Goal: Task Accomplishment & Management: Use online tool/utility

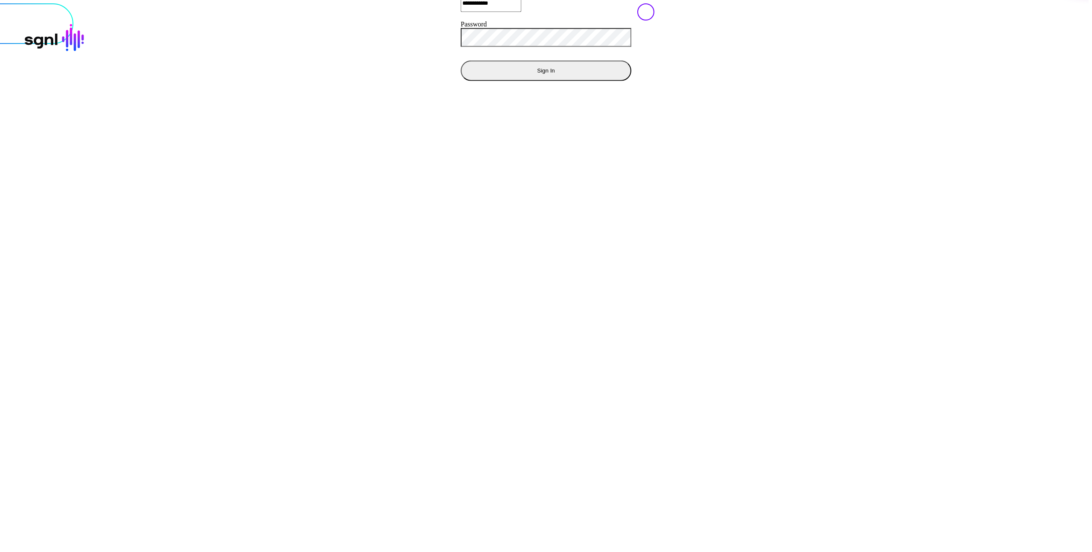
click at [461, 81] on button "Sign In" at bounding box center [546, 70] width 171 height 20
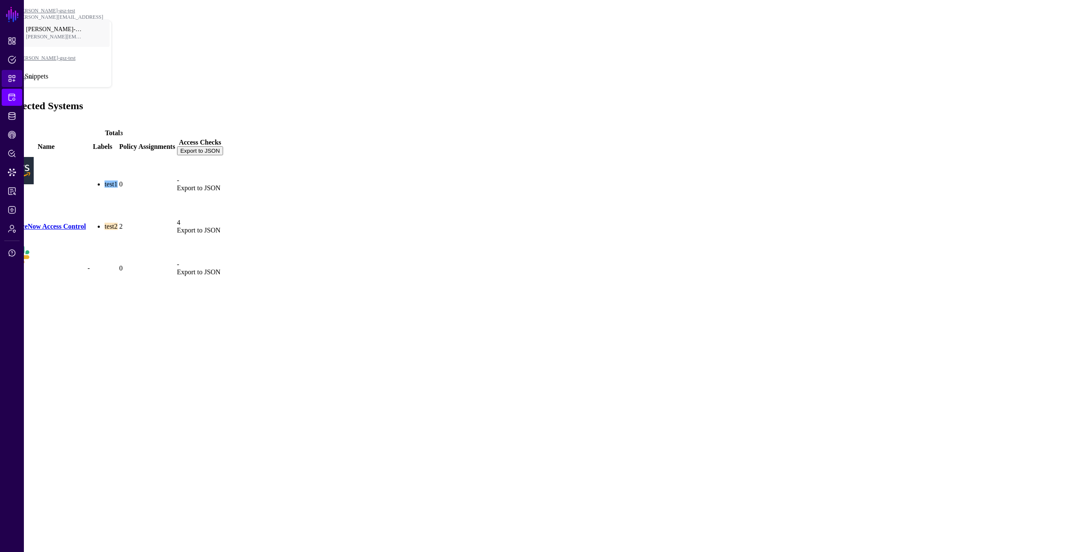
click at [12, 74] on span "Snippets" at bounding box center [12, 78] width 9 height 9
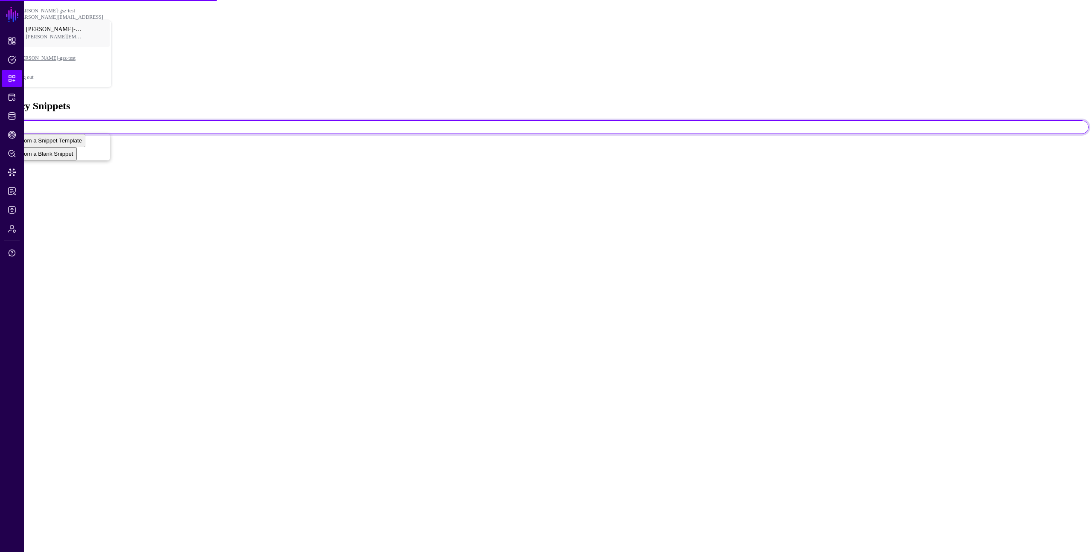
click at [22, 123] on span at bounding box center [22, 126] width 0 height 7
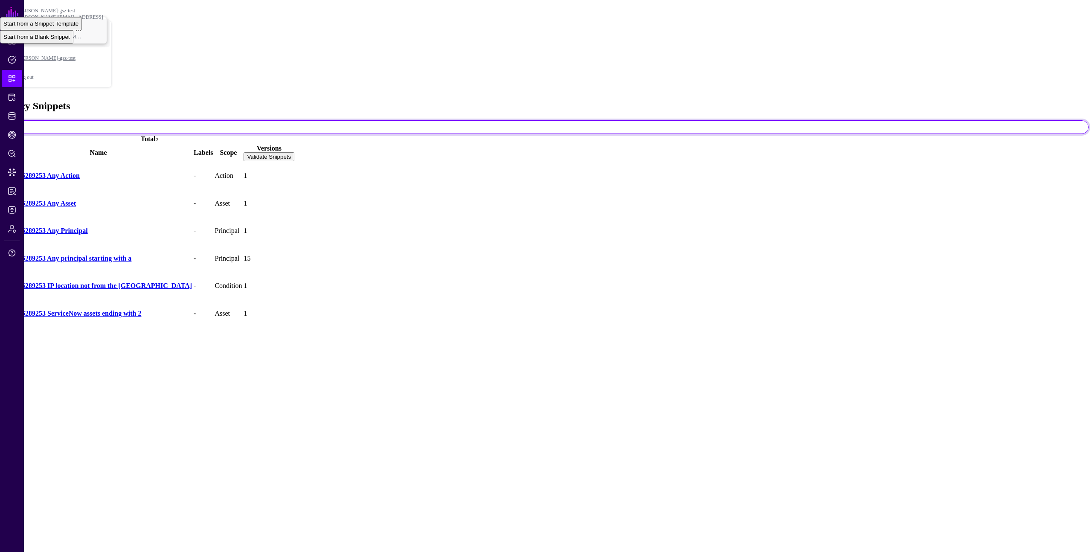
click at [213, 300] on td "-" at bounding box center [203, 313] width 20 height 27
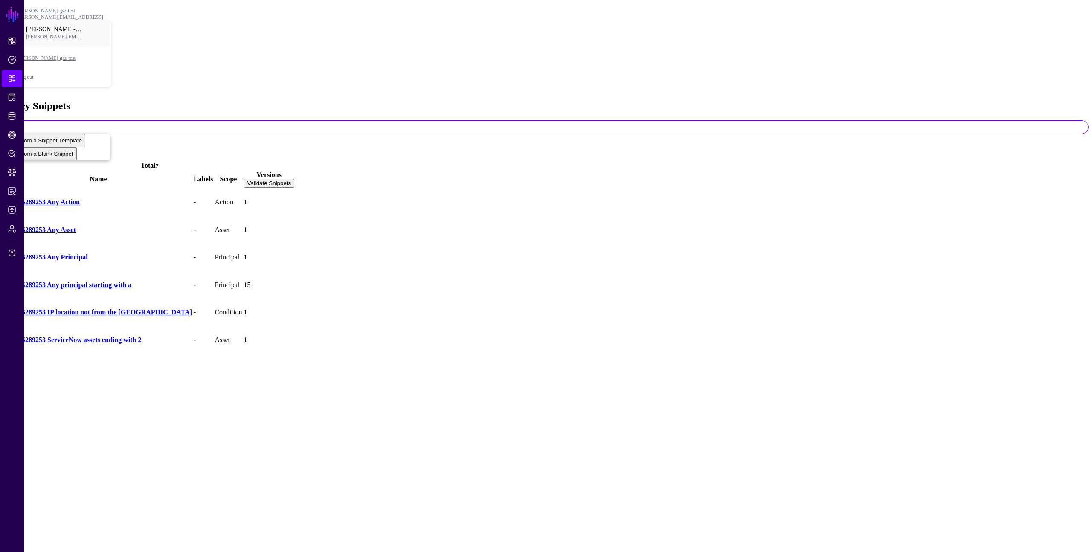
click at [131, 281] on link "142585289253 Any principal starting with a" at bounding box center [68, 284] width 127 height 7
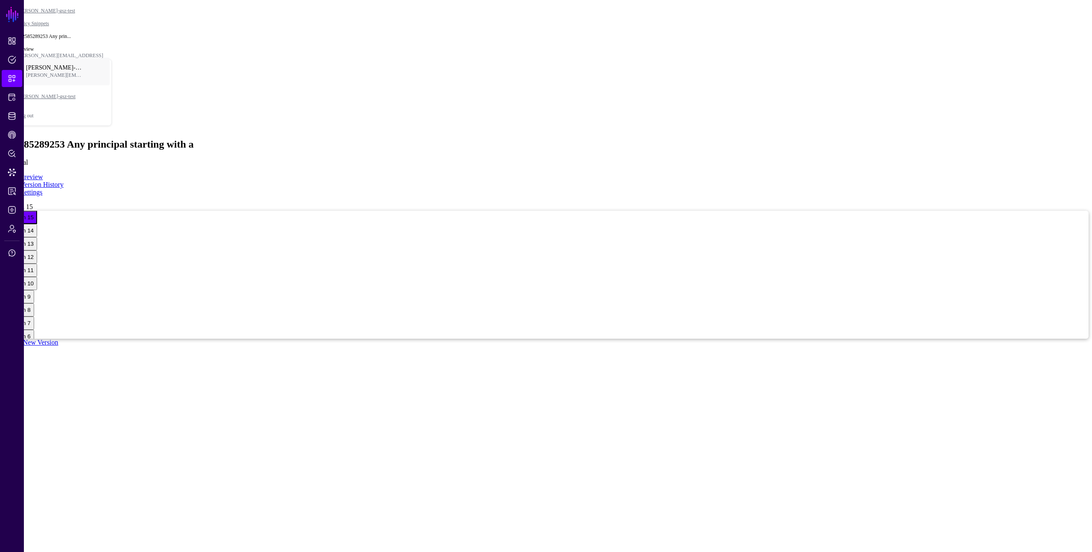
click at [660, 203] on div "Version 15 Version 15 Version 14 Version 13 Version 12 Version 11 Version 10 Ve…" at bounding box center [545, 274] width 1085 height 143
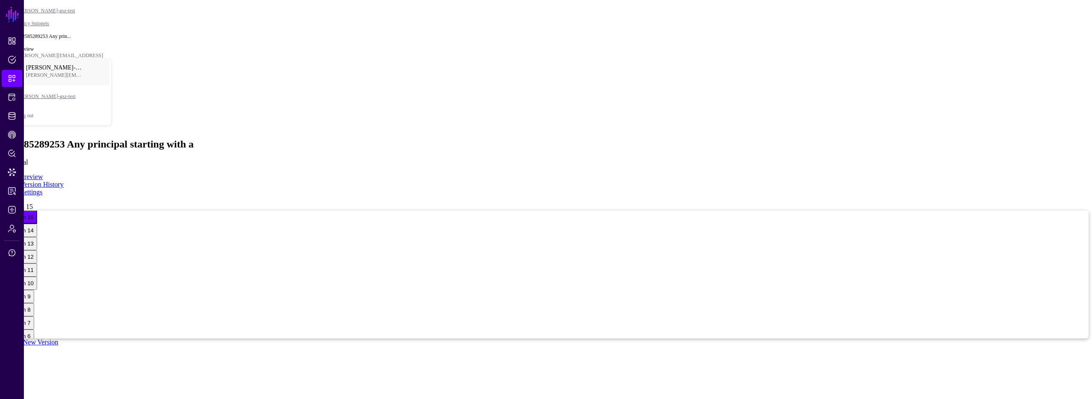
click at [64, 181] on link "Version History" at bounding box center [41, 184] width 43 height 7
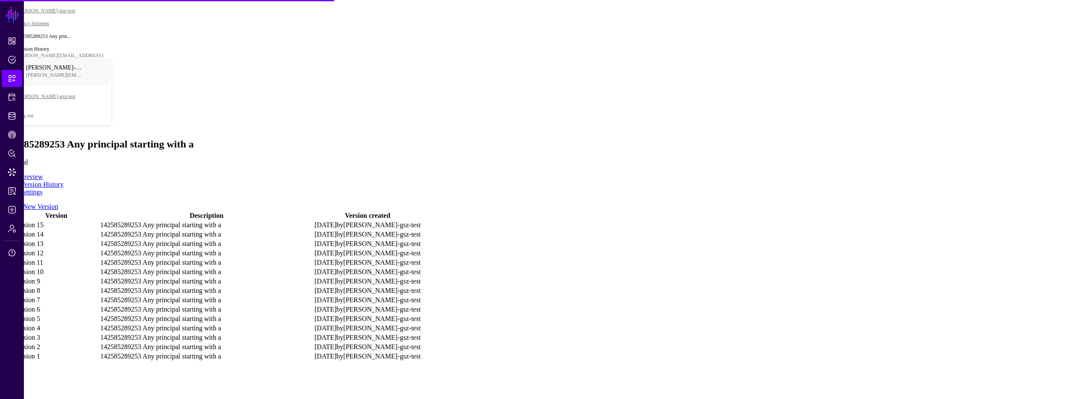
click at [43, 173] on link "Preview" at bounding box center [31, 176] width 22 height 7
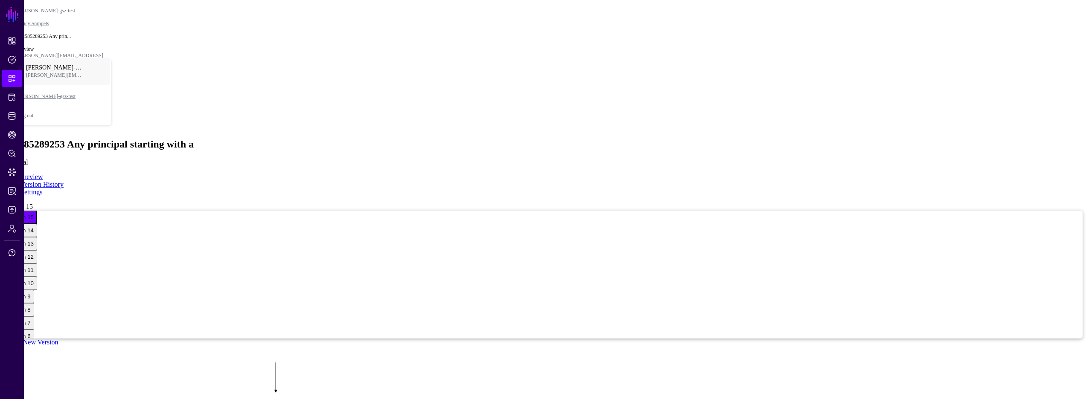
click at [58, 339] on link "Create New Version" at bounding box center [30, 342] width 55 height 7
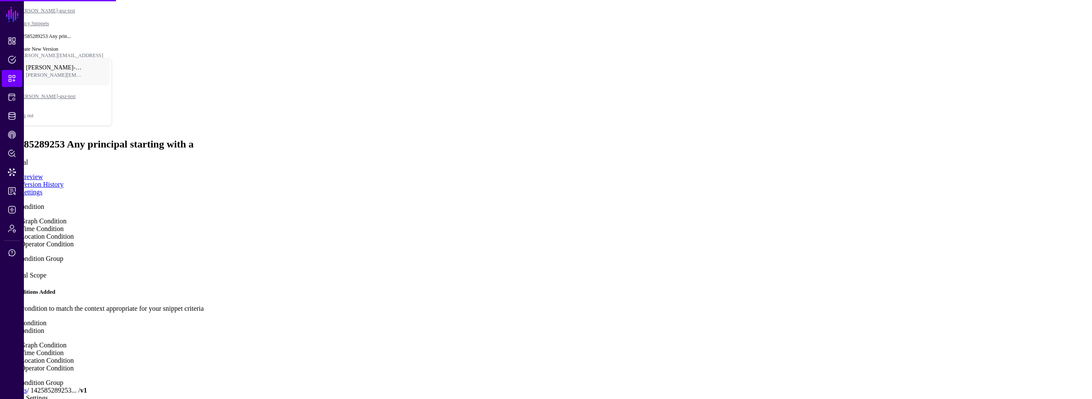
type textarea "**********"
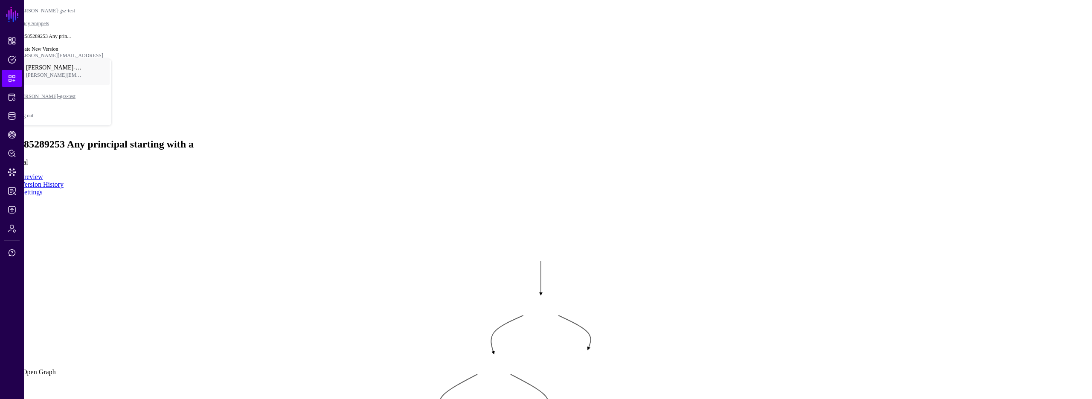
drag, startPoint x: 969, startPoint y: 19, endPoint x: 1001, endPoint y: 148, distance: 133.7
click at [5, 25] on div "-" at bounding box center [4, 22] width 2 height 6
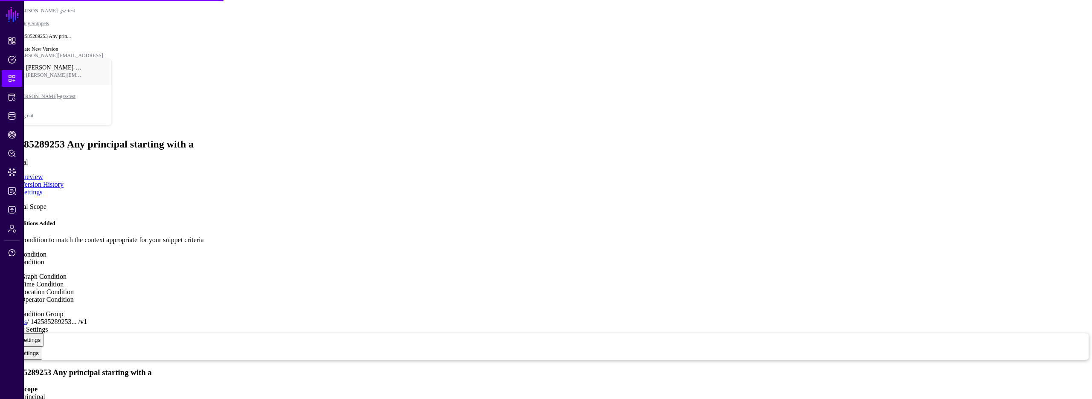
type textarea "**********"
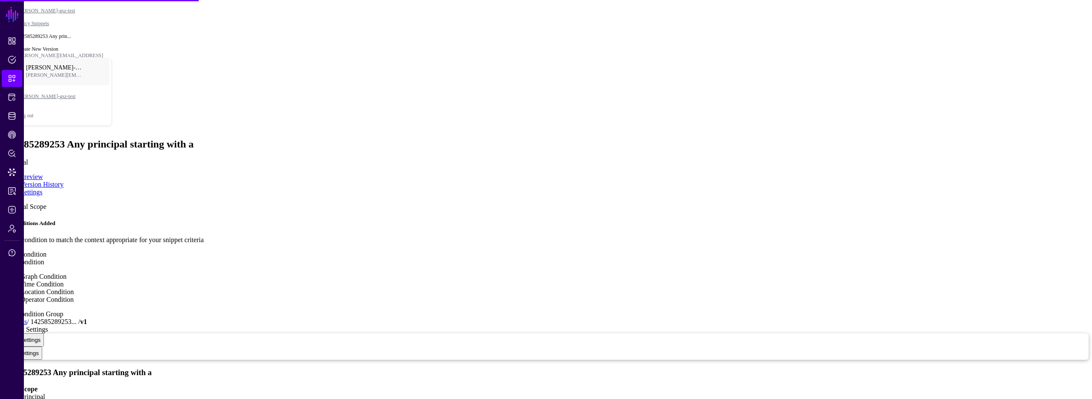
type textarea "**********"
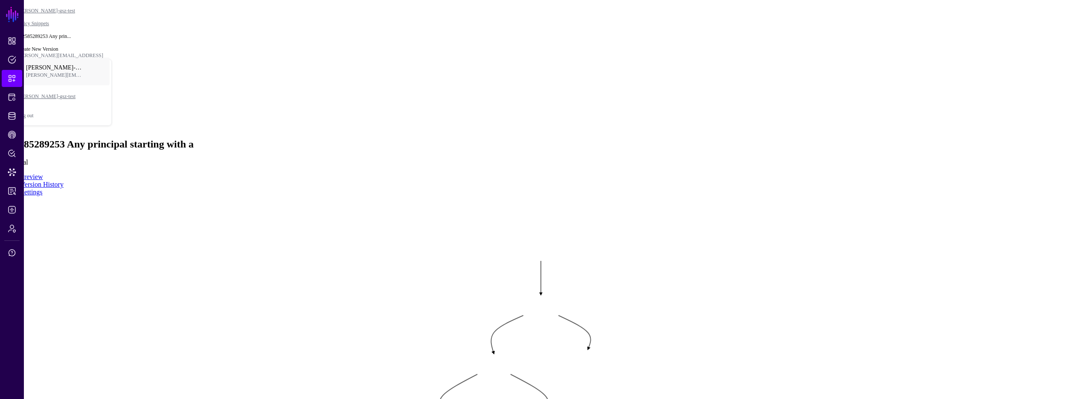
drag, startPoint x: 529, startPoint y: 352, endPoint x: 523, endPoint y: 354, distance: 5.9
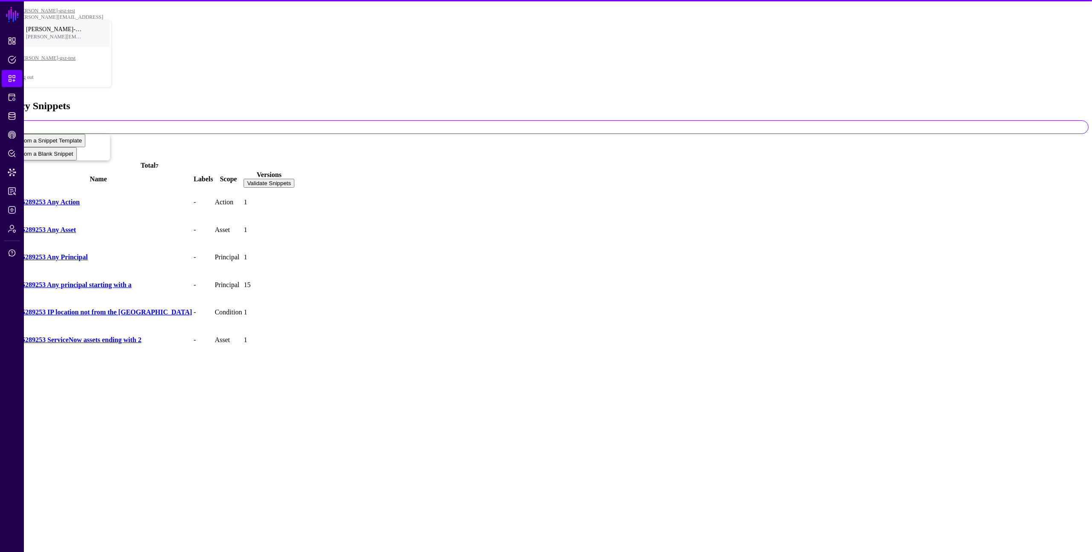
click at [80, 198] on link "142585289253 Any Action" at bounding box center [42, 201] width 75 height 7
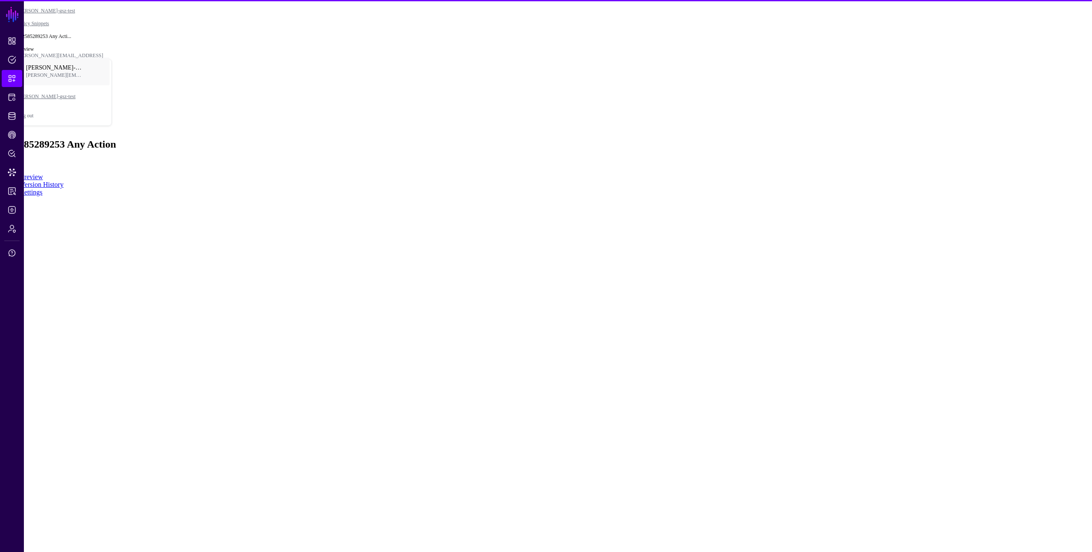
click at [43, 189] on link "Settings" at bounding box center [31, 192] width 22 height 7
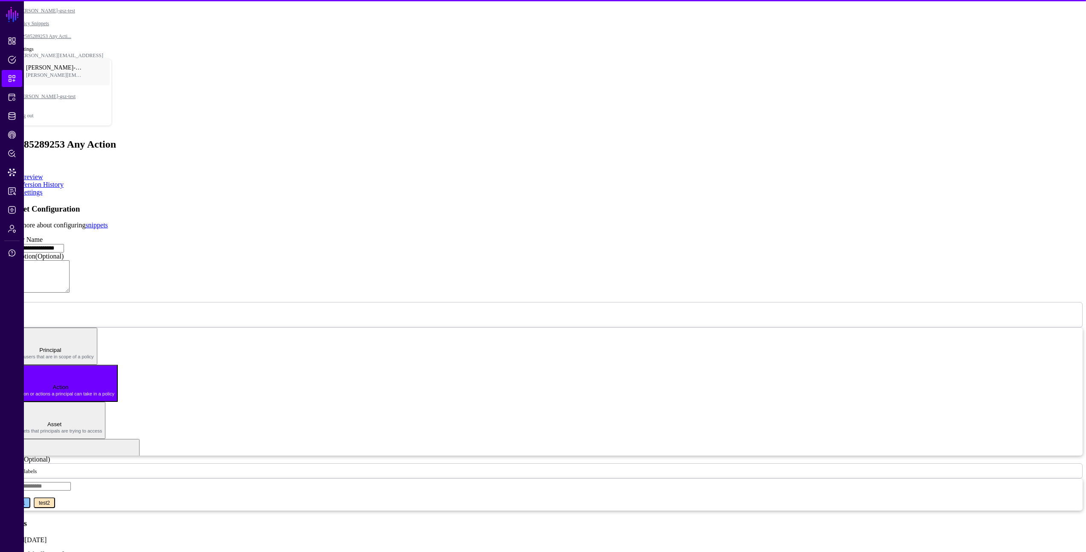
click at [64, 244] on input "**********" at bounding box center [33, 248] width 61 height 9
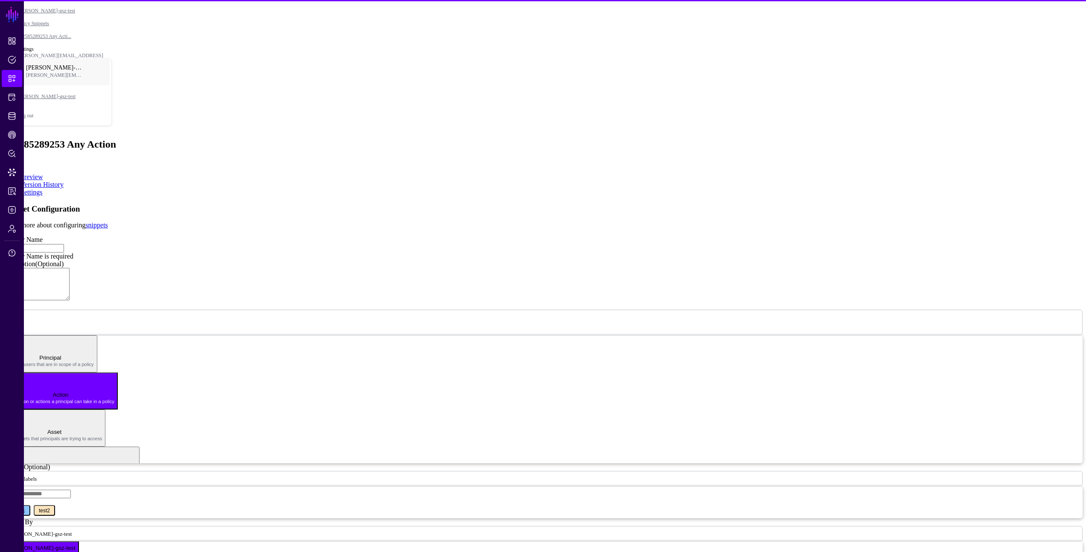
drag, startPoint x: 308, startPoint y: 237, endPoint x: 323, endPoint y: 225, distance: 19.2
click at [308, 236] on app-snippets-details-form "Snippet Configuration Learn more about configuring snippets Display Name Displa…" at bounding box center [542, 438] width 1079 height 469
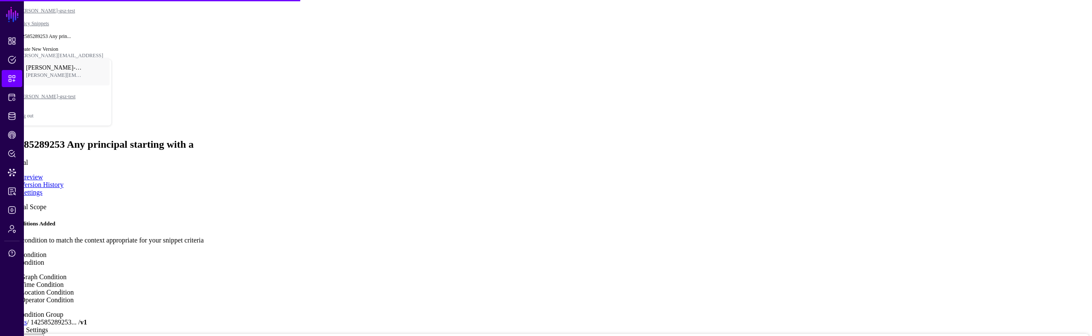
type textarea "**********"
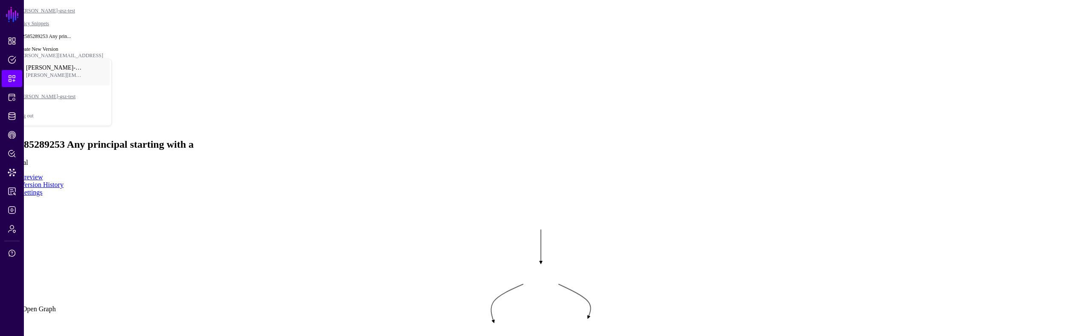
click at [25, 38] on div "Principal" at bounding box center [14, 35] width 22 height 6
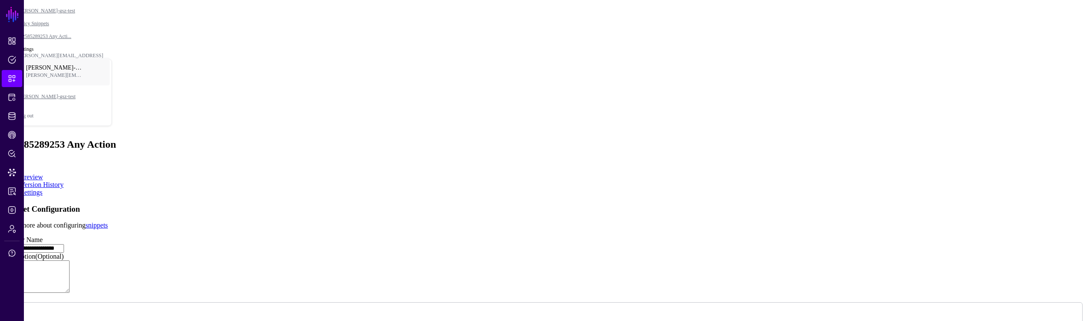
click at [64, 244] on input "**********" at bounding box center [33, 248] width 61 height 9
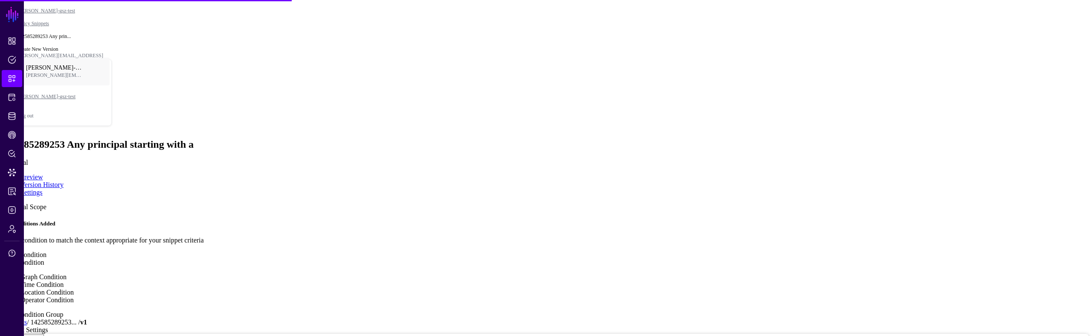
type textarea "**********"
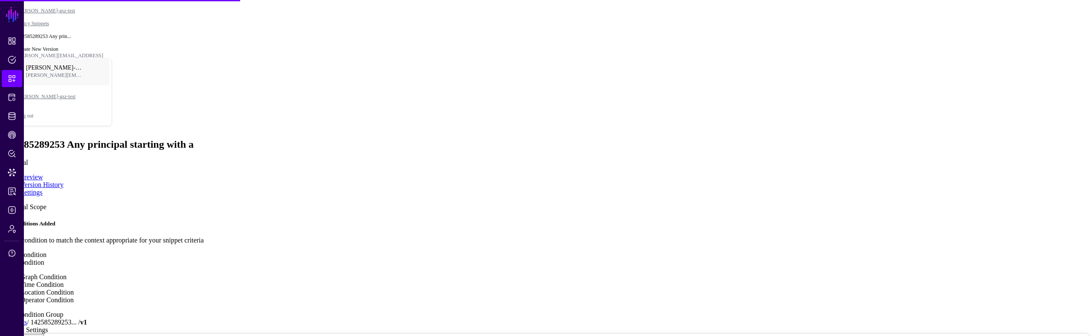
type textarea "**********"
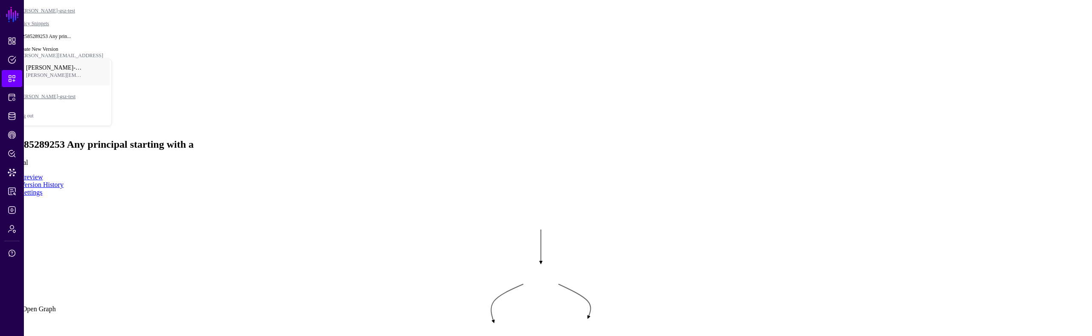
click at [5, 25] on div "-" at bounding box center [4, 22] width 2 height 6
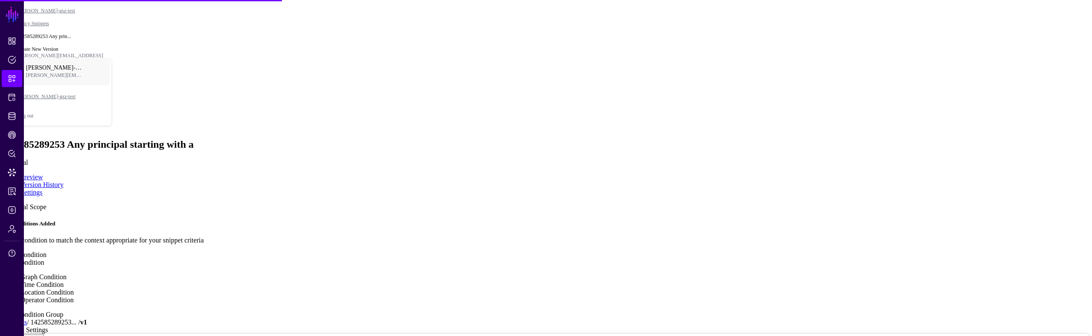
type textarea "**********"
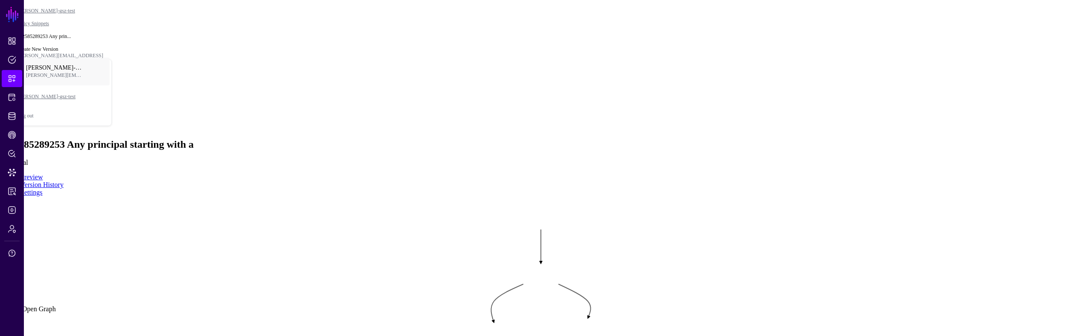
click at [5, 25] on div "-" at bounding box center [4, 22] width 2 height 6
click at [25, 38] on span "Principal" at bounding box center [14, 35] width 22 height 6
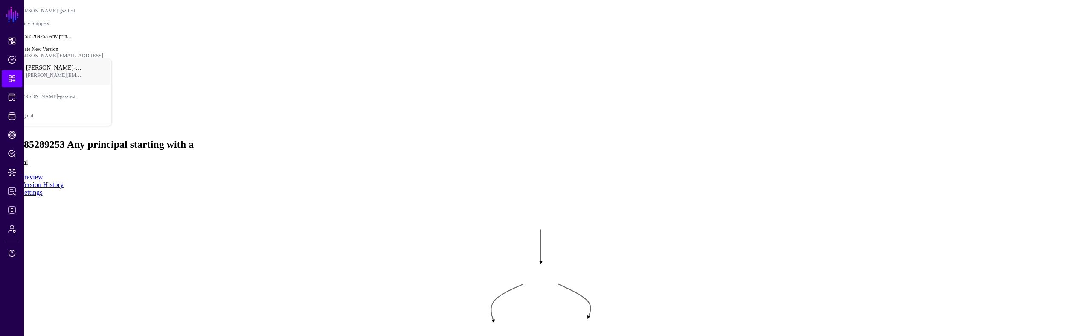
click at [5, 25] on div "-" at bounding box center [4, 22] width 2 height 6
drag, startPoint x: 1043, startPoint y: 141, endPoint x: 1017, endPoint y: 161, distance: 32.9
click at [25, 38] on div "Principal" at bounding box center [14, 35] width 22 height 6
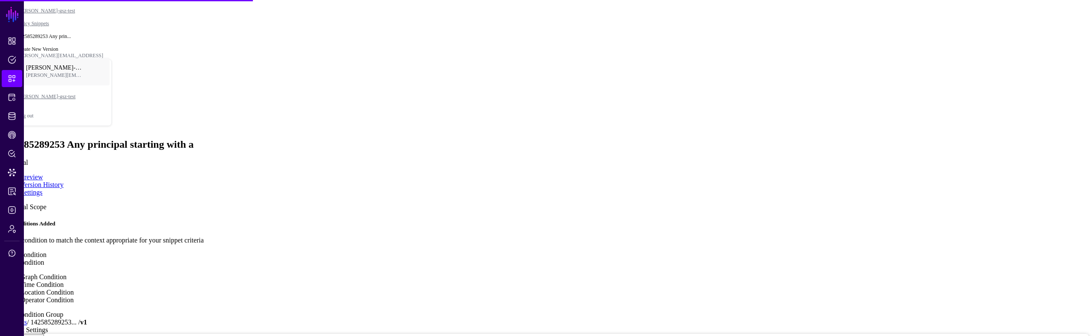
type textarea "**********"
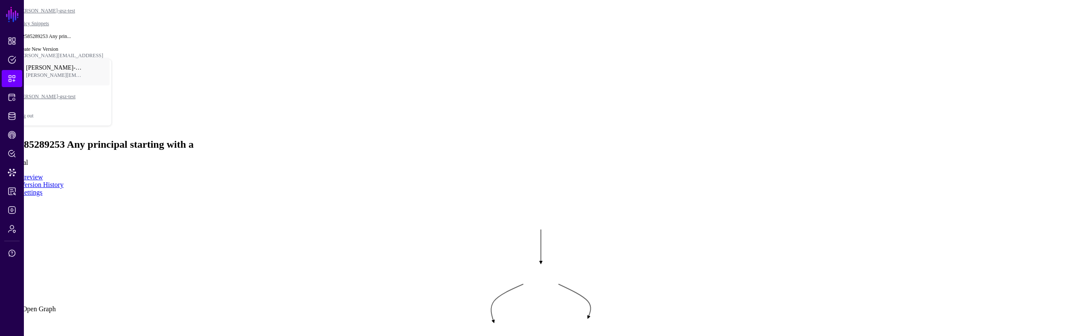
click at [5, 25] on div "-" at bounding box center [4, 22] width 2 height 6
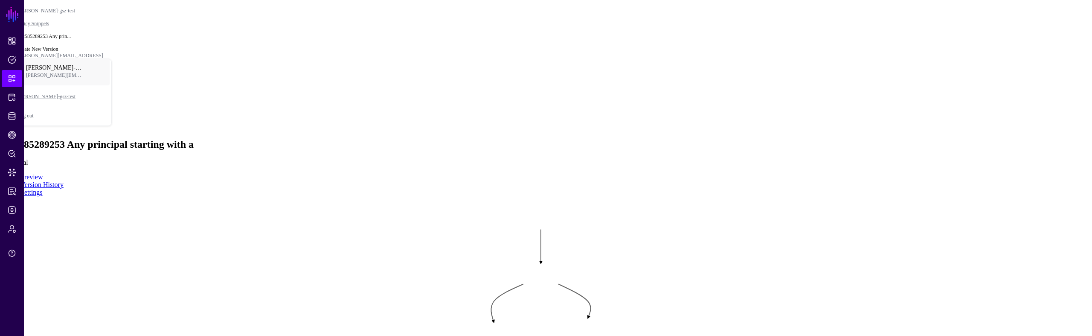
click at [25, 38] on span "Principal" at bounding box center [14, 35] width 22 height 6
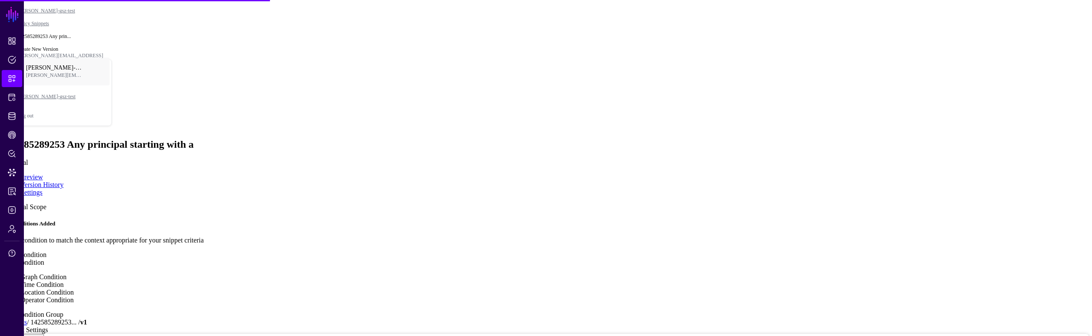
type textarea "**********"
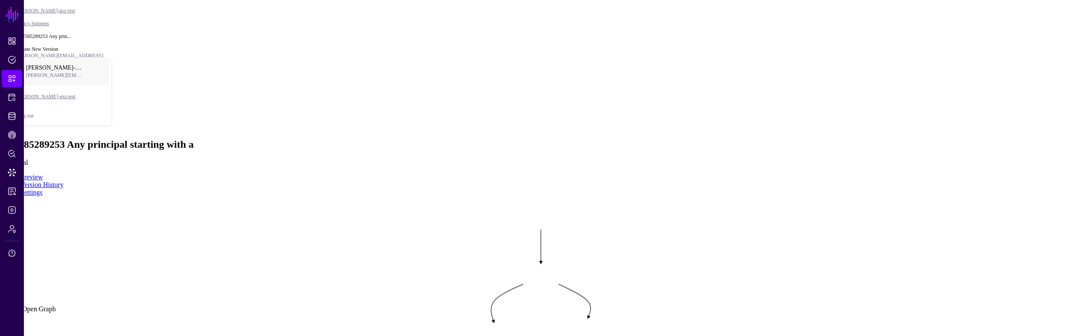
click at [5, 25] on div "-" at bounding box center [4, 22] width 2 height 6
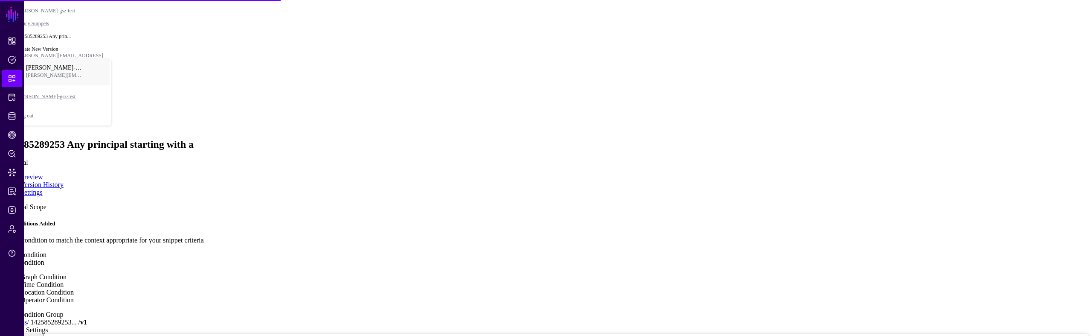
type textarea "**********"
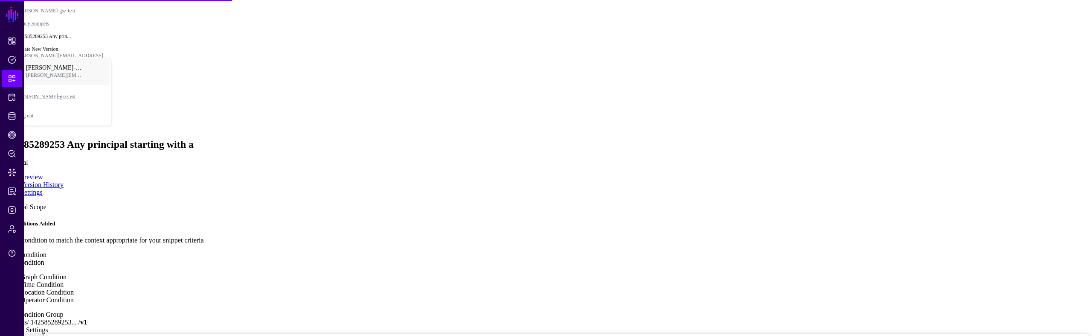
type textarea "**********"
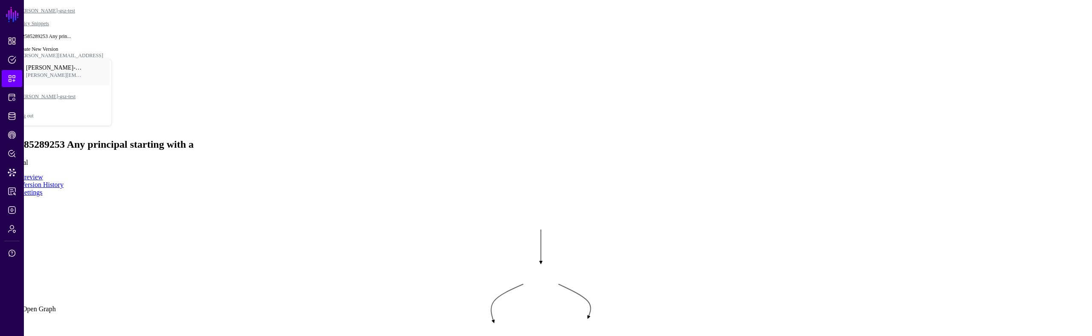
click at [5, 25] on div "-" at bounding box center [4, 22] width 2 height 6
click at [25, 38] on div "Principal" at bounding box center [14, 35] width 22 height 6
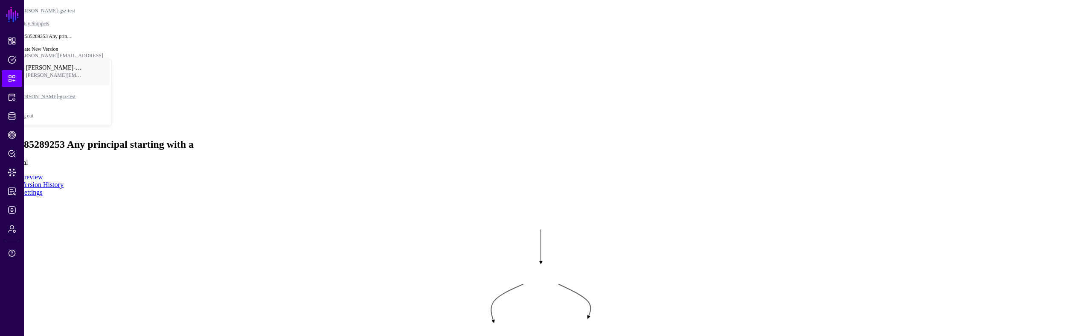
click at [5, 25] on div "-" at bounding box center [4, 22] width 2 height 6
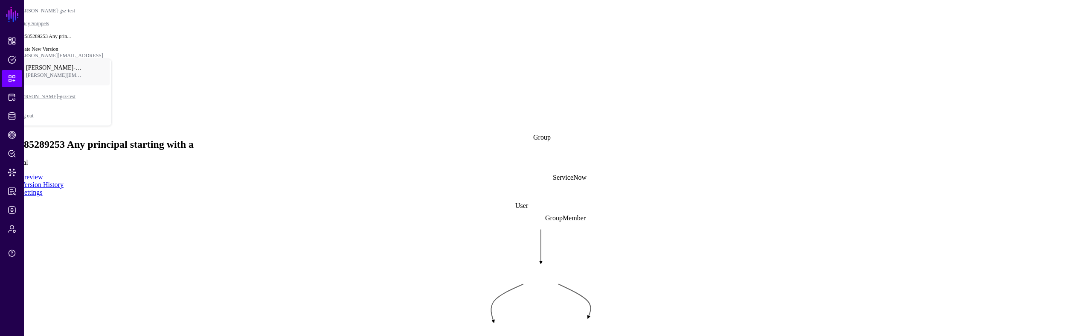
click at [29, 268] on button "Principal" at bounding box center [14, 274] width 29 height 13
click at [5, 258] on div "-" at bounding box center [4, 261] width 2 height 6
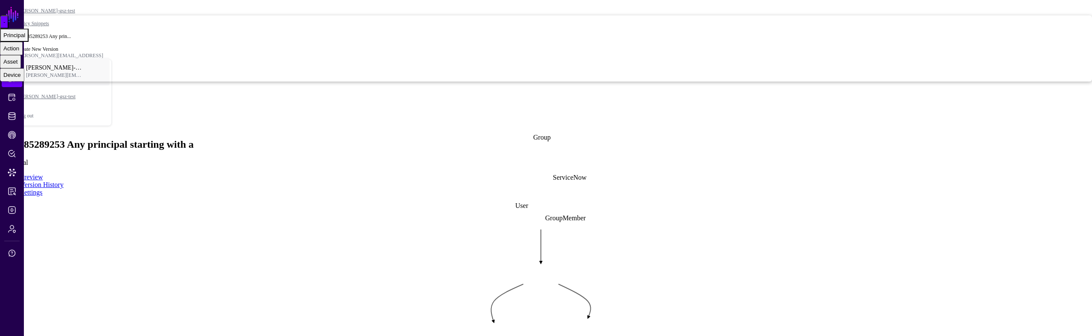
click at [25, 38] on div "Principal" at bounding box center [14, 35] width 22 height 6
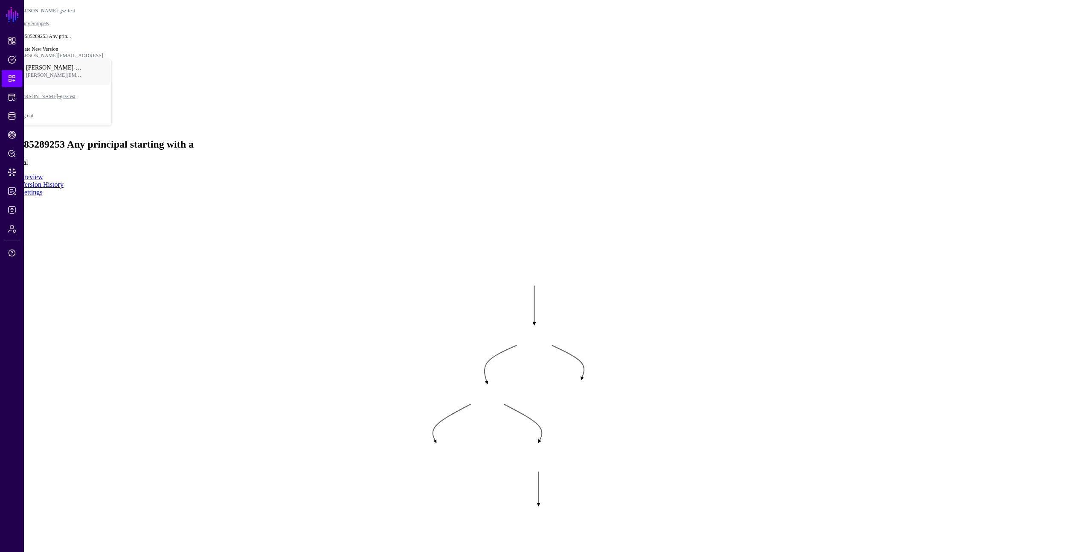
drag, startPoint x: 596, startPoint y: 349, endPoint x: 594, endPoint y: 408, distance: 58.9
click at [594, 335] on rect at bounding box center [387, 261] width 109226 height 55211
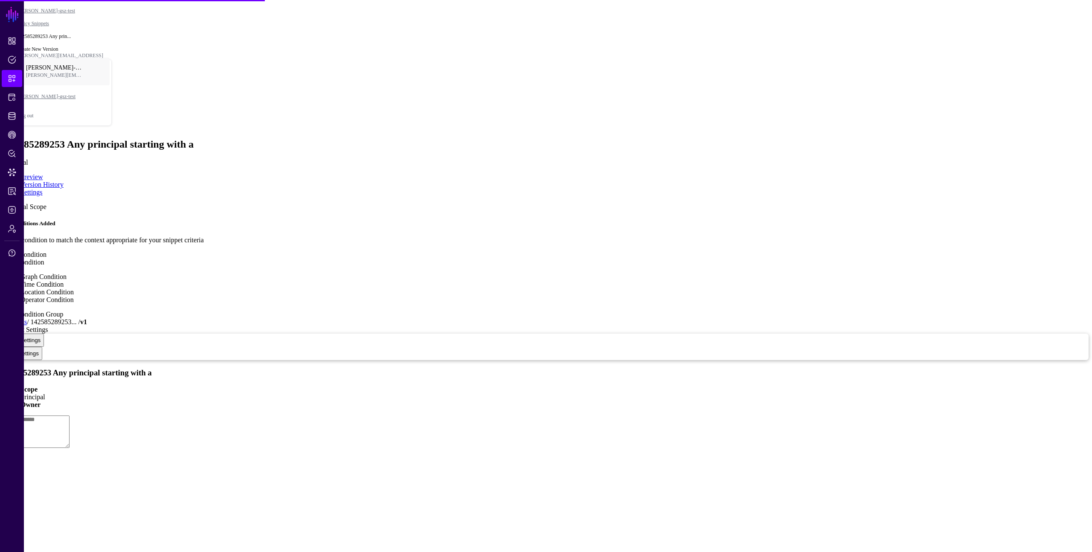
type textarea "**********"
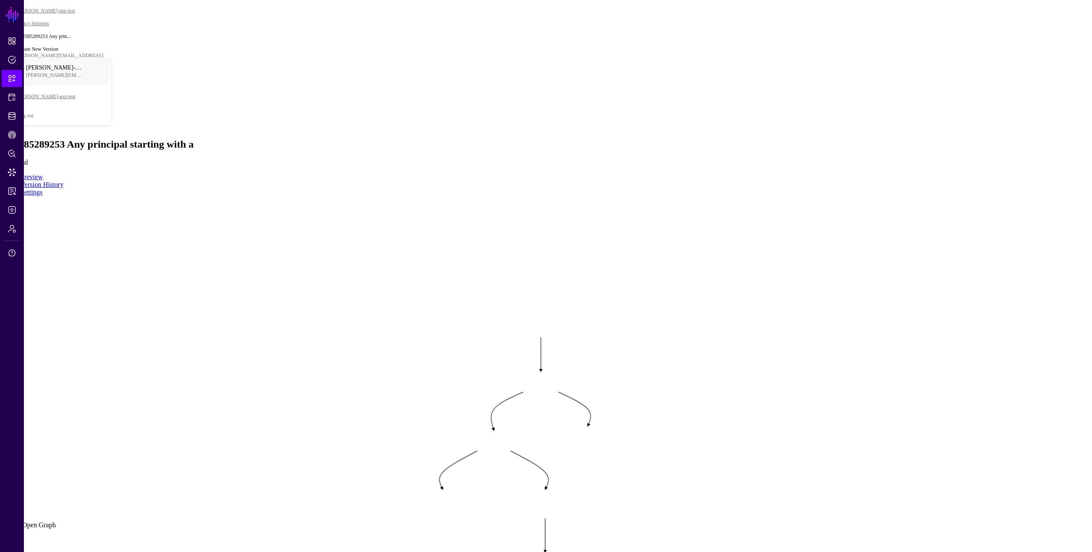
click at [5, 35] on div "-" at bounding box center [4, 31] width 2 height 6
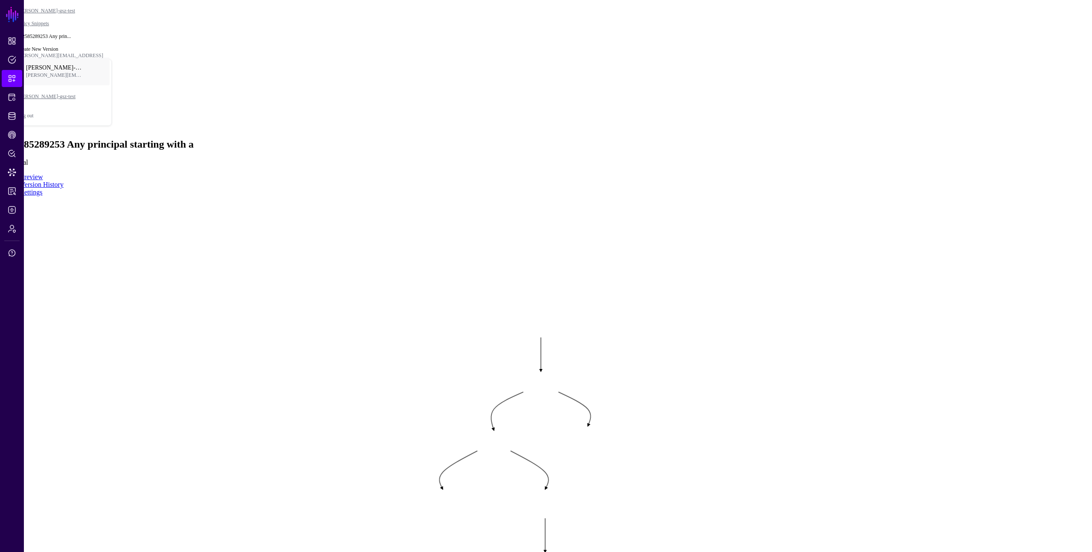
drag, startPoint x: 952, startPoint y: 86, endPoint x: 1024, endPoint y: 41, distance: 84.5
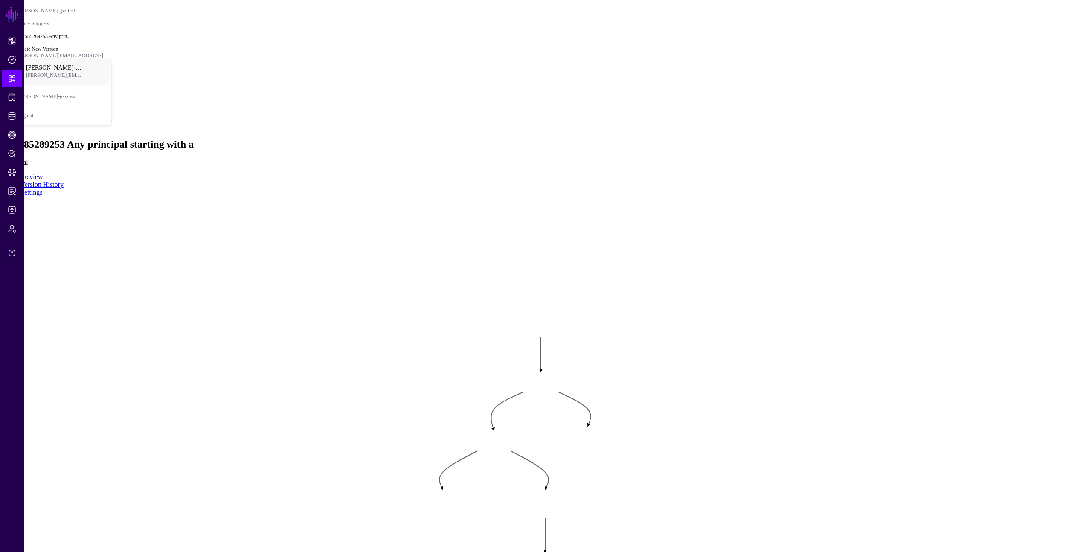
click at [785, 305] on rect at bounding box center [394, 318] width 109226 height 55211
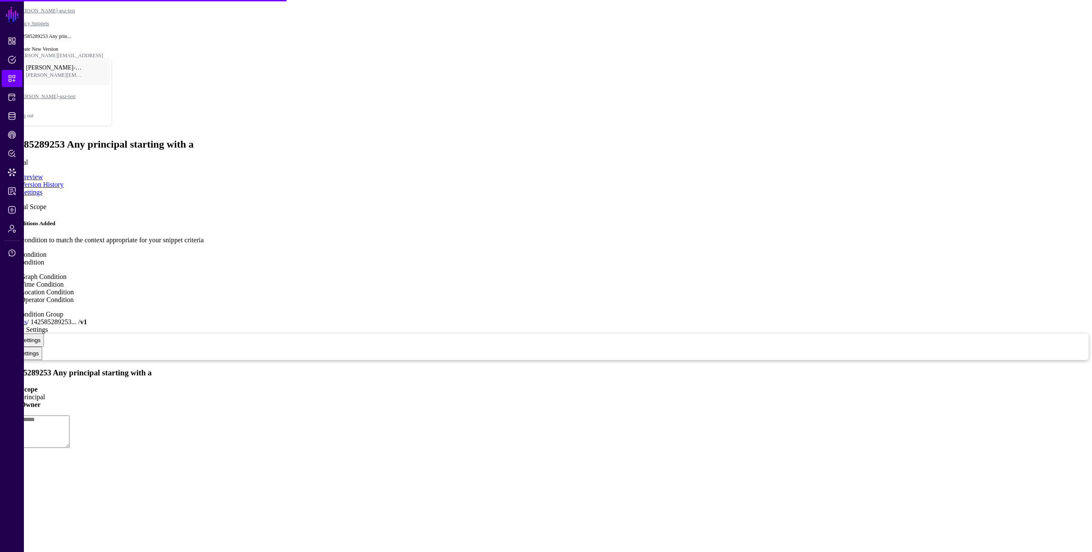
type textarea "**********"
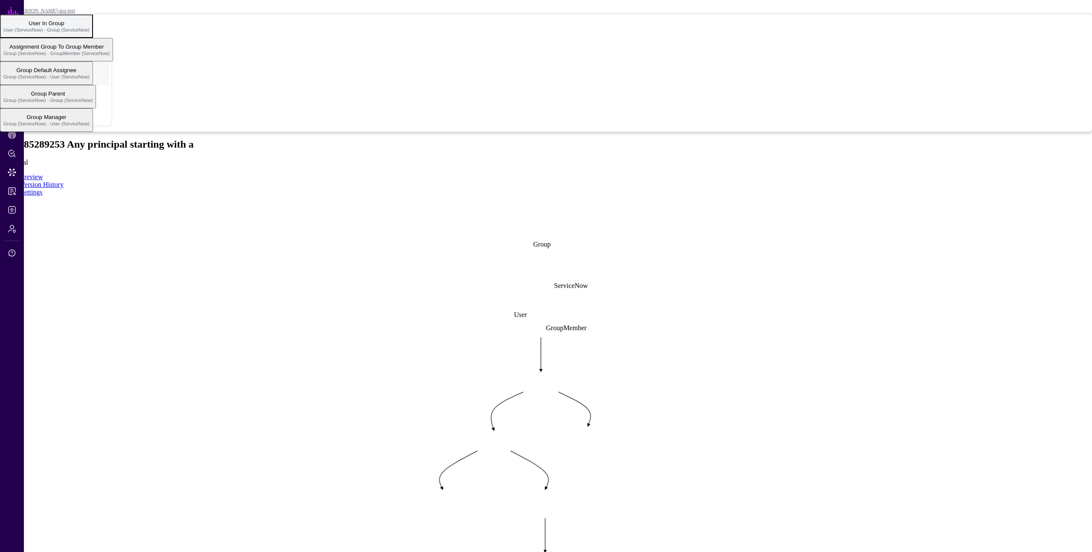
click at [90, 32] on span "User (ServiceNow) - Group (ServiceNow)" at bounding box center [46, 29] width 86 height 5
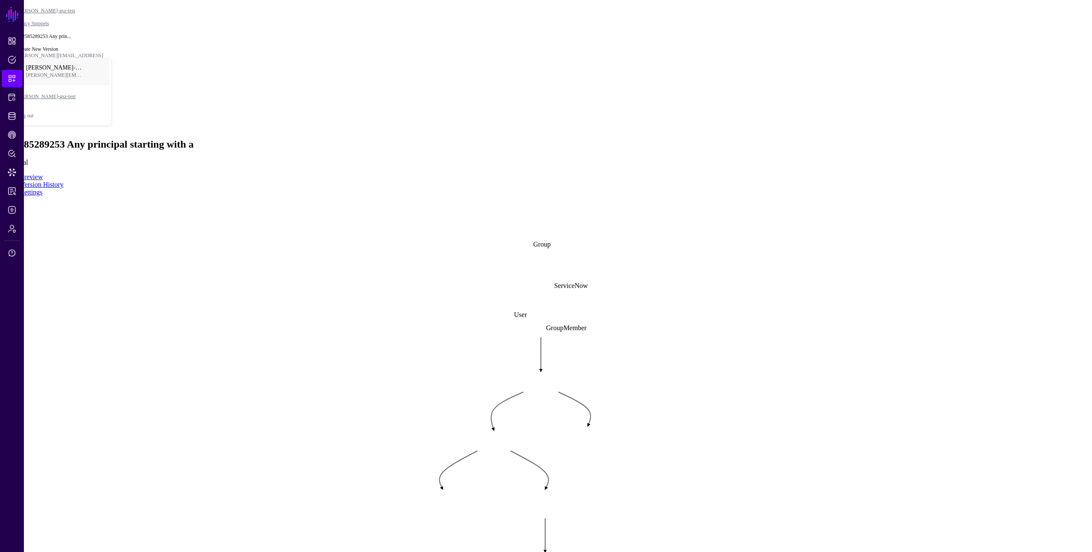
drag, startPoint x: 56, startPoint y: 17, endPoint x: 793, endPoint y: 20, distance: 736.9
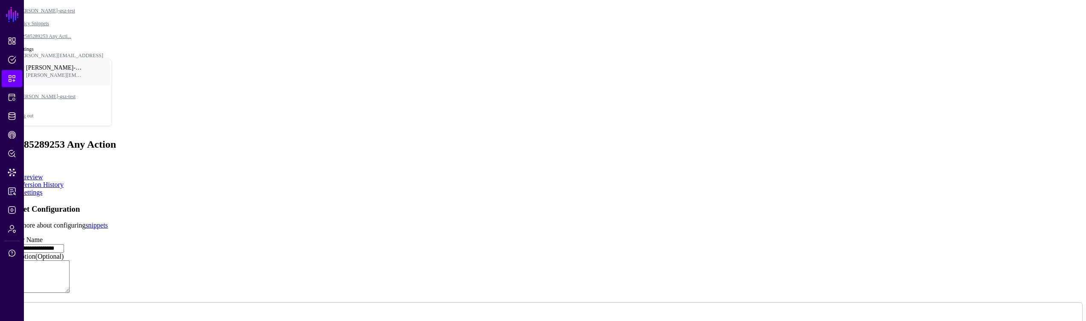
drag, startPoint x: 322, startPoint y: 154, endPoint x: 242, endPoint y: 129, distance: 83.7
click at [64, 181] on link "Version History" at bounding box center [41, 184] width 43 height 7
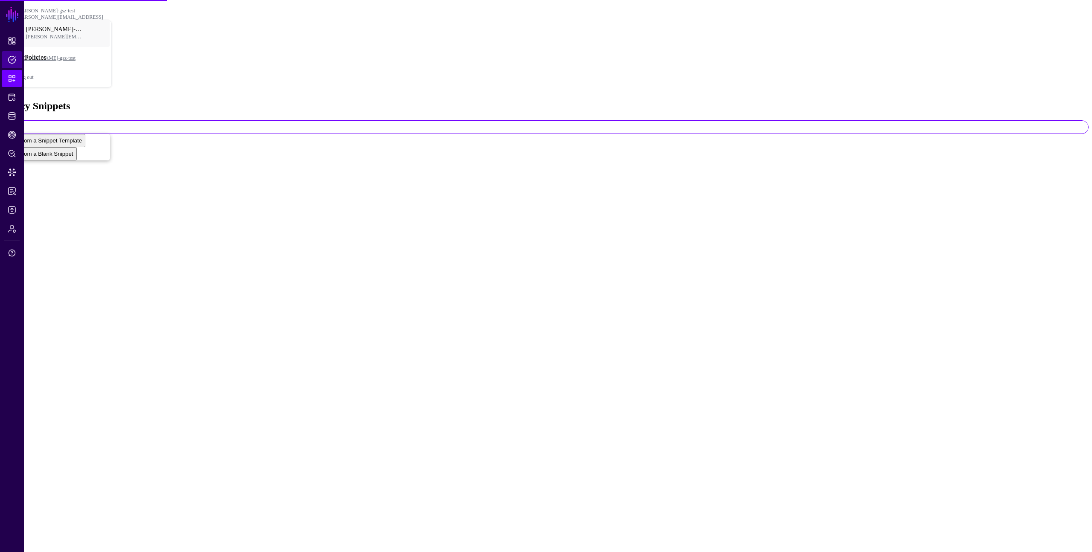
click at [11, 60] on span "Policies" at bounding box center [12, 59] width 9 height 9
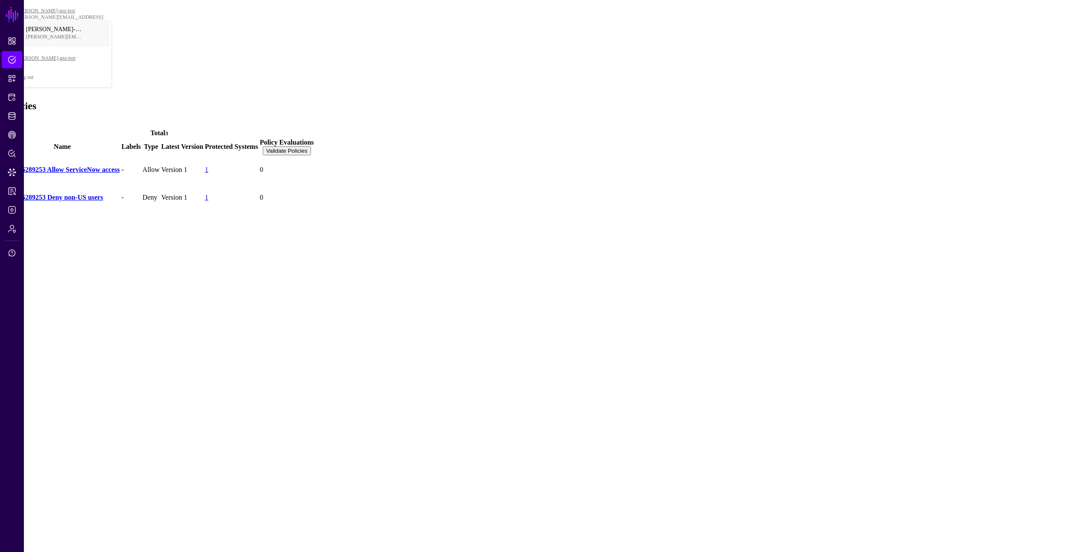
click at [120, 166] on link "142585289253 Allow ServiceNow access" at bounding box center [62, 169] width 115 height 7
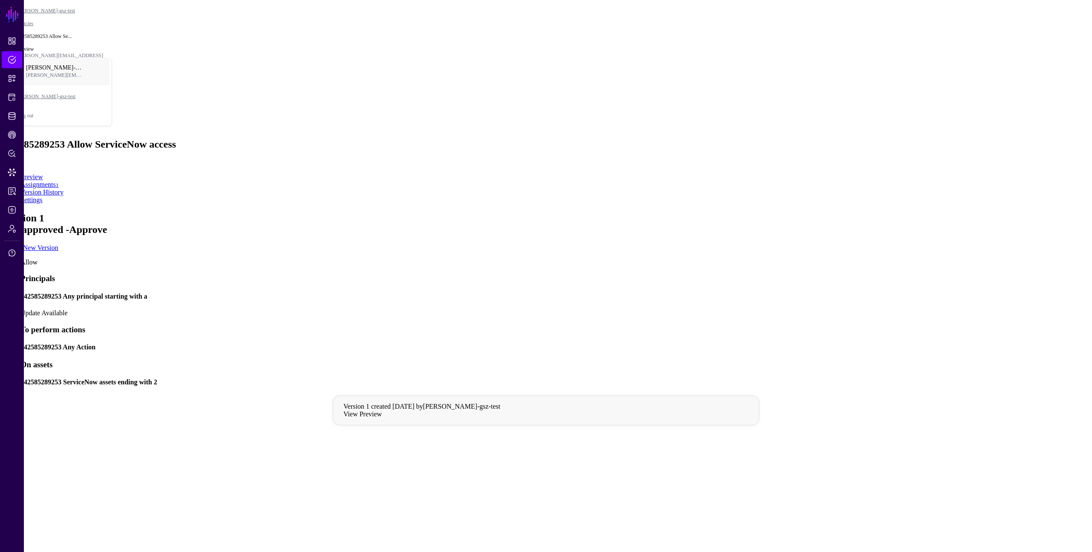
click at [646, 293] on h4 "142585289253 Any principal starting with a" at bounding box center [554, 297] width 1068 height 8
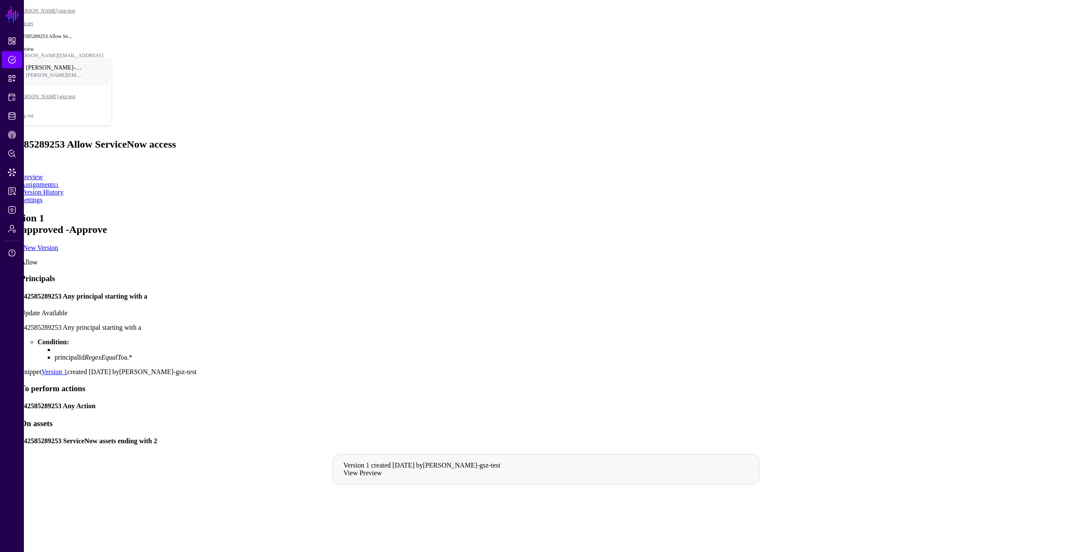
click at [915, 212] on app-policies-v2-item-preview "Version 1 Not approved - Approve Create New Version Allow Principals 1425852892…" at bounding box center [545, 375] width 1085 height 327
drag, startPoint x: 459, startPoint y: 175, endPoint x: 514, endPoint y: 180, distance: 55.7
click at [514, 324] on p "142585289253 Any principal starting with a" at bounding box center [554, 328] width 1068 height 8
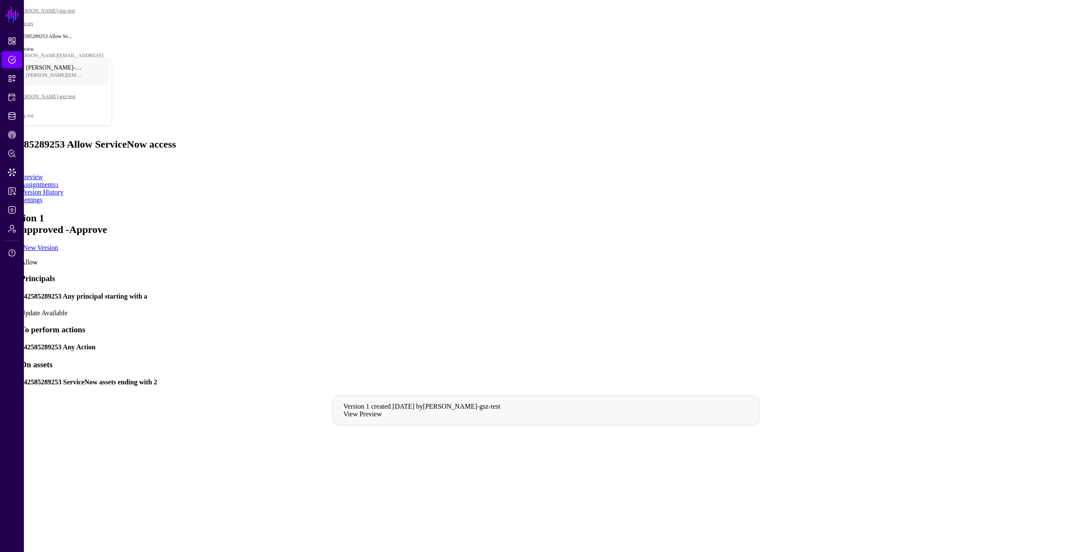
click at [555, 293] on div "142585289253 Any principal starting with a Update Available" at bounding box center [554, 305] width 1068 height 24
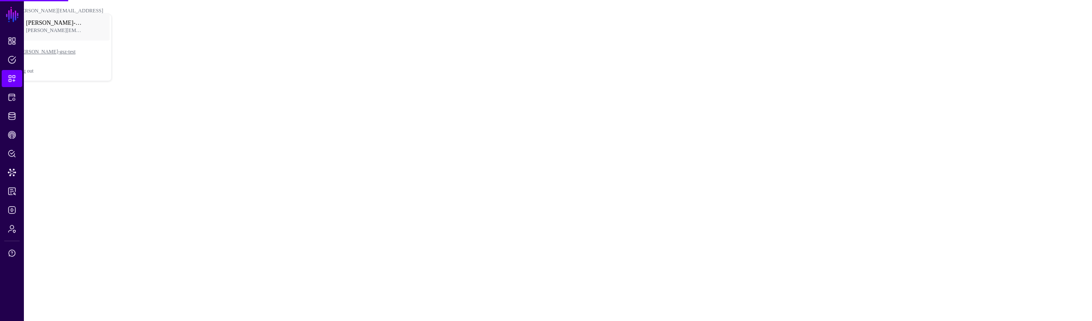
click at [738, 85] on main "SGNL Dashboard Policies Snippets Protected Systems Identity Data Fabric CAEP Hu…" at bounding box center [545, 44] width 1085 height 82
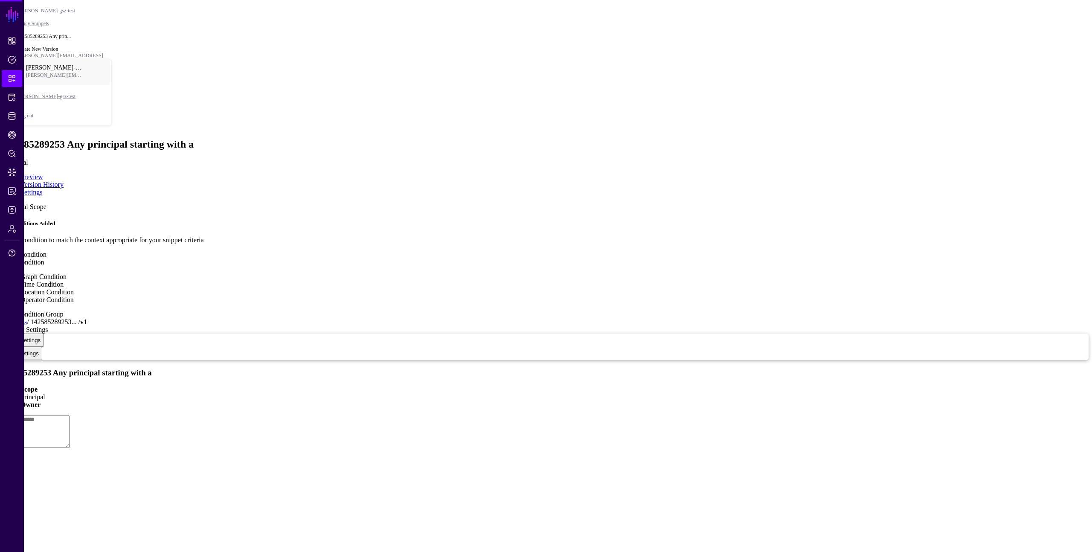
type textarea "**********"
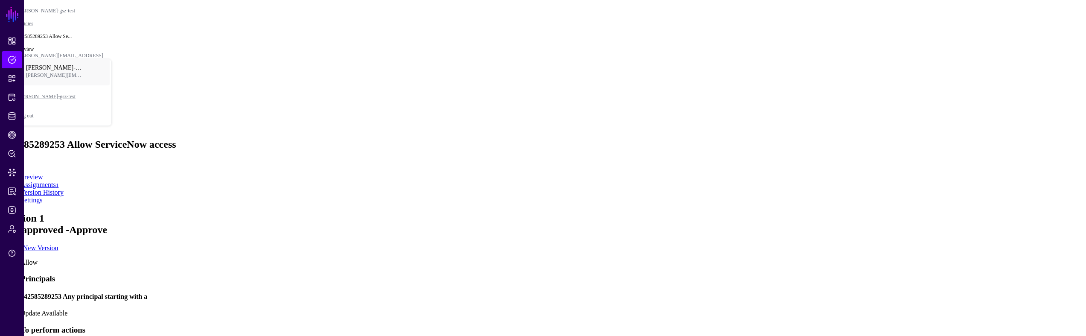
click at [604, 293] on h4 "142585289253 Any principal starting with a" at bounding box center [551, 297] width 1062 height 8
click at [564, 293] on h4 "142585289253 Any principal starting with a" at bounding box center [551, 297] width 1062 height 8
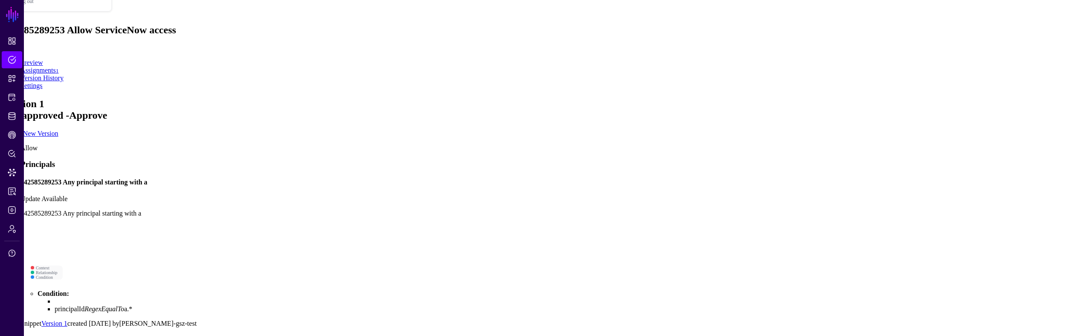
scroll to position [124, 0]
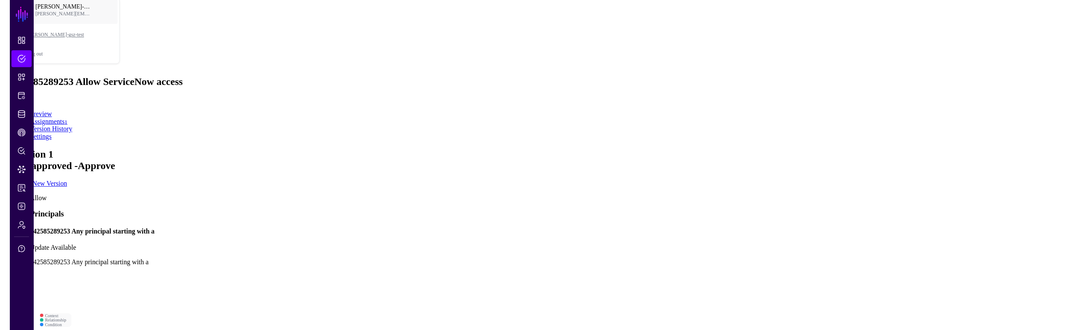
scroll to position [0, 0]
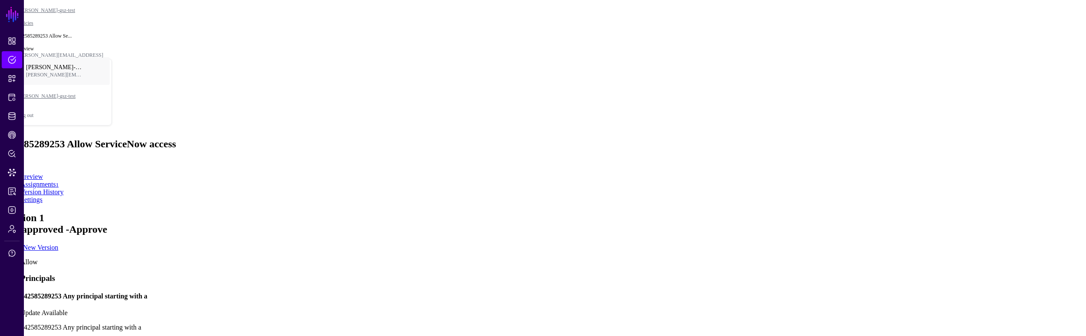
click at [547, 202] on rect at bounding box center [59, 185] width 17585 height 3584
click at [540, 292] on h4 "142585289253 Any principal starting with a" at bounding box center [551, 296] width 1062 height 8
click at [496, 202] on rect at bounding box center [130, 338] width 17585 height 3584
click at [540, 292] on h4 "142585289253 Any principal starting with a" at bounding box center [551, 296] width 1062 height 8
click at [566, 200] on rect at bounding box center [106, 339] width 17585 height 3584
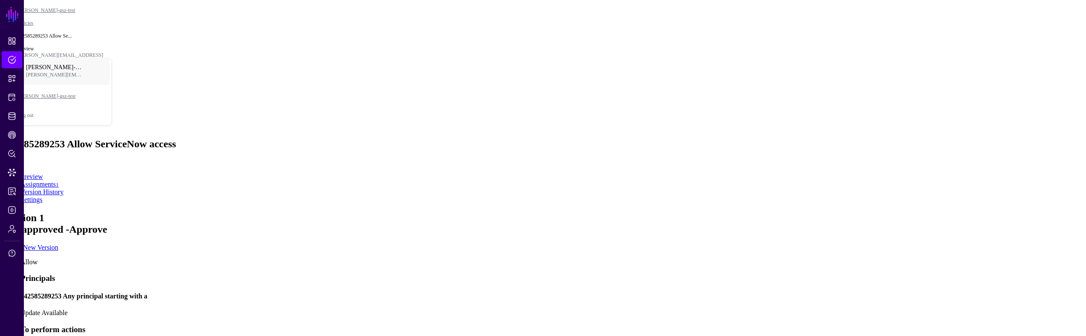
click at [577, 292] on h4 "142585289253 Any principal starting with a" at bounding box center [551, 296] width 1062 height 8
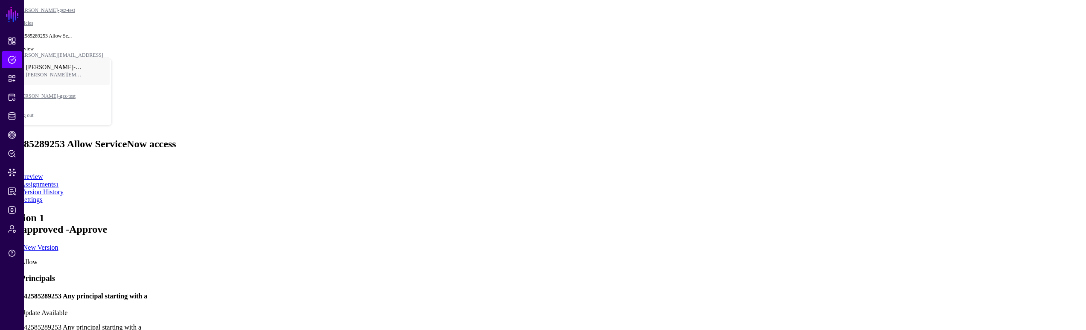
click at [483, 292] on h4 "142585289253 Any principal starting with a" at bounding box center [551, 296] width 1062 height 8
click at [563, 292] on h4 "142585289253 Any principal starting with a" at bounding box center [551, 296] width 1062 height 8
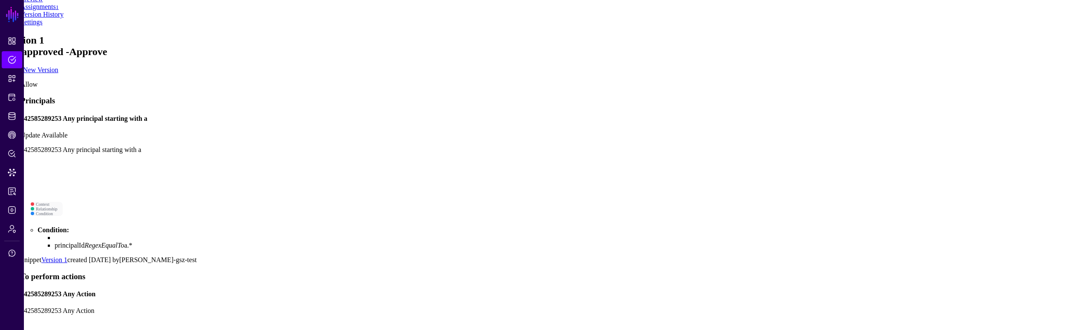
scroll to position [54, 0]
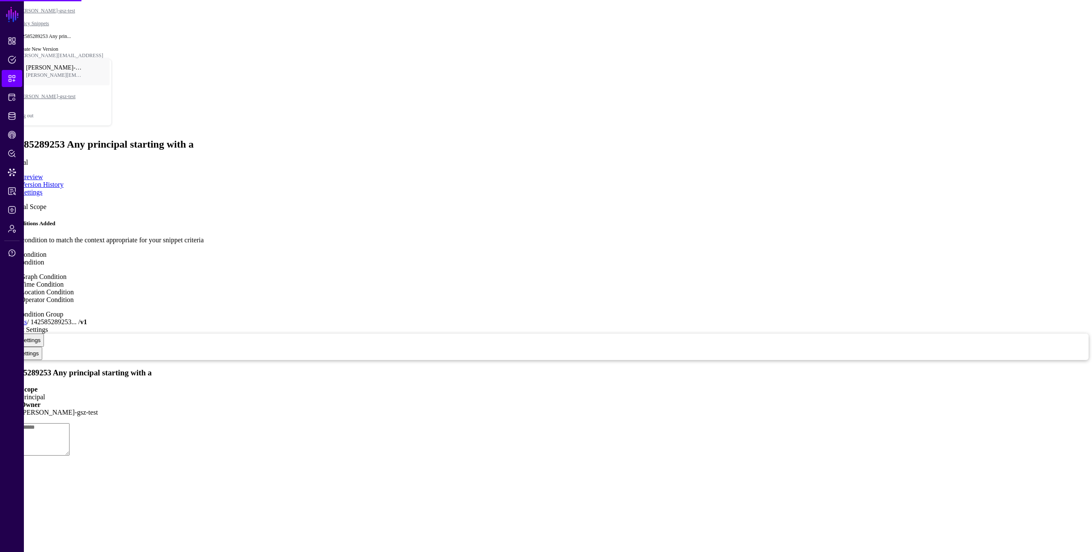
type textarea "**********"
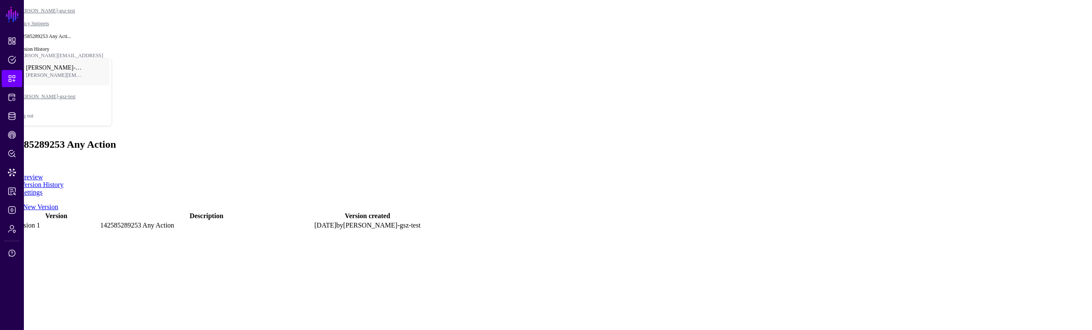
click at [13, 221] on td at bounding box center [8, 225] width 9 height 9
click at [5, 225] on link at bounding box center [5, 225] width 0 height 0
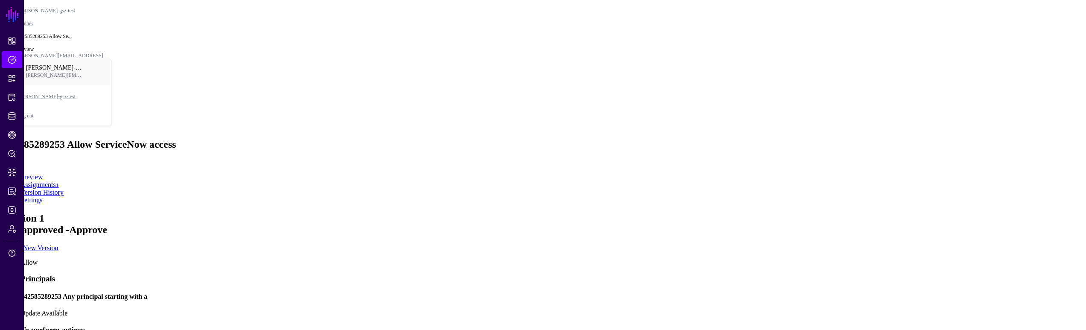
click at [619, 293] on div "142585289253 Any principal starting with a Update Available" at bounding box center [551, 305] width 1062 height 24
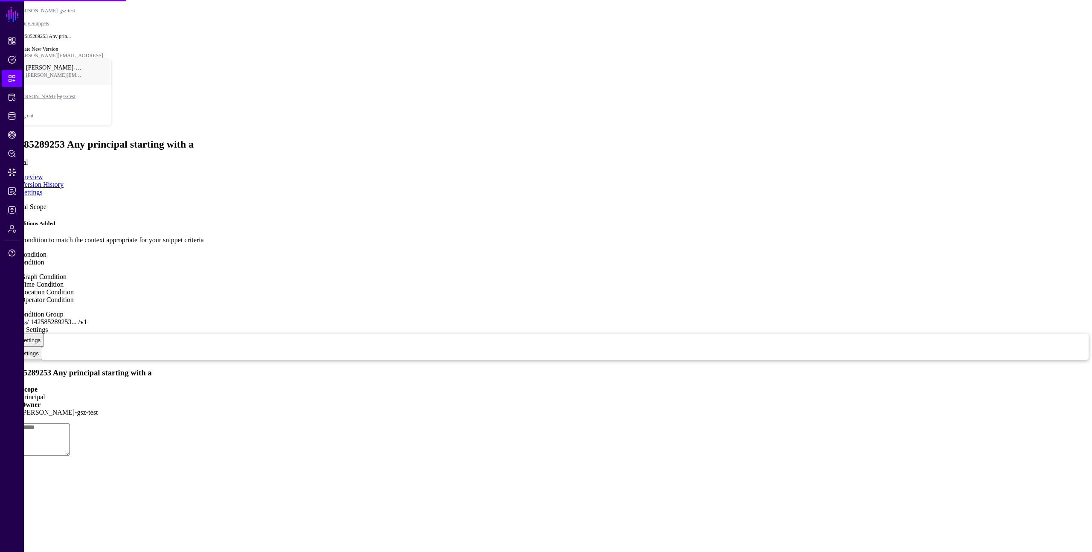
type textarea "**********"
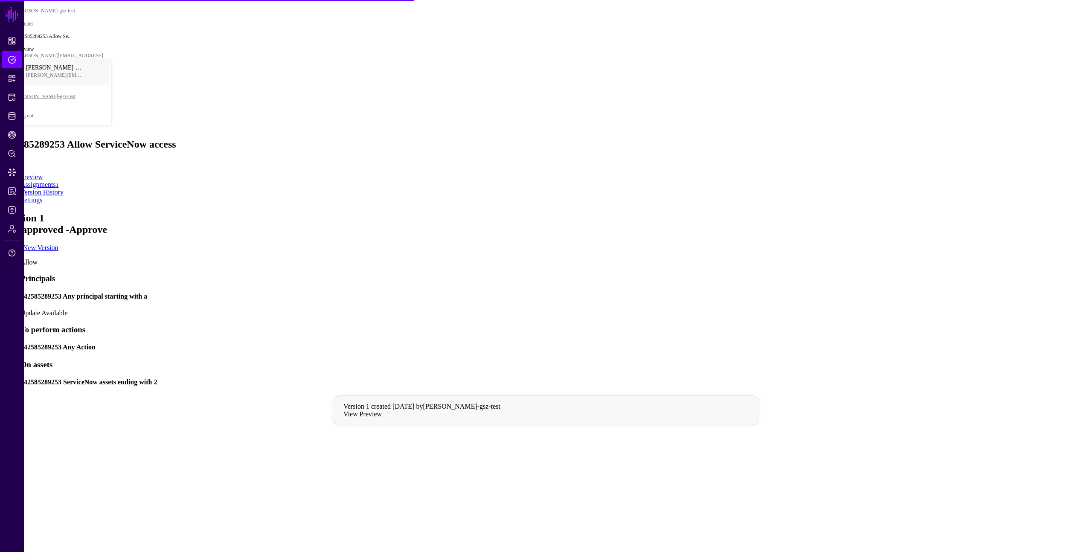
click at [609, 293] on h4 "142585289253 Any principal starting with a" at bounding box center [554, 297] width 1068 height 8
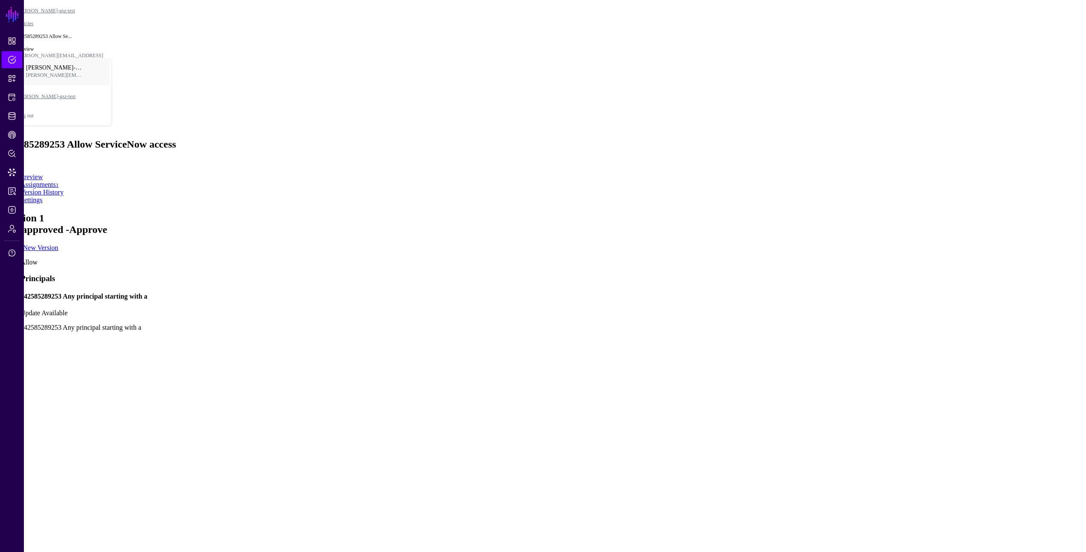
click at [819, 268] on app-policies-v2-item-preview "Version 1 Not approved - Approve Create New Version Allow Principals 1425852892…" at bounding box center [542, 558] width 1079 height 692
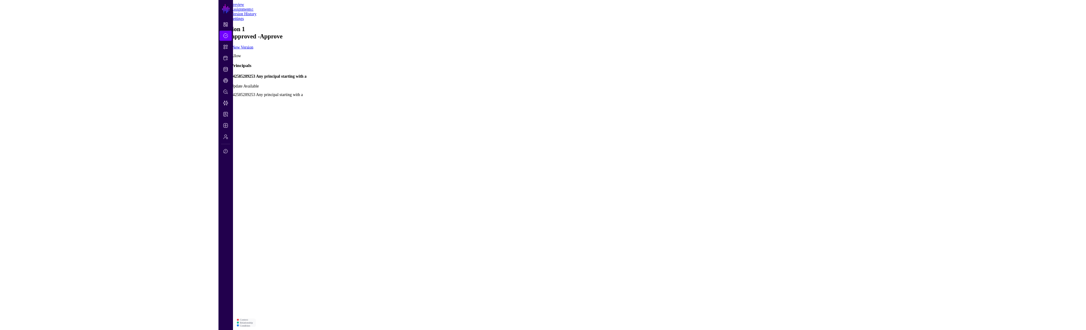
scroll to position [113, 0]
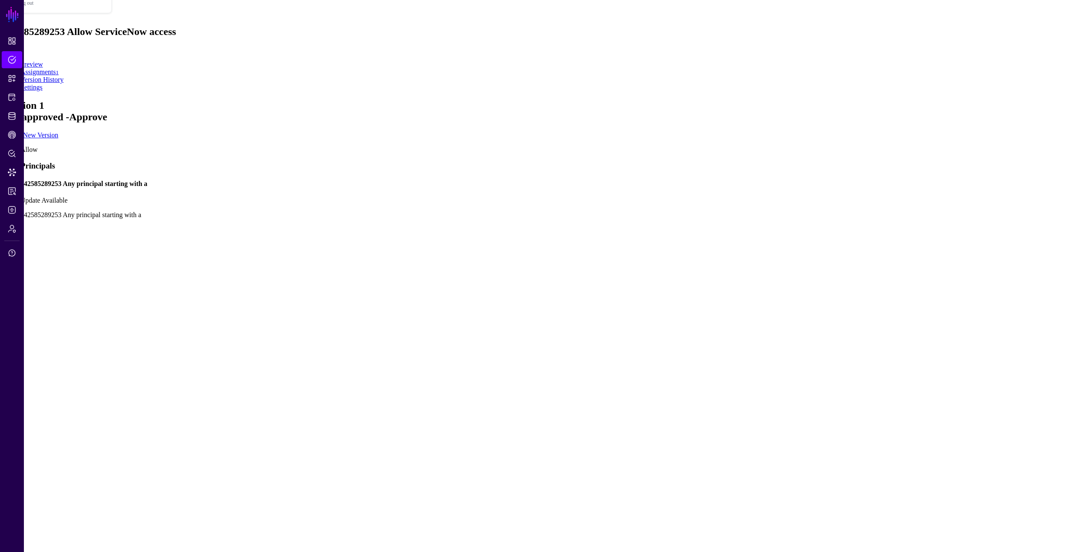
drag, startPoint x: 575, startPoint y: 291, endPoint x: 557, endPoint y: 314, distance: 29.1
click at [557, 314] on rect at bounding box center [76, 383] width 31403 height 38613
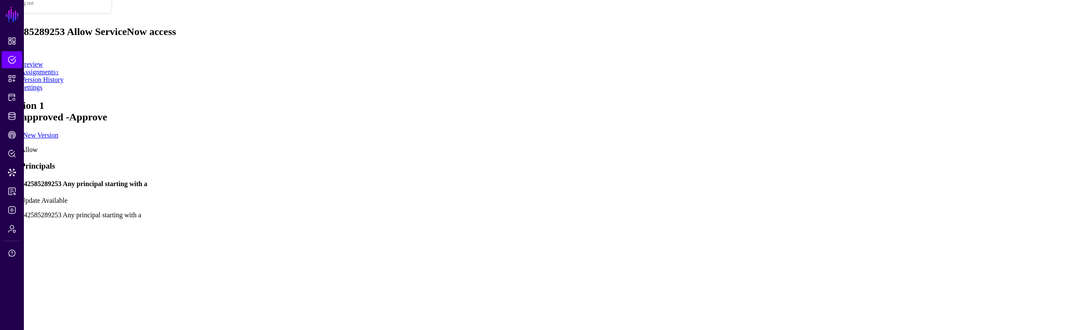
scroll to position [169, 0]
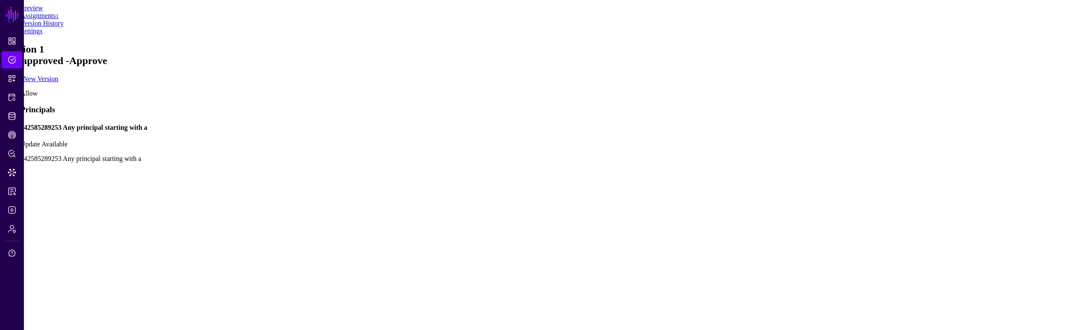
click at [859, 234] on app-policies-v2-item-preview "Version 1 Not approved - Approve Create New Version Allow Principals 1425852892…" at bounding box center [542, 312] width 1079 height 536
drag, startPoint x: 669, startPoint y: 167, endPoint x: 677, endPoint y: 136, distance: 31.8
click at [674, 139] on rect at bounding box center [77, 308] width 31403 height 23083
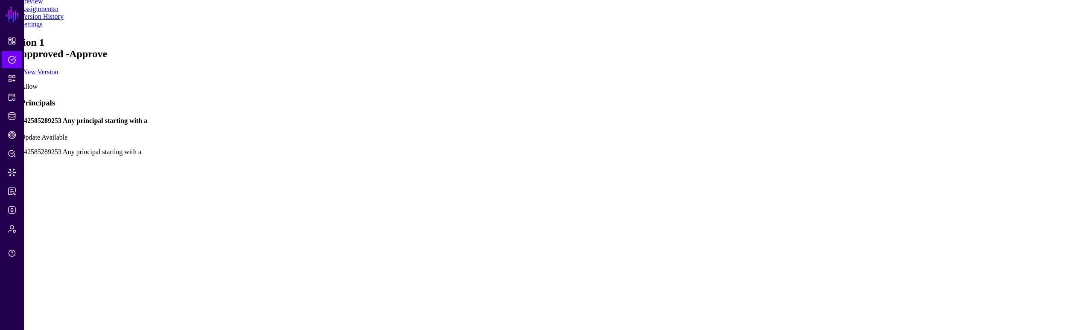
scroll to position [179, 0]
click at [817, 186] on app-policies-v2-item-preview "Version 1 Not approved - Approve Create New Version Allow Principals 1425852892…" at bounding box center [542, 301] width 1079 height 536
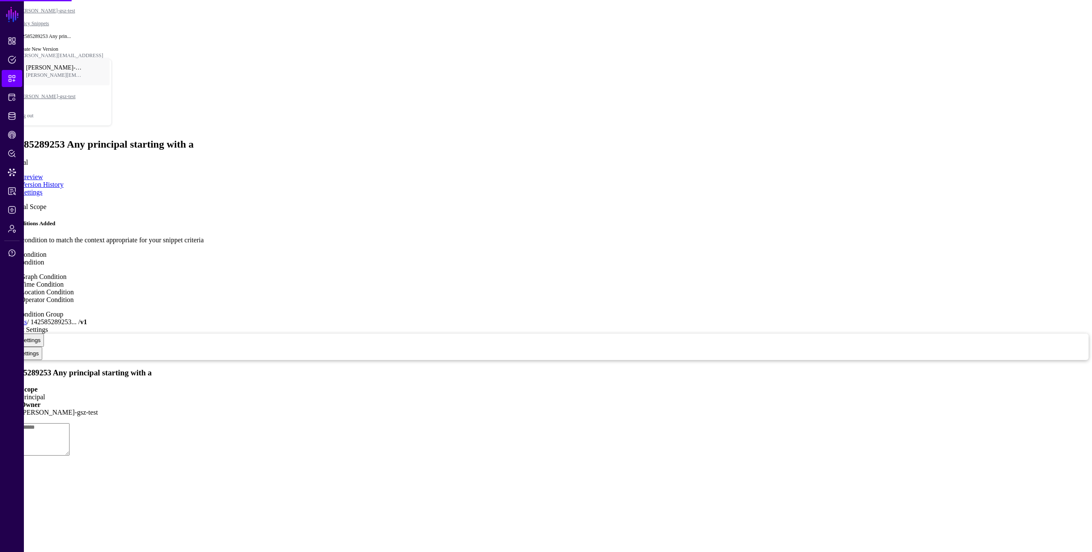
type textarea "**********"
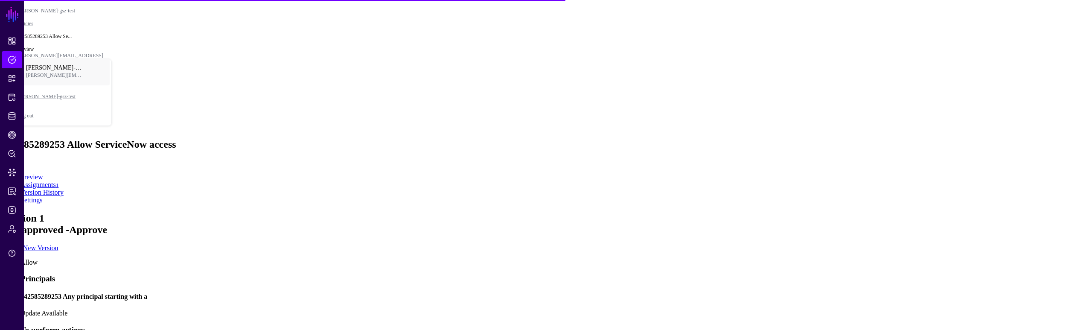
drag, startPoint x: 207, startPoint y: 270, endPoint x: 221, endPoint y: 264, distance: 15.3
click at [583, 293] on div "142585289253 Any principal starting with a Update Available" at bounding box center [551, 305] width 1062 height 24
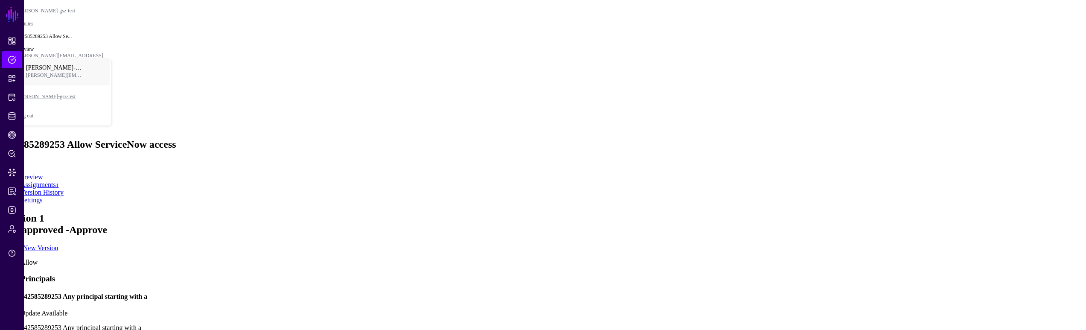
scroll to position [56, 0]
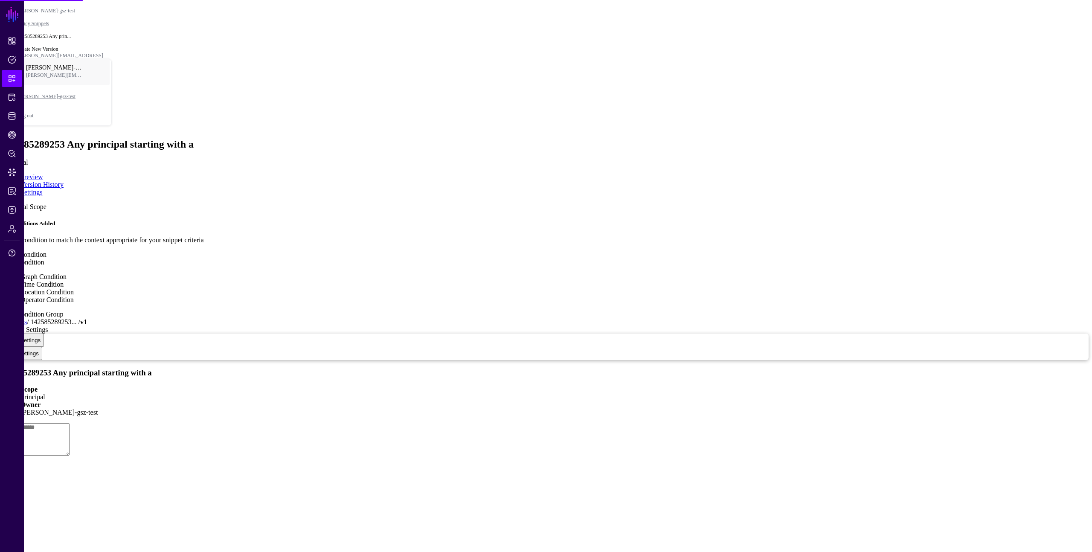
type textarea "**********"
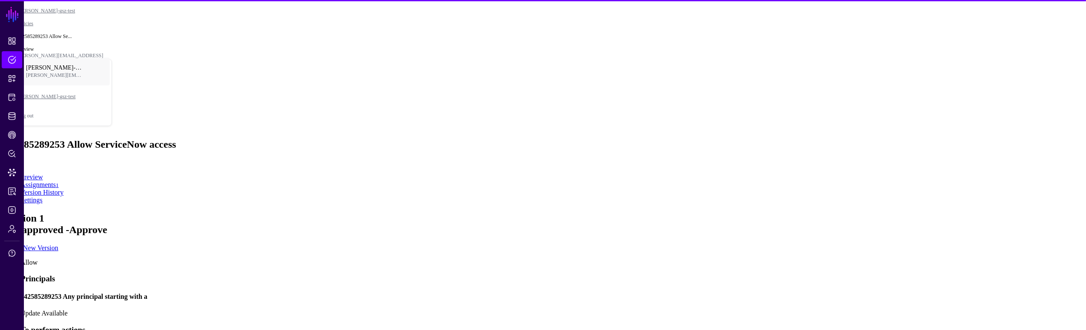
click at [566, 293] on h4 "142585289253 Any principal starting with a" at bounding box center [551, 297] width 1062 height 8
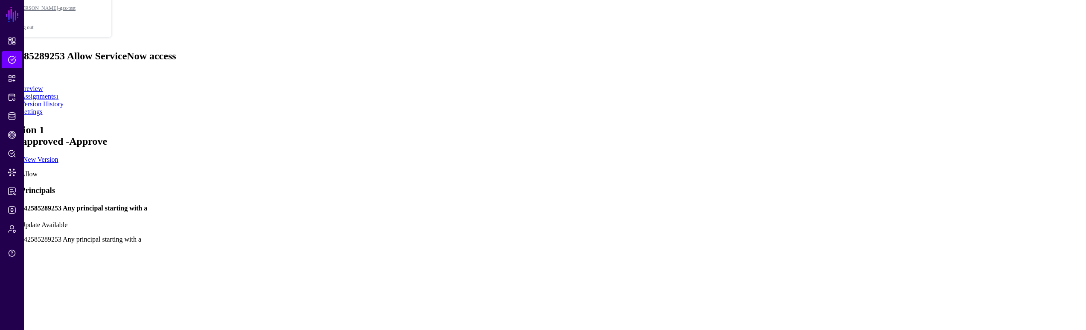
scroll to position [122, 0]
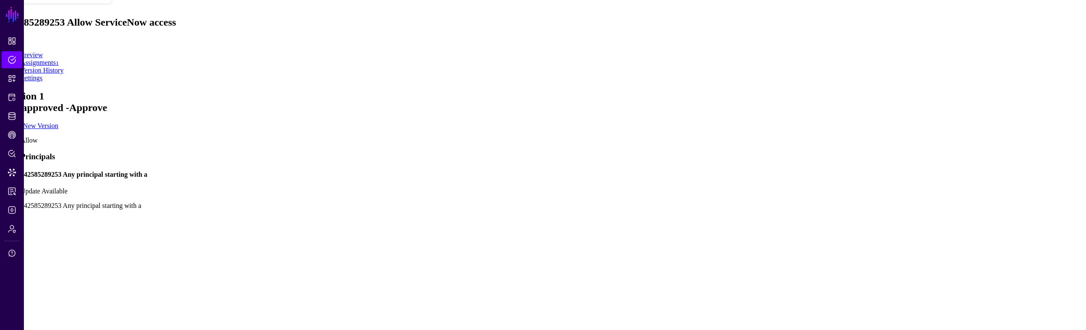
drag, startPoint x: 616, startPoint y: 150, endPoint x: 623, endPoint y: 163, distance: 14.1
click at [623, 163] on rect at bounding box center [113, 261] width 33109 height 16469
click at [876, 196] on app-policies-v2-item-preview "Version 1 Not approved - Approve Create New Version Allow Principals 1425852892…" at bounding box center [542, 324] width 1079 height 468
click at [920, 90] on app-policies-v2-item-preview "Version 1 Not approved - Approve Create New Version Allow Principals 1425852892…" at bounding box center [542, 324] width 1079 height 468
drag, startPoint x: 619, startPoint y: 139, endPoint x: 582, endPoint y: 165, distance: 45.6
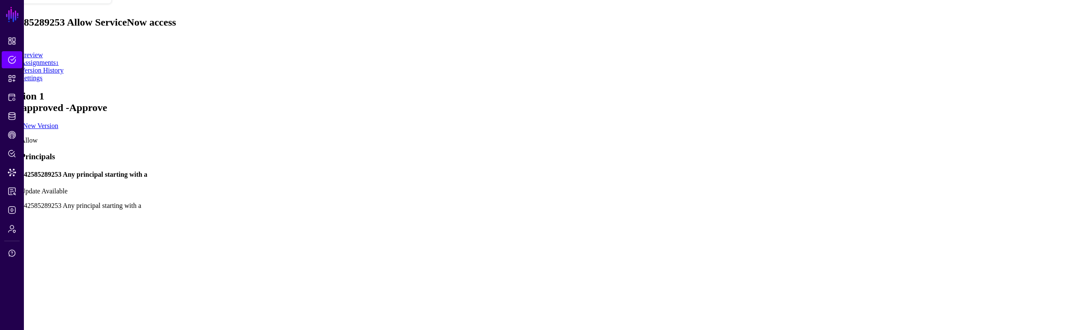
click at [632, 142] on rect at bounding box center [115, 257] width 33109 height 16469
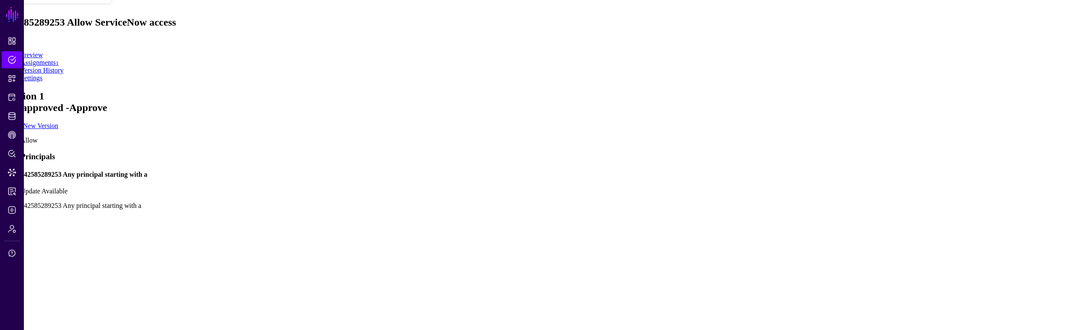
drag, startPoint x: 641, startPoint y: 151, endPoint x: 692, endPoint y: 159, distance: 51.3
click at [670, 160] on rect at bounding box center [111, 245] width 33109 height 16469
click at [826, 129] on app-policies-v2-item-preview "Version 1 Not approved - Approve Create New Version Allow Principals 1425852892…" at bounding box center [542, 324] width 1079 height 468
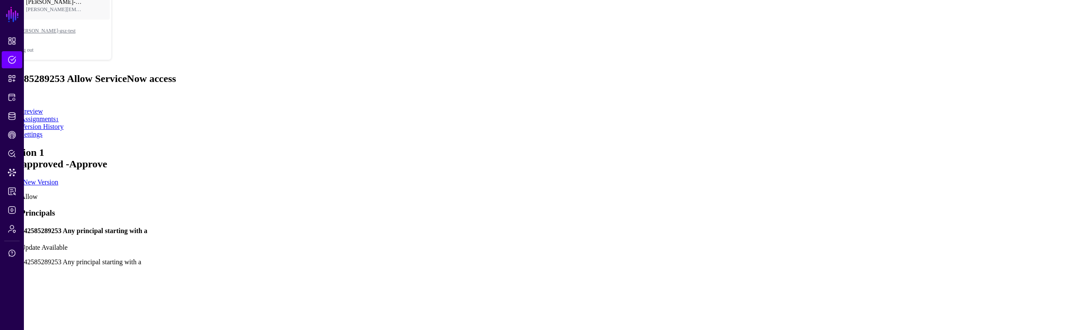
click at [20, 244] on link at bounding box center [20, 244] width 0 height 0
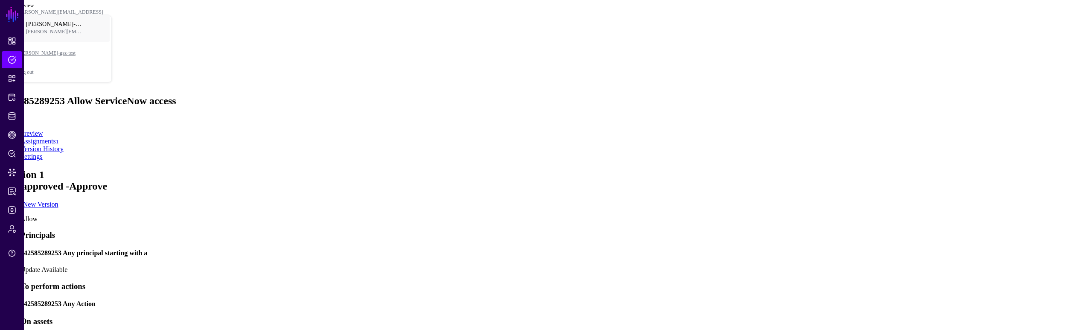
click at [20, 266] on link at bounding box center [20, 266] width 0 height 0
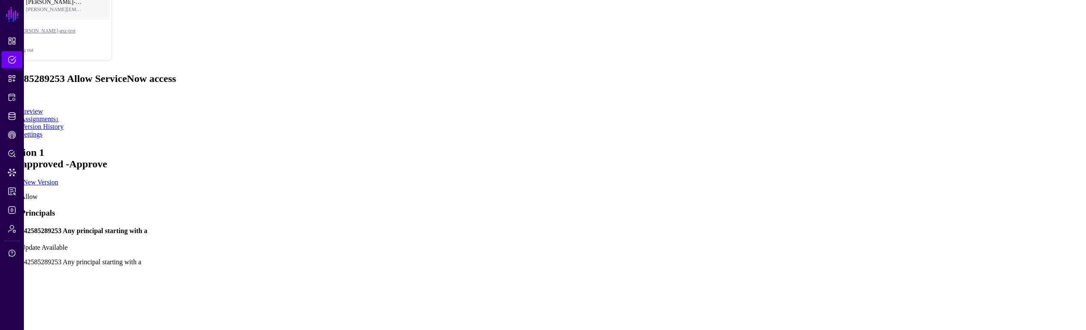
click at [67, 244] on link "Update Available" at bounding box center [43, 247] width 47 height 7
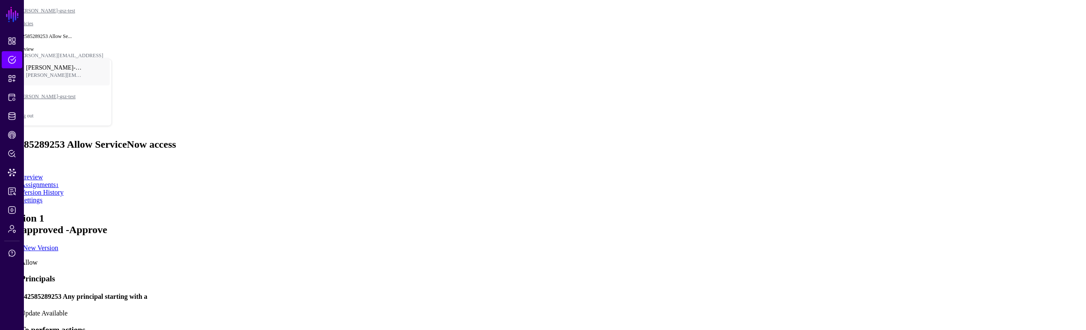
drag, startPoint x: 273, startPoint y: 166, endPoint x: 274, endPoint y: 161, distance: 5.6
click at [58, 244] on link "Create New Version" at bounding box center [30, 247] width 55 height 7
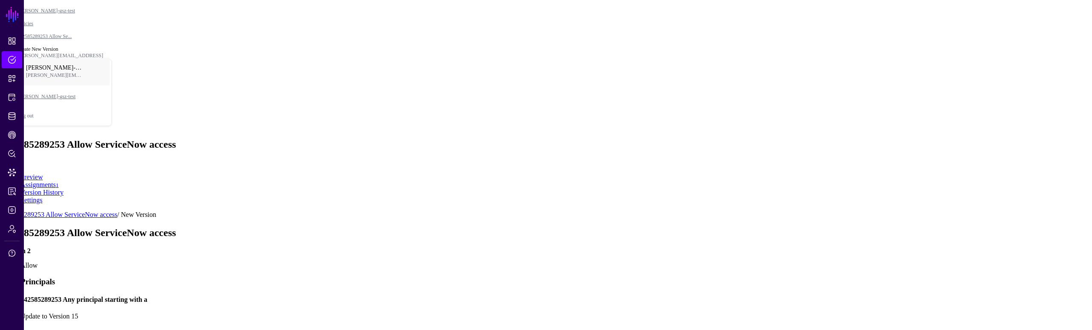
click at [481, 296] on div "142585289253 Any principal starting with a Update to Version 15" at bounding box center [554, 308] width 1068 height 24
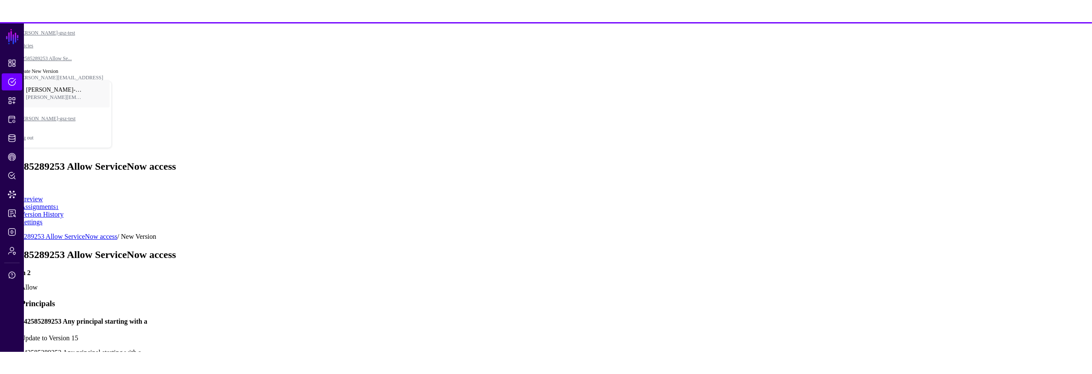
scroll to position [56, 0]
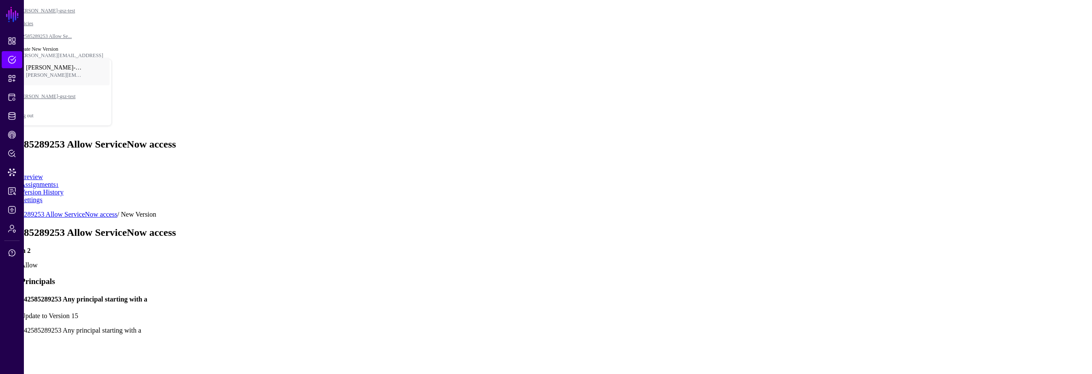
drag, startPoint x: 685, startPoint y: 199, endPoint x: 692, endPoint y: 223, distance: 25.4
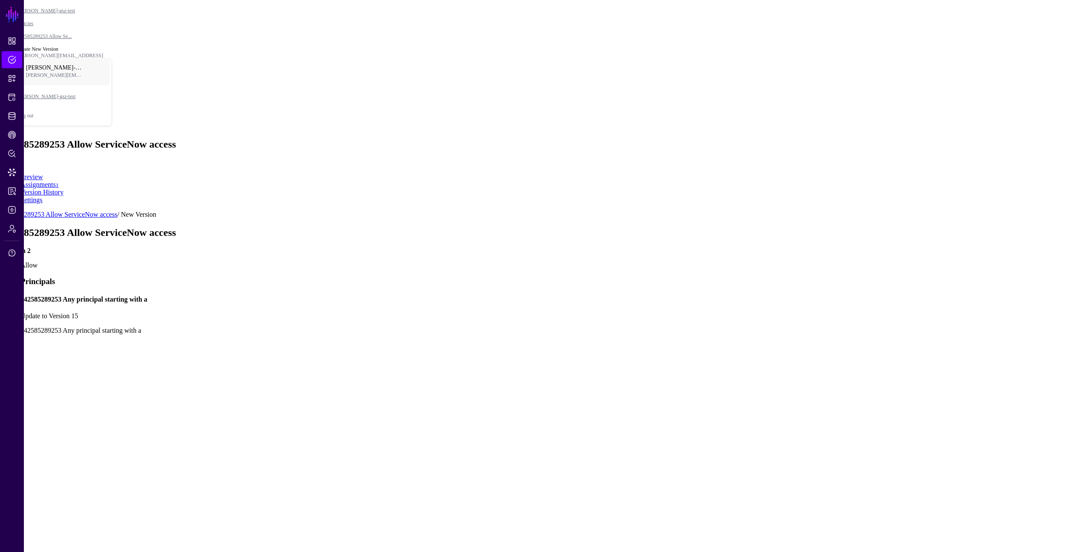
drag, startPoint x: 547, startPoint y: 235, endPoint x: 559, endPoint y: 242, distance: 13.4
click at [559, 242] on rect at bounding box center [81, 371] width 27989 height 27605
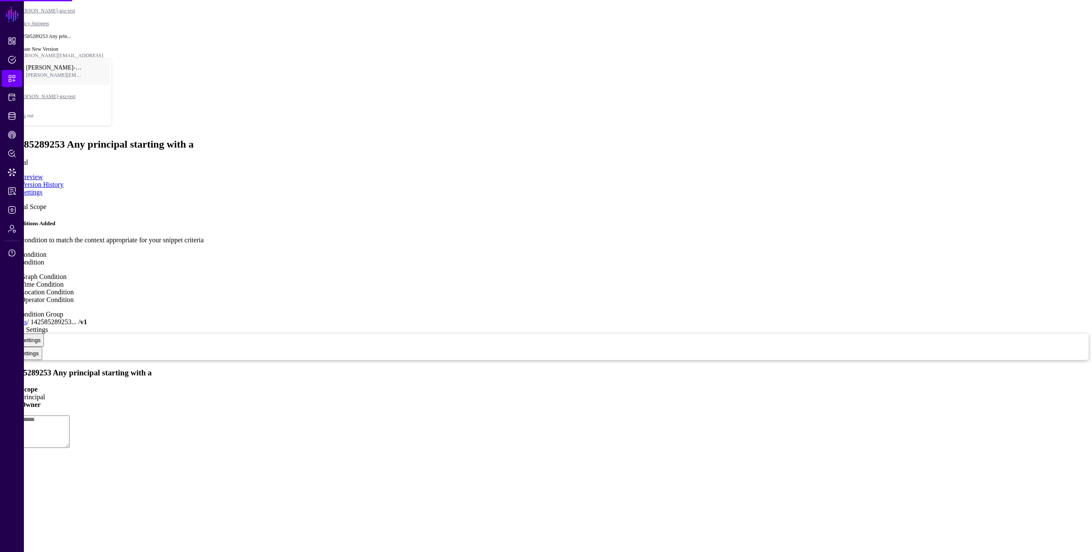
type textarea "**********"
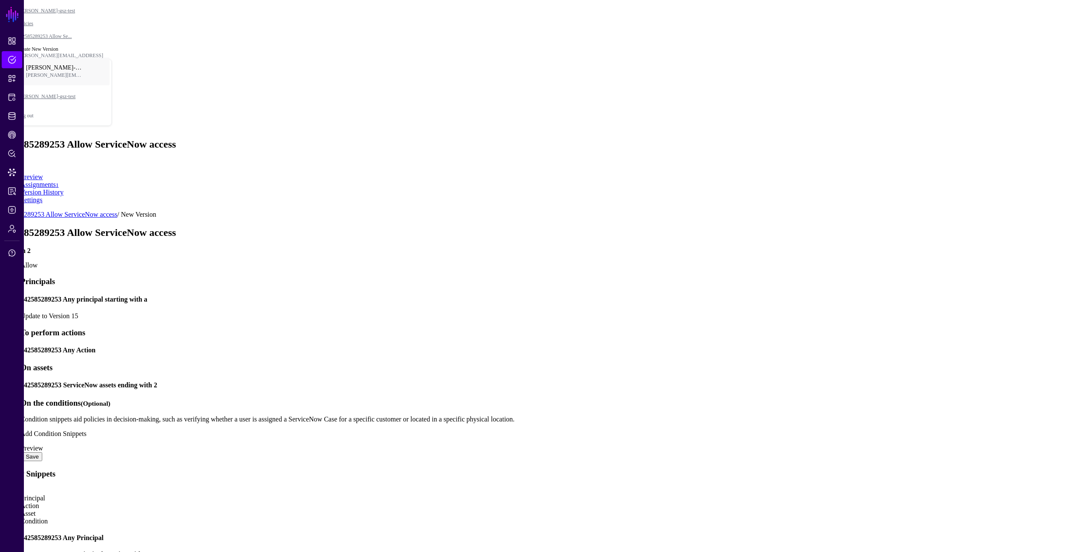
click at [495, 296] on h4 "142585289253 Any principal starting with a" at bounding box center [554, 300] width 1068 height 8
click at [499, 296] on div "142585289253 Any principal starting with a Update to Version 15" at bounding box center [554, 308] width 1068 height 24
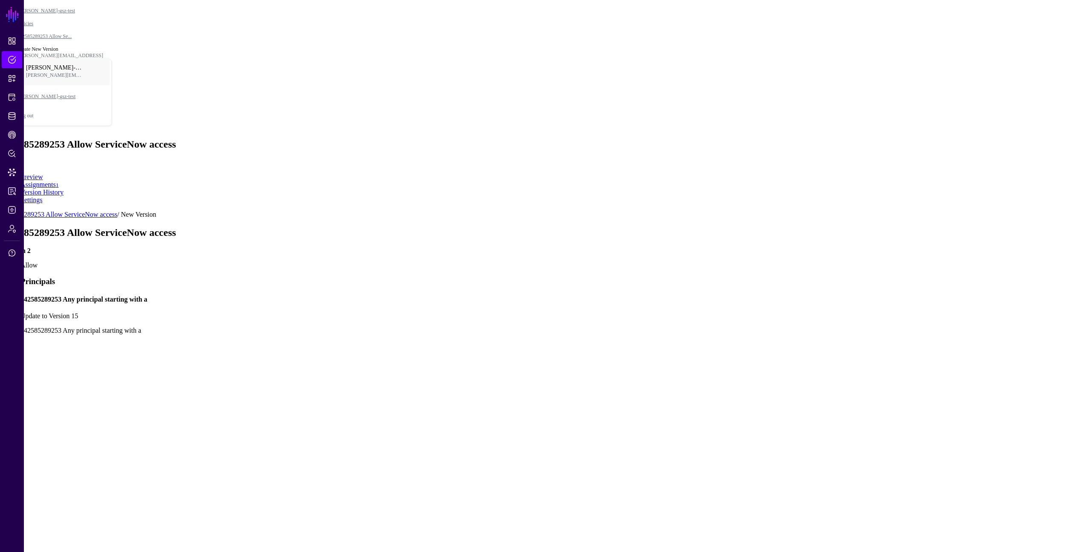
drag, startPoint x: 558, startPoint y: 288, endPoint x: 575, endPoint y: 294, distance: 18.1
click at [575, 294] on rect at bounding box center [86, 427] width 26283 height 27605
click at [751, 285] on form "142585289253 Allow ServiceNow access / New Version 142585289253 Allow ServiceNo…" at bounding box center [545, 542] width 1085 height 662
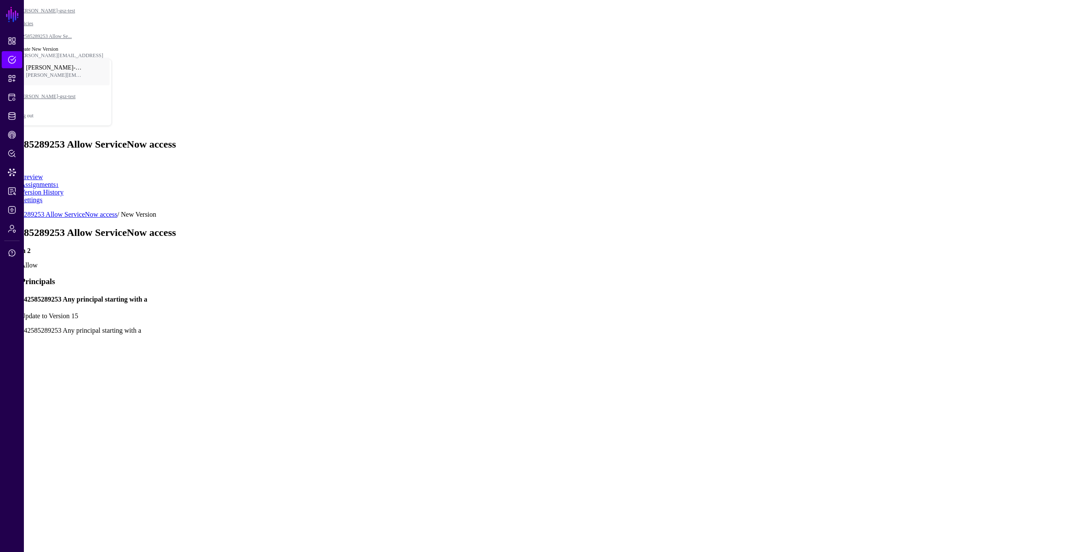
scroll to position [14, 0]
click at [78, 312] on link "Update to Version 15" at bounding box center [49, 315] width 58 height 7
drag, startPoint x: 547, startPoint y: 288, endPoint x: 554, endPoint y: 294, distance: 9.7
click at [554, 294] on rect at bounding box center [37, 336] width 22077 height 23188
click at [547, 311] on rect at bounding box center [34, 336] width 23654 height 24845
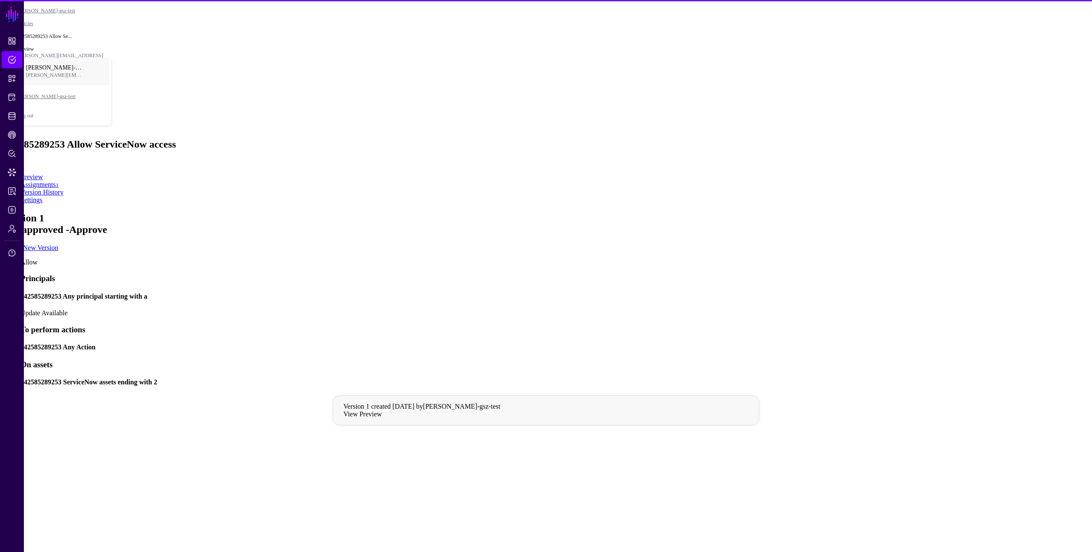
click at [859, 139] on div "142585289253 Allow ServiceNow access Allow" at bounding box center [545, 153] width 1085 height 28
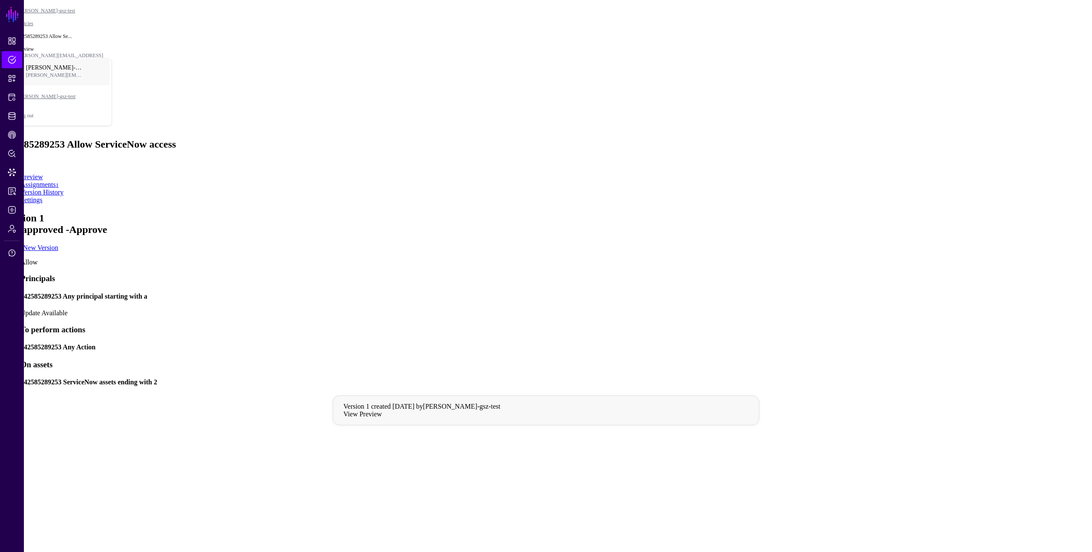
click at [281, 361] on app-policies-v2-item-preview "Version 1 Not approved - Approve Create New Version Allow Principals 1425852892…" at bounding box center [545, 346] width 1085 height 268
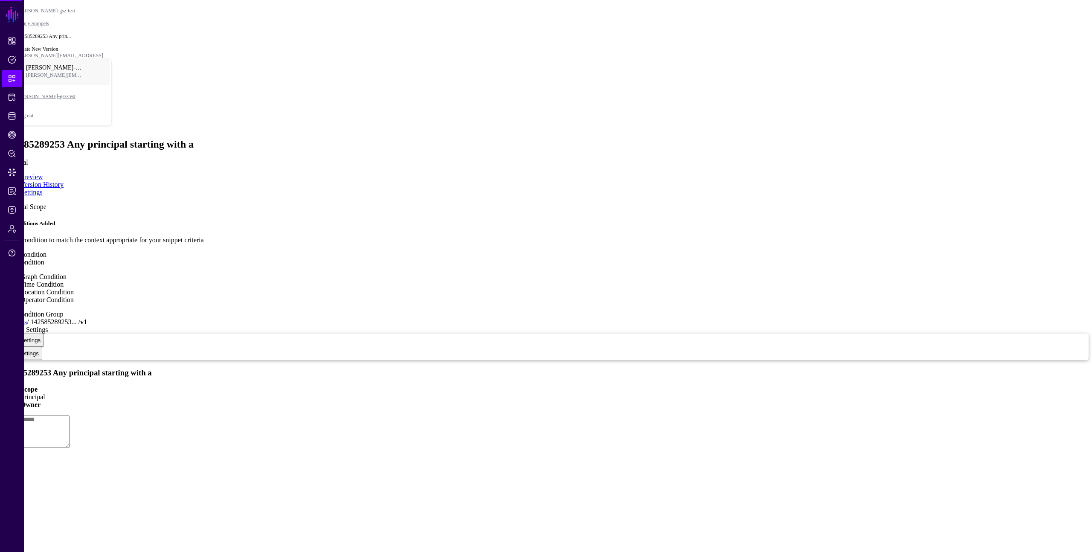
type textarea "**********"
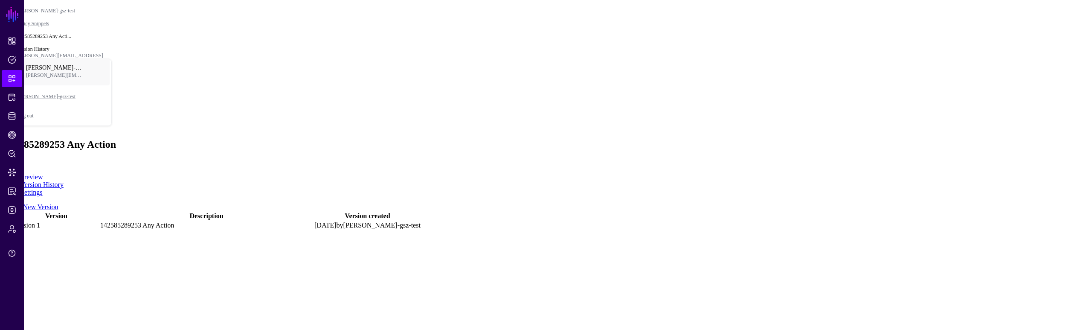
click at [689, 173] on ul "Preview Version History Settings" at bounding box center [545, 184] width 1085 height 23
click at [511, 139] on div "142585289253 Any Action Action" at bounding box center [545, 153] width 1085 height 28
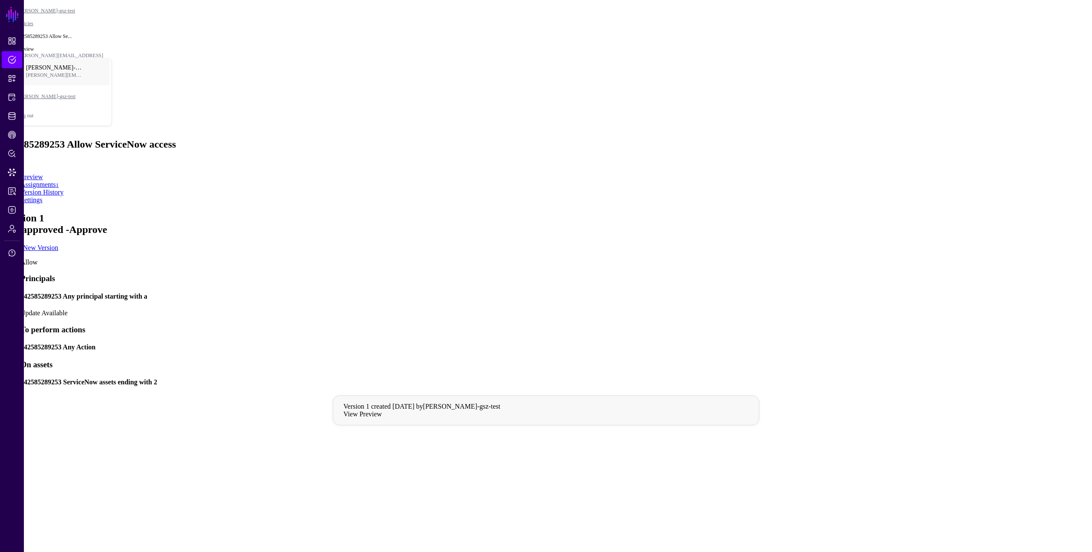
click at [568, 293] on h4 "142585289253 Any principal starting with a" at bounding box center [554, 297] width 1068 height 8
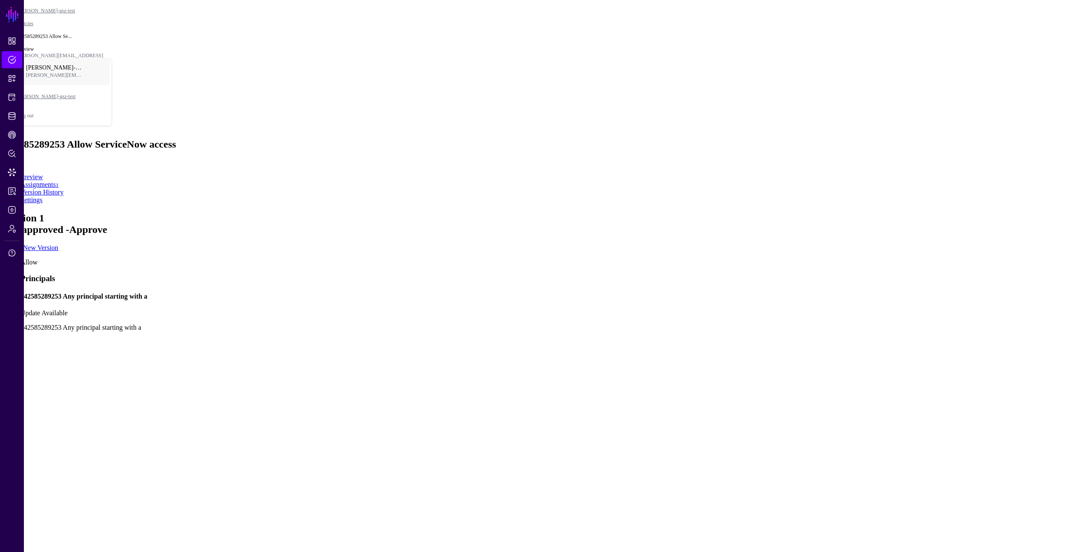
drag, startPoint x: 567, startPoint y: 368, endPoint x: 599, endPoint y: 367, distance: 32.0
click at [599, 367] on rect at bounding box center [114, 416] width 32256 height 27605
click at [847, 212] on app-policies-v2-item-preview "Version 1 Not approved - Approve Create New Version Allow Principals 1425852892…" at bounding box center [542, 503] width 1079 height 582
click at [838, 212] on app-policies-v2-item-preview "Version 1 Not approved - Approve Create New Version Allow Principals 1425852892…" at bounding box center [542, 503] width 1079 height 582
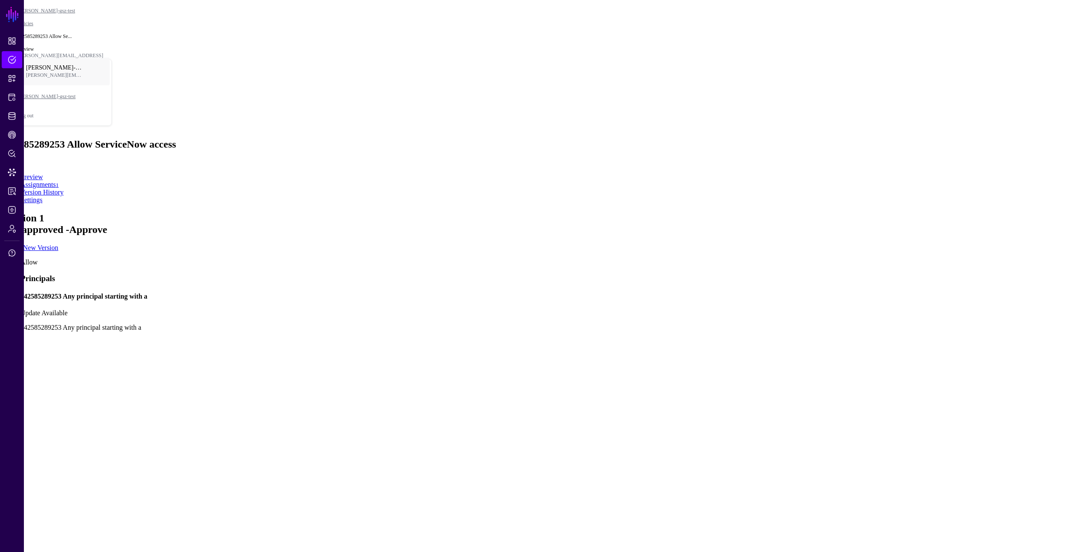
click at [838, 212] on app-policies-v2-item-preview "Version 1 Not approved - Approve Create New Version Allow Principals 1425852892…" at bounding box center [542, 503] width 1079 height 582
click at [837, 212] on app-policies-v2-item-preview "Version 1 Not approved - Approve Create New Version Allow Principals 1425852892…" at bounding box center [542, 503] width 1079 height 582
click at [835, 212] on app-policies-v2-item-preview "Version 1 Not approved - Approve Create New Version Allow Principals 1425852892…" at bounding box center [542, 503] width 1079 height 582
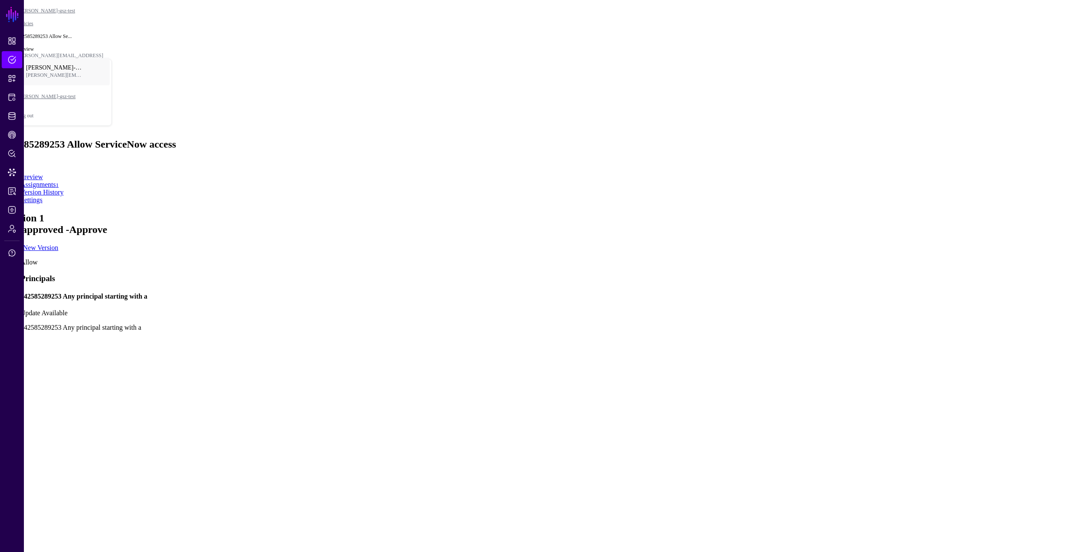
click at [835, 212] on app-policies-v2-item-preview "Version 1 Not approved - Approve Create New Version Allow Principals 1425852892…" at bounding box center [542, 503] width 1079 height 582
click at [822, 212] on app-policies-v2-item-preview "Version 1 Not approved - Approve Create New Version Allow Principals 1425852892…" at bounding box center [542, 503] width 1079 height 582
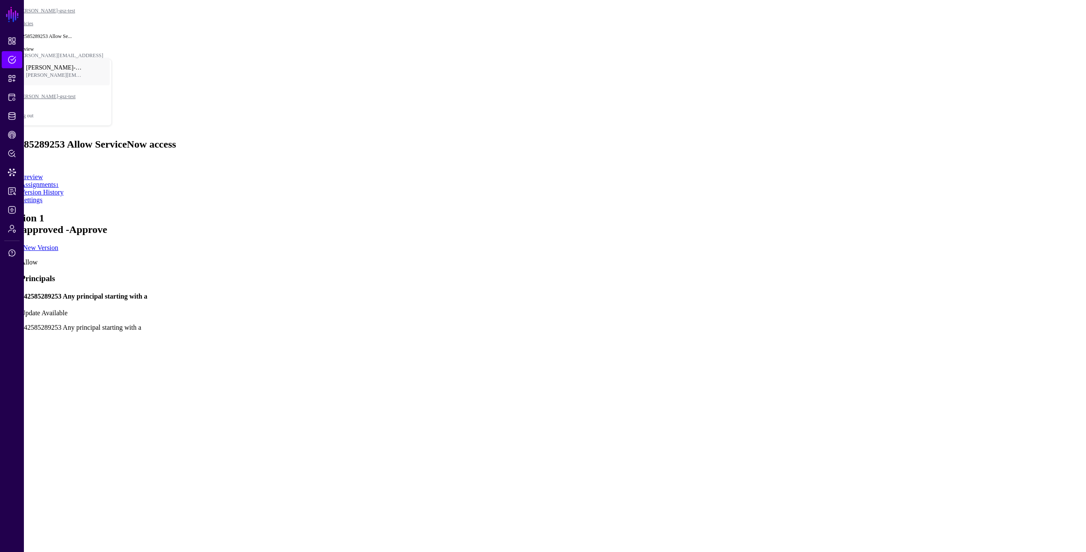
drag, startPoint x: 809, startPoint y: 132, endPoint x: 814, endPoint y: 135, distance: 6.2
click at [810, 212] on app-policies-v2-item-preview "Version 1 Not approved - Approve Create New Version Allow Principals 1425852892…" at bounding box center [542, 503] width 1079 height 582
click at [820, 212] on app-policies-v2-item-preview "Version 1 Not approved - Approve Create New Version Allow Principals 1425852892…" at bounding box center [542, 503] width 1079 height 582
click at [824, 212] on app-policies-v2-item-preview "Version 1 Not approved - Approve Create New Version Allow Principals 1425852892…" at bounding box center [542, 503] width 1079 height 582
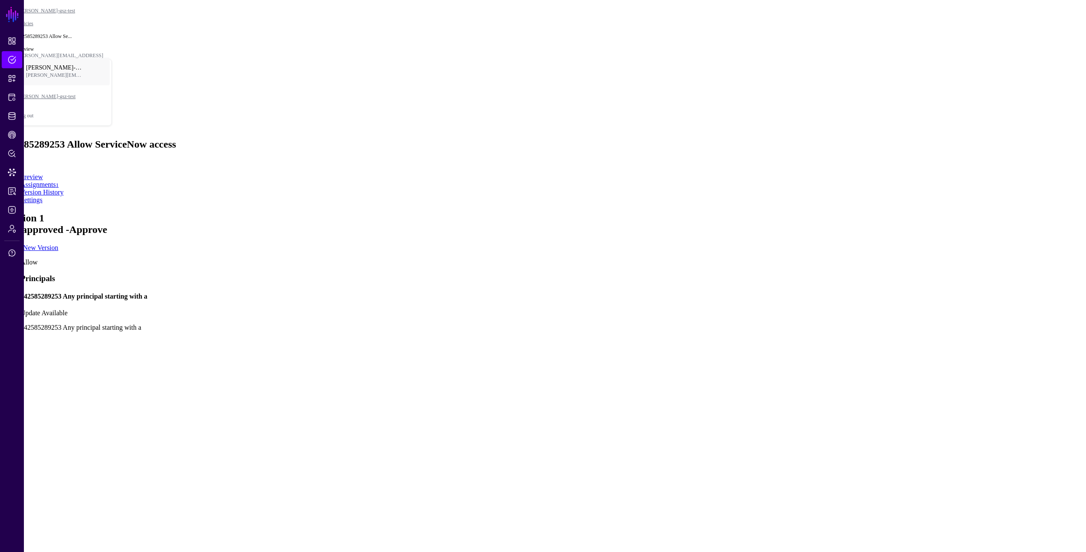
click at [824, 212] on app-policies-v2-item-preview "Version 1 Not approved - Approve Create New Version Allow Principals 1425852892…" at bounding box center [542, 503] width 1079 height 582
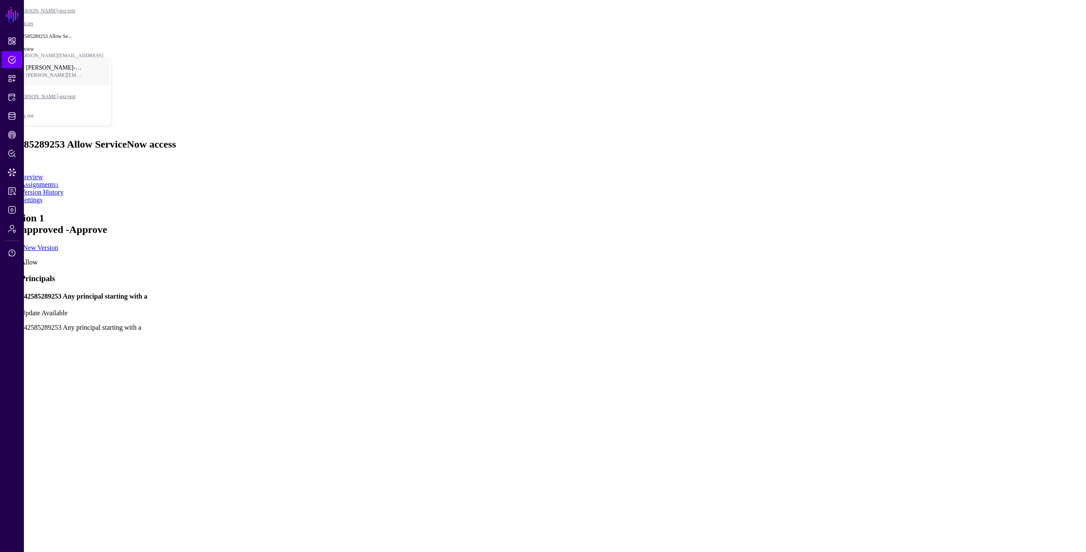
click at [824, 212] on app-policies-v2-item-preview "Version 1 Not approved - Approve Create New Version Allow Principals 1425852892…" at bounding box center [542, 503] width 1079 height 582
drag, startPoint x: 610, startPoint y: 306, endPoint x: 611, endPoint y: 314, distance: 7.3
click at [611, 314] on rect at bounding box center [117, 425] width 32256 height 27605
click at [800, 230] on app-policies-v2-item-preview "Version 1 Not approved - Approve Create New Version Allow Principals 1425852892…" at bounding box center [542, 503] width 1079 height 582
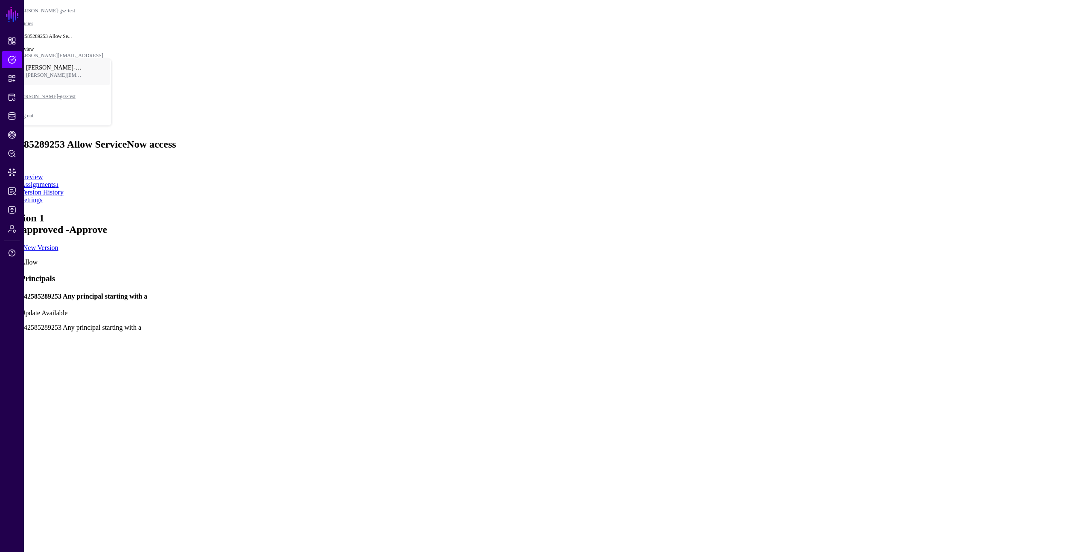
click at [800, 226] on app-policies-v2-item-preview "Version 1 Not approved - Approve Create New Version Allow Principals 1425852892…" at bounding box center [542, 503] width 1079 height 582
click at [799, 220] on app-policies-v2-item-preview "Version 1 Not approved - Approve Create New Version Allow Principals 1425852892…" at bounding box center [542, 503] width 1079 height 582
drag, startPoint x: 573, startPoint y: 285, endPoint x: 563, endPoint y: 281, distance: 10.9
click at [563, 281] on rect at bounding box center [113, 423] width 32256 height 27605
drag, startPoint x: 795, startPoint y: 243, endPoint x: 695, endPoint y: 297, distance: 113.6
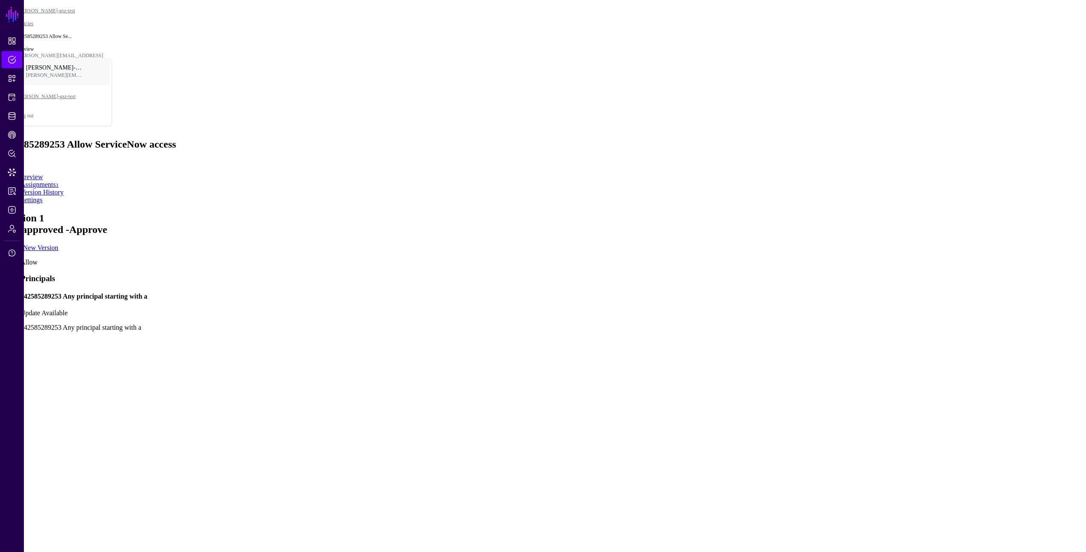
click at [794, 243] on app-policies-v2-item-preview "Version 1 Not approved - Approve Create New Version Allow Principals 1425852892…" at bounding box center [542, 503] width 1079 height 582
drag, startPoint x: 647, startPoint y: 300, endPoint x: 590, endPoint y: 319, distance: 60.4
click at [590, 319] on rect at bounding box center [474, 201] width 33224 height 28433
click at [788, 295] on app-policies-v2-item-preview "Version 1 Not approved - Approve Create New Version Allow Principals 1425852892…" at bounding box center [542, 503] width 1079 height 582
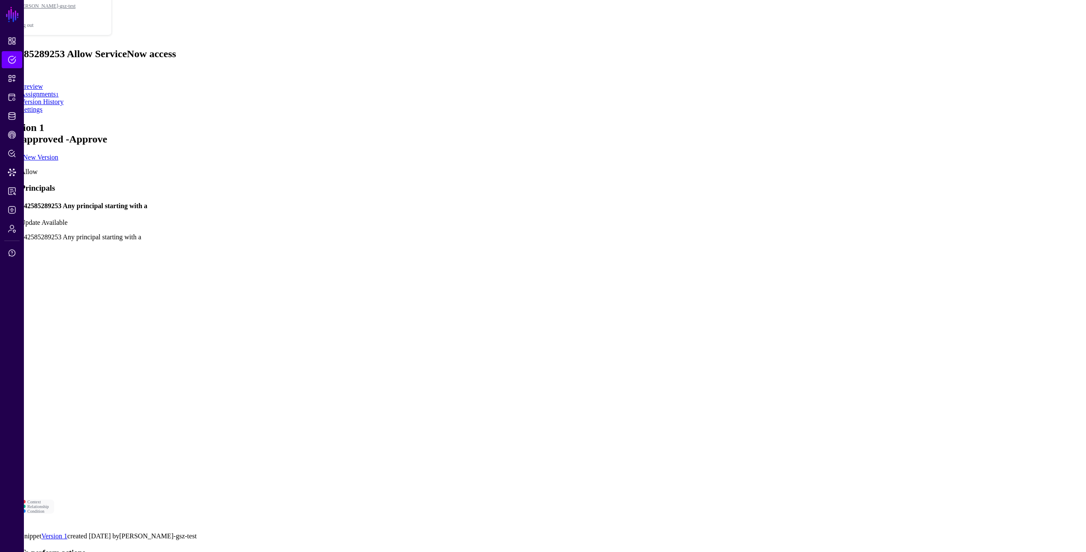
scroll to position [123, 0]
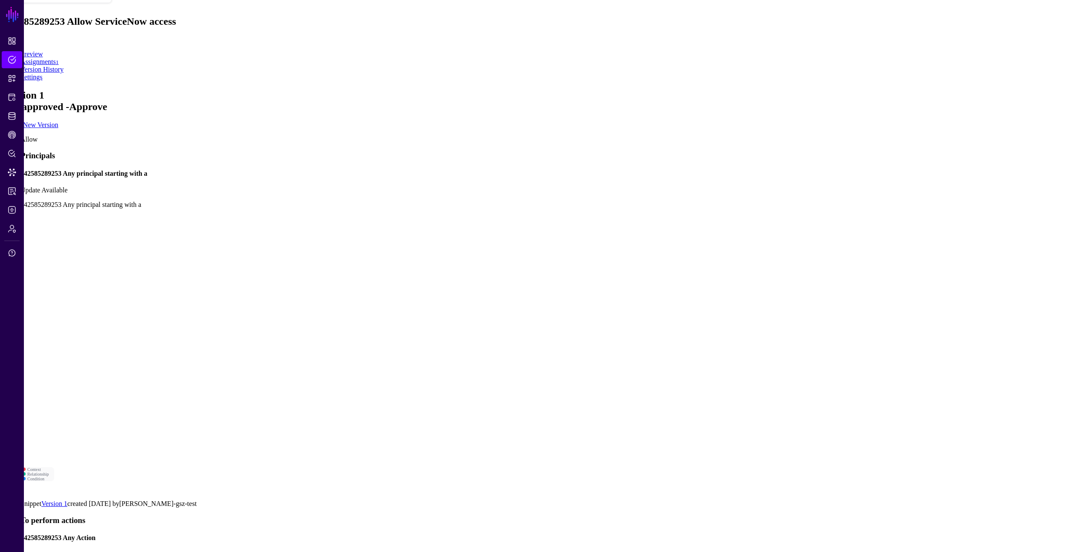
click at [434, 534] on h4 "142585289253 Any Action" at bounding box center [551, 538] width 1062 height 8
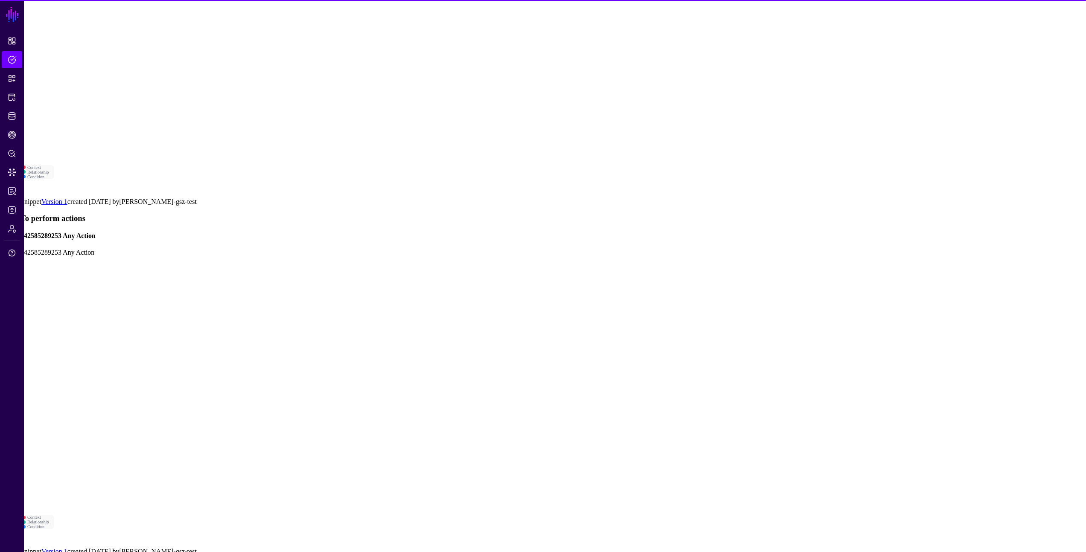
scroll to position [443, 0]
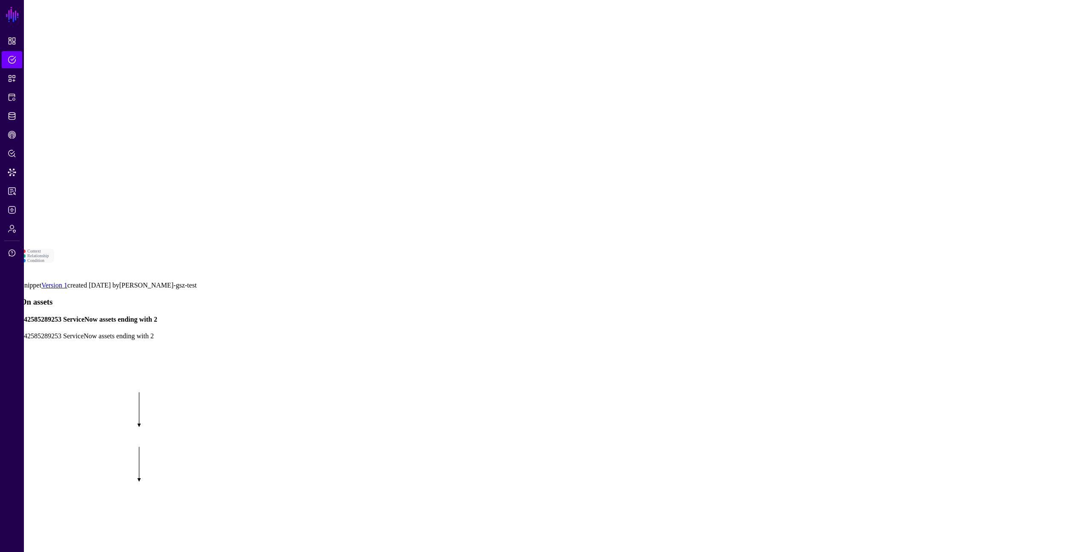
scroll to position [748, 0]
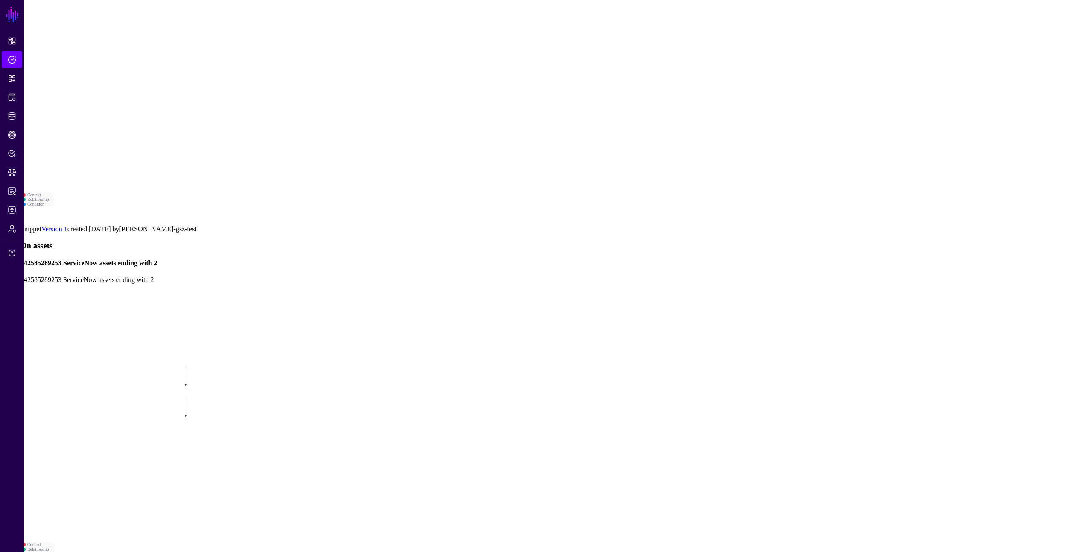
drag, startPoint x: 594, startPoint y: 279, endPoint x: 601, endPoint y: 279, distance: 6.8
click at [601, 279] on rect at bounding box center [158, 356] width 18386 height 15735
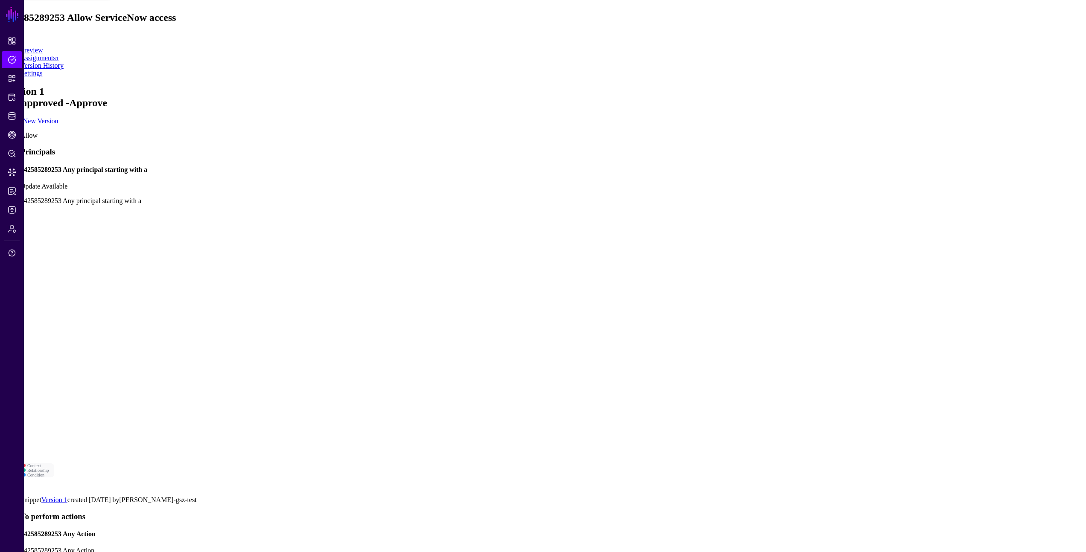
scroll to position [117, 0]
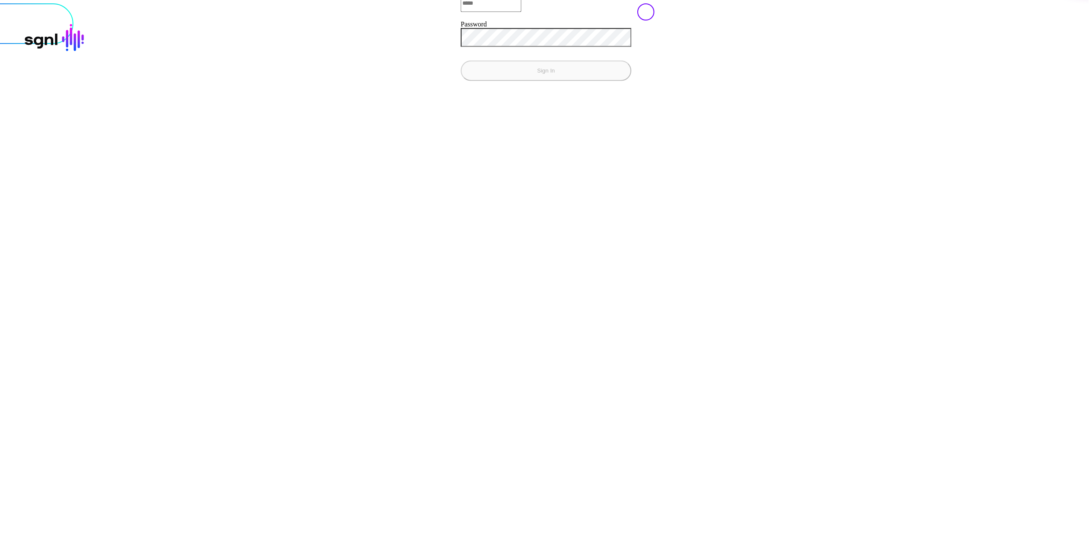
type input "**********"
click at [461, 81] on button "Sign In" at bounding box center [546, 70] width 171 height 20
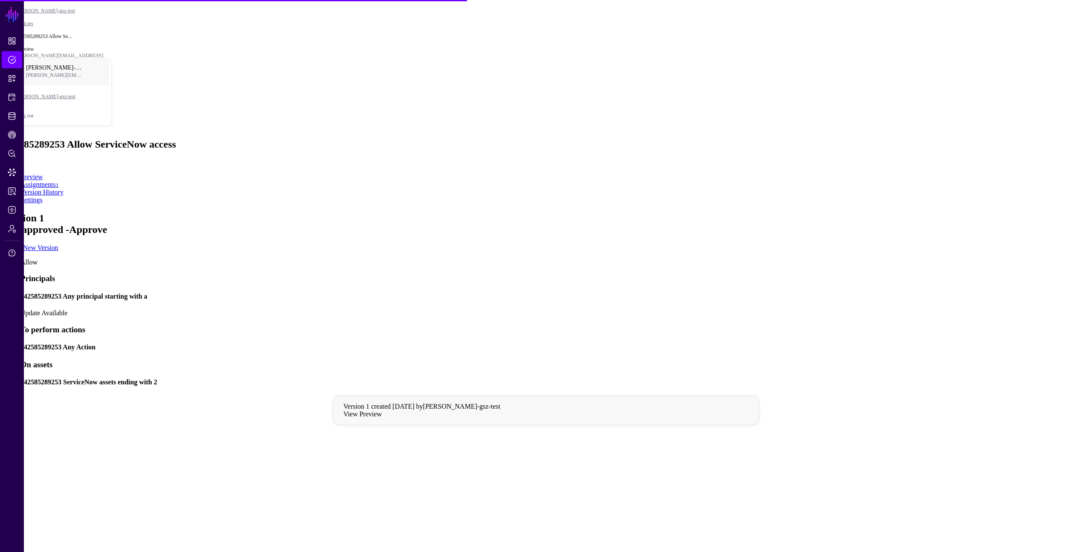
click at [599, 293] on h4 "142585289253 Any principal starting with a" at bounding box center [554, 297] width 1068 height 8
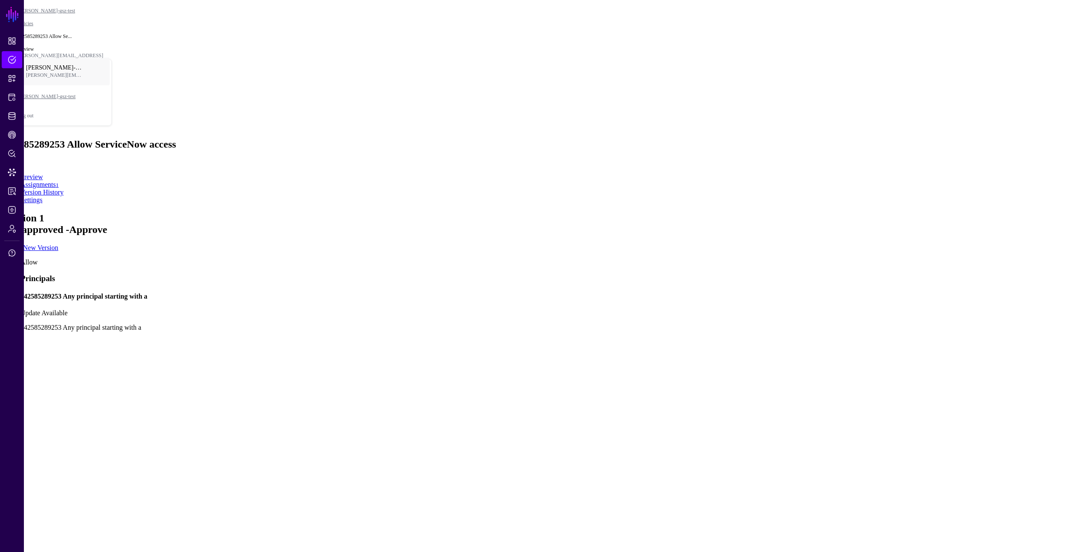
drag, startPoint x: 652, startPoint y: 255, endPoint x: 658, endPoint y: 254, distance: 6.9
click at [658, 254] on rect at bounding box center [115, 417] width 32256 height 27605
click at [58, 244] on link "Create New Version" at bounding box center [30, 247] width 55 height 7
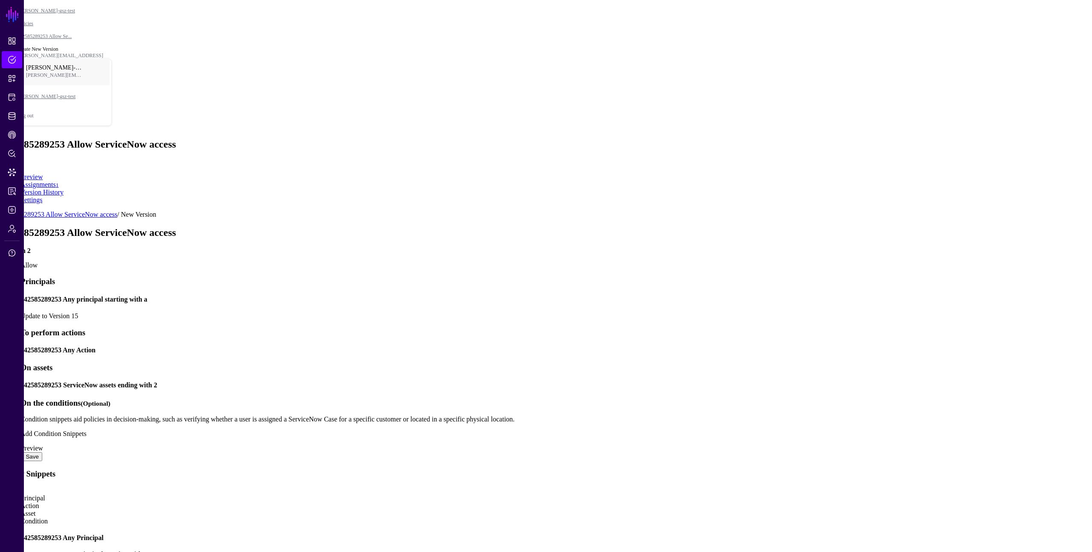
click at [499, 296] on h4 "142585289253 Any principal starting with a" at bounding box center [554, 300] width 1068 height 8
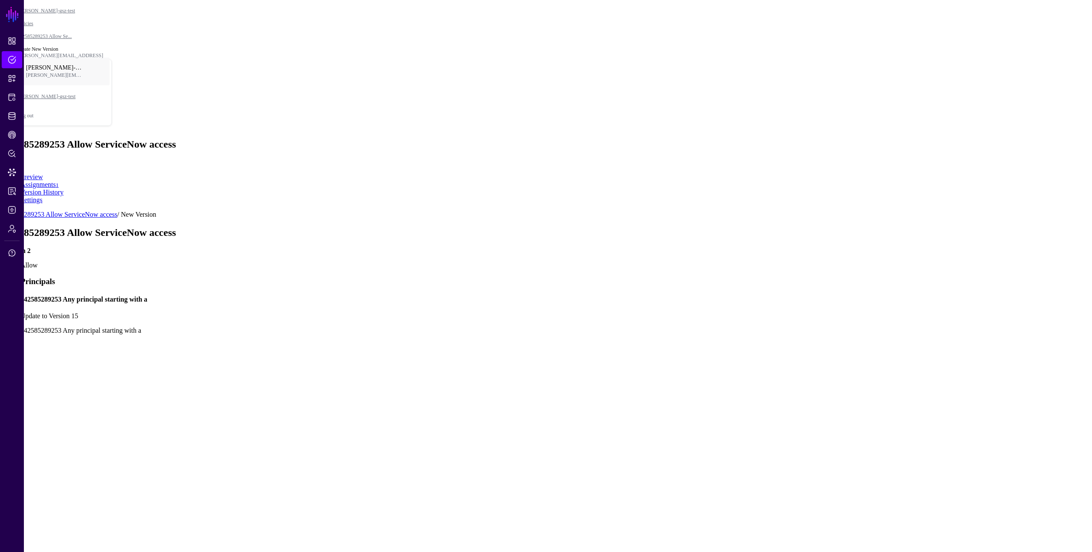
click at [78, 312] on link "Update to Version 15" at bounding box center [49, 315] width 58 height 7
click at [652, 211] on form "142585289253 Allow ServiceNow access / New Version 142585289253 Allow ServiceNo…" at bounding box center [545, 534] width 1085 height 647
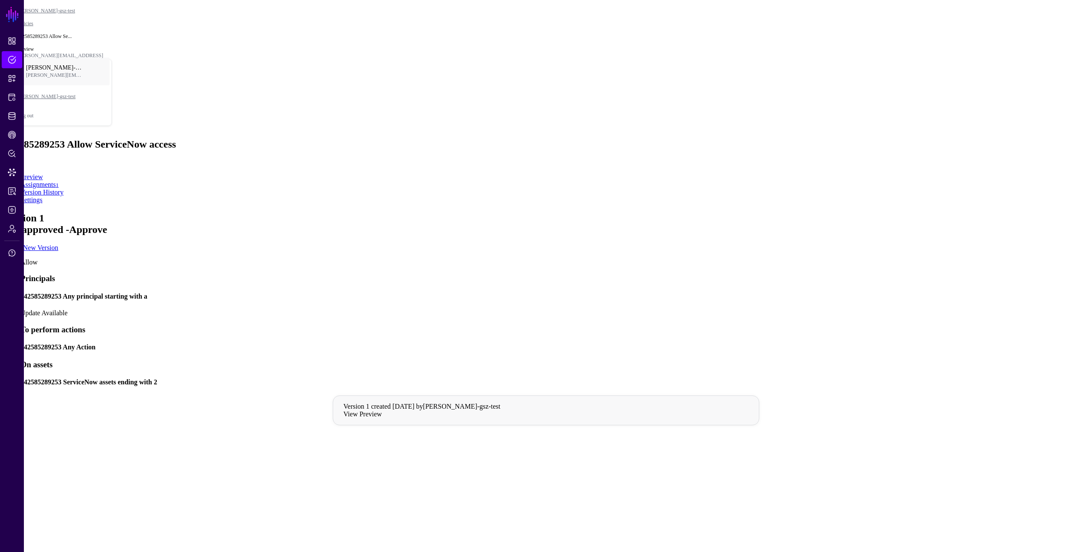
click at [535, 293] on h4 "142585289253 Any principal starting with a" at bounding box center [554, 297] width 1068 height 8
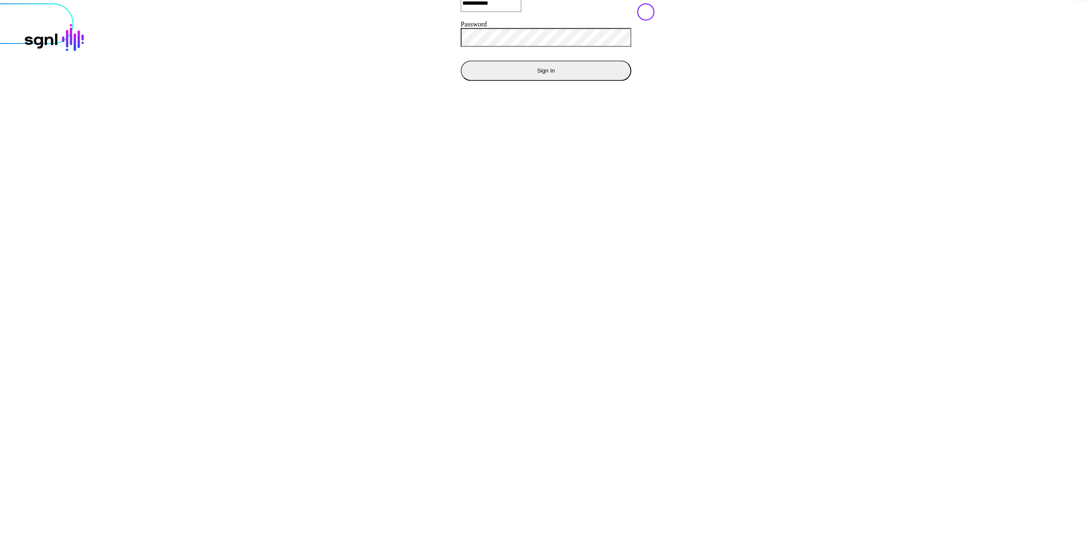
click at [461, 81] on button "Sign In" at bounding box center [546, 70] width 171 height 20
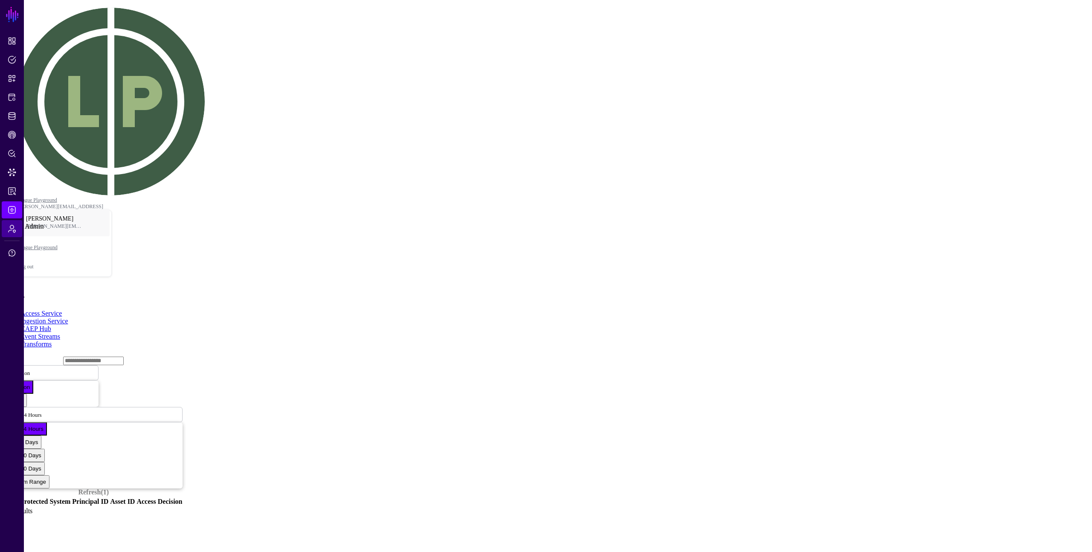
click at [12, 222] on link "Admin" at bounding box center [12, 228] width 20 height 17
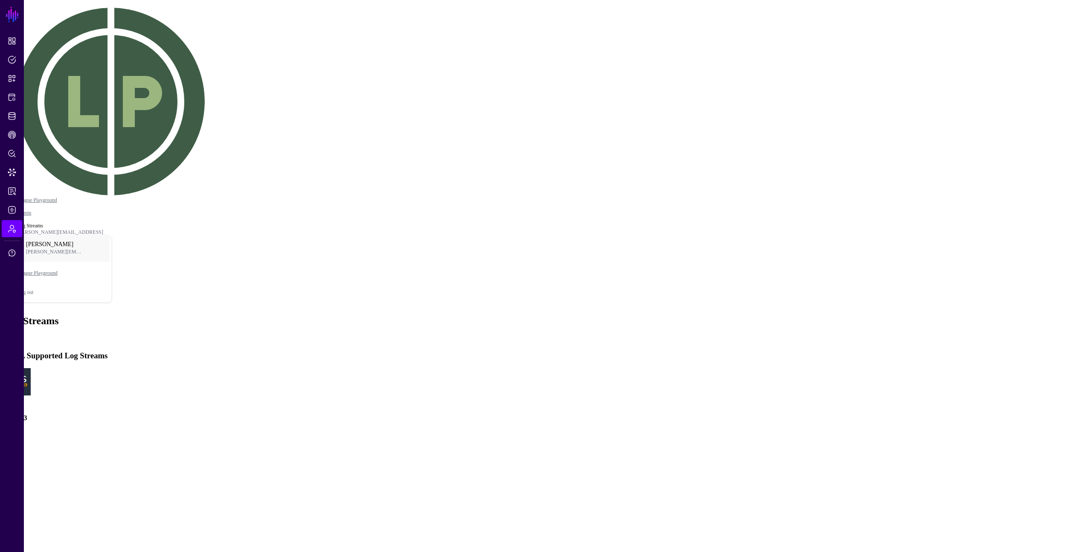
click at [15, 335] on span "Add" at bounding box center [9, 338] width 12 height 7
click at [15, 480] on span "Add" at bounding box center [9, 483] width 12 height 7
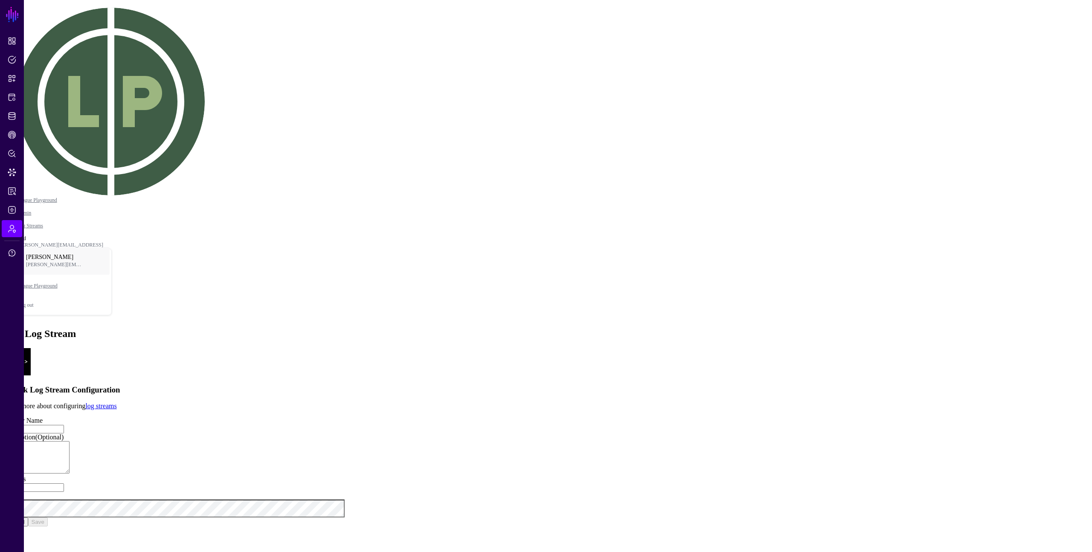
drag, startPoint x: 134, startPoint y: 7, endPoint x: 149, endPoint y: 0, distance: 17.0
click at [64, 483] on input "Address" at bounding box center [33, 487] width 61 height 9
drag, startPoint x: 419, startPoint y: 103, endPoint x: 466, endPoint y: 98, distance: 47.6
click at [459, 402] on p "Learn more about configuring log streams" at bounding box center [545, 406] width 1085 height 8
drag, startPoint x: 445, startPoint y: 91, endPoint x: 518, endPoint y: 90, distance: 73.0
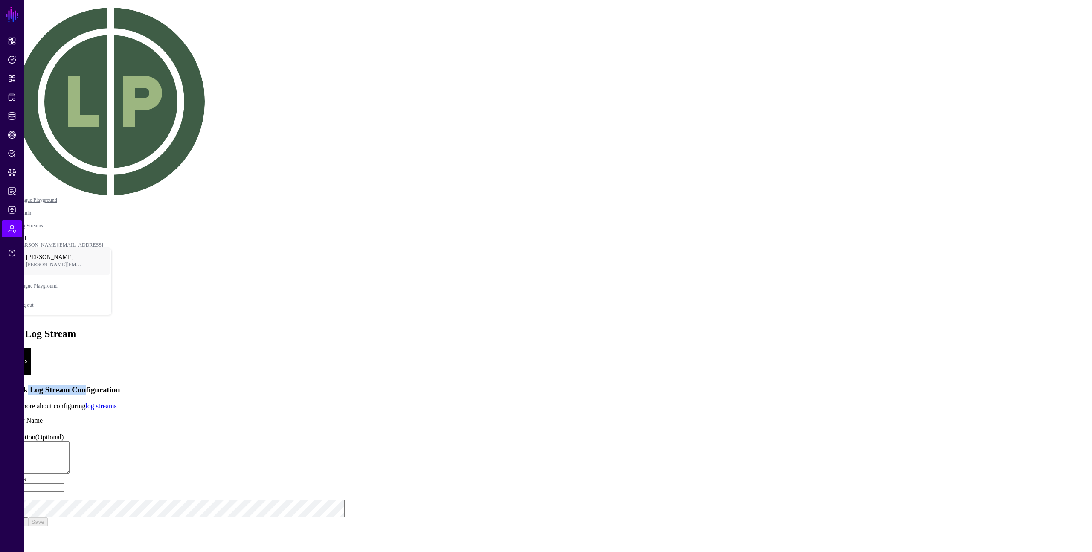
click at [517, 385] on h3 "Splunk Log Stream Configuration" at bounding box center [545, 389] width 1085 height 9
drag, startPoint x: 530, startPoint y: 90, endPoint x: 451, endPoint y: 89, distance: 79.8
click at [451, 385] on h3 "Splunk Log Stream Configuration" at bounding box center [545, 389] width 1085 height 9
copy h3 "Log Stream Configu"
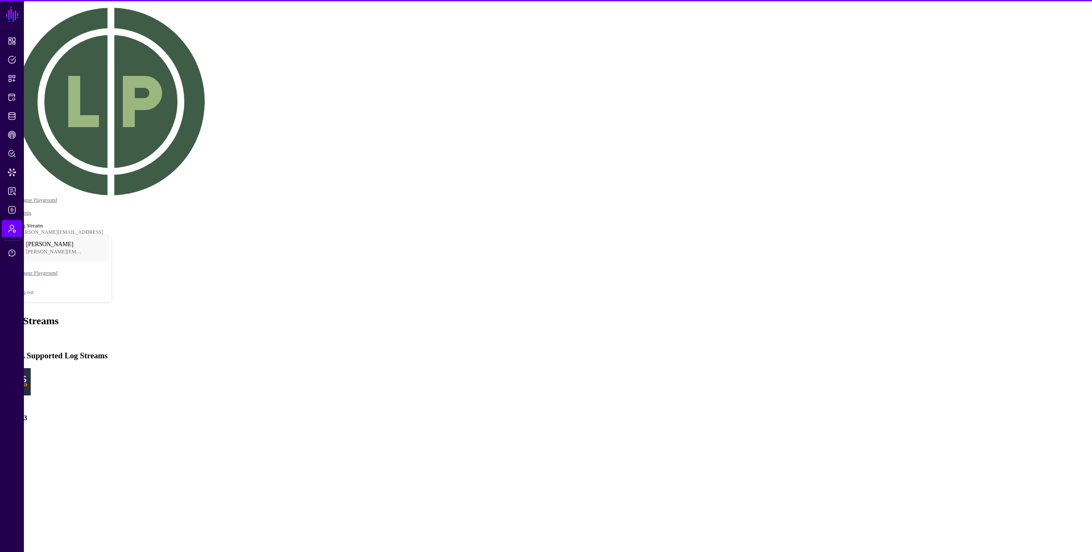
click at [15, 335] on span "Add" at bounding box center [9, 338] width 12 height 7
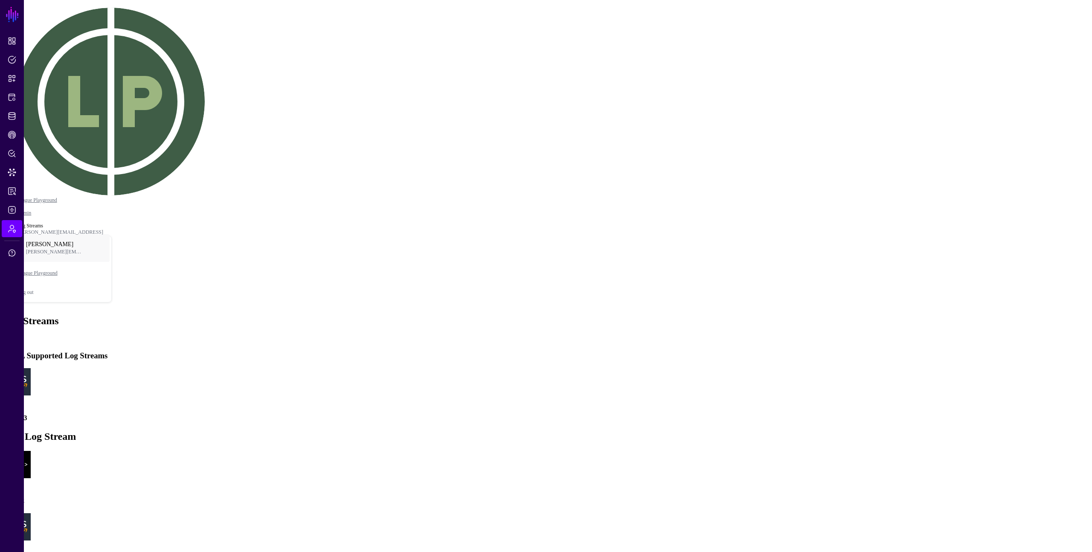
click at [15, 542] on link "Add" at bounding box center [9, 545] width 12 height 7
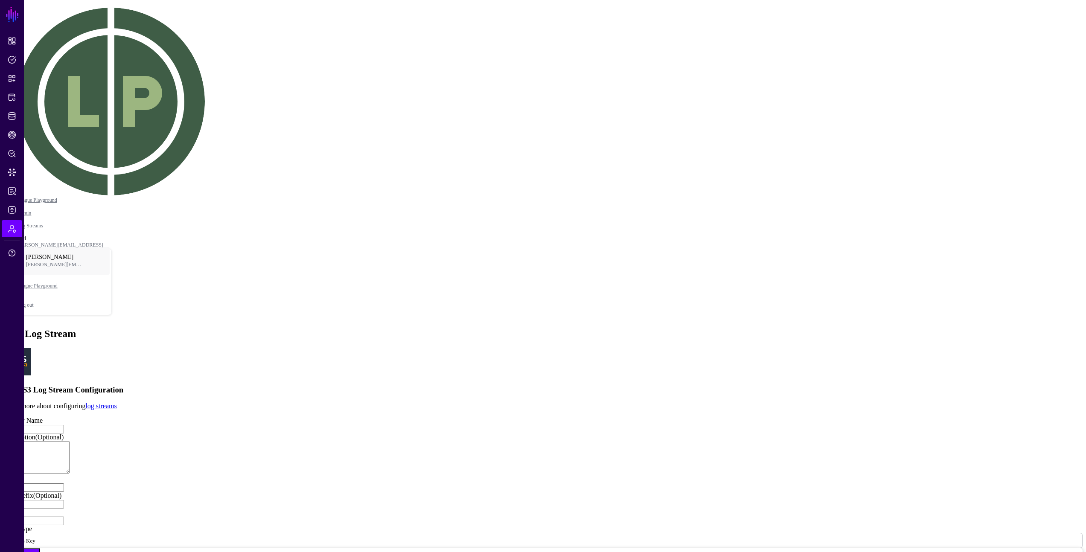
click at [339, 348] on app-admin-log-streams-details-form "AWS S3 Log Stream Configuration Learn more about configuring log streams Displa…" at bounding box center [542, 487] width 1079 height 278
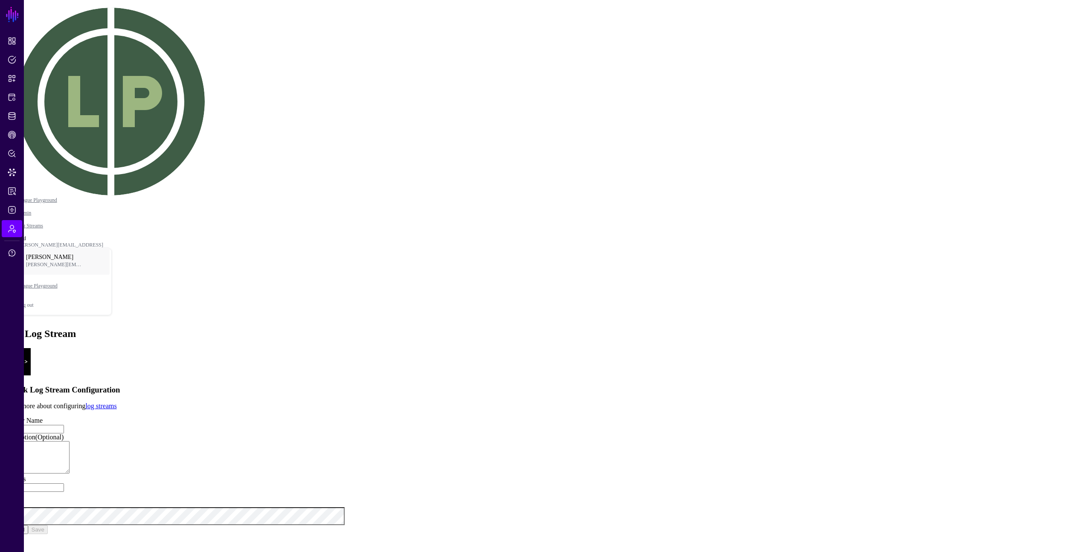
click at [922, 348] on app-admin-log-streams-details-form "Splunk Log Stream Configuration Learn more about configuring log streams Displa…" at bounding box center [545, 441] width 1085 height 186
click at [814, 348] on app-admin-log-streams-details-form "Splunk Log Stream Configuration Learn more about configuring log streams Displa…" at bounding box center [545, 441] width 1085 height 186
click at [860, 348] on app-admin-log-streams-details-form "Splunk Log Stream Configuration Learn more about configuring log streams Displa…" at bounding box center [545, 441] width 1085 height 186
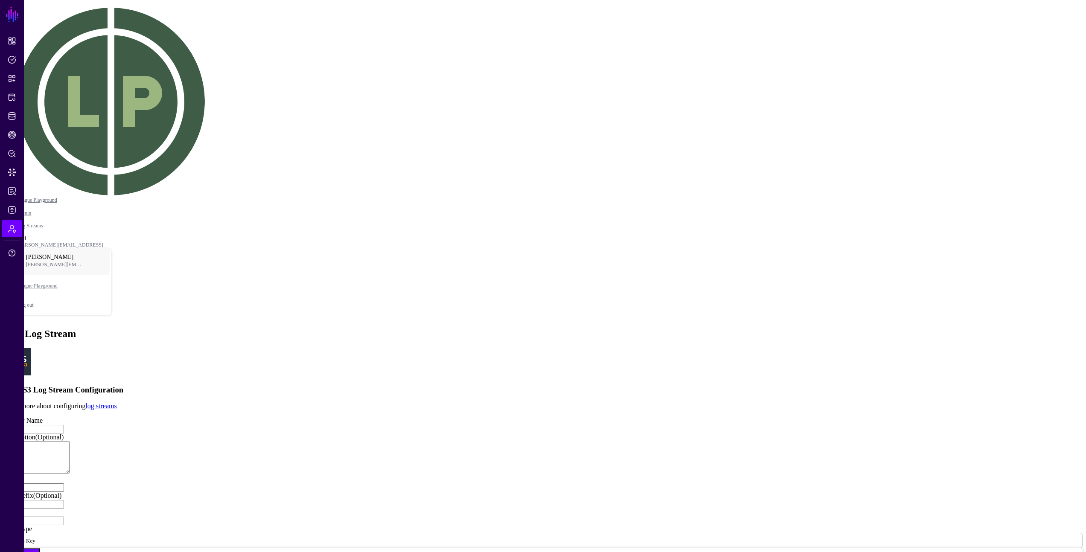
drag, startPoint x: 166, startPoint y: 177, endPoint x: 12, endPoint y: 233, distance: 164.1
click at [166, 348] on app-admin-log-streams-details-form "AWS S3 Log Stream Configuration Learn more about configuring log streams Displa…" at bounding box center [542, 487] width 1079 height 278
click at [243, 348] on app-admin-log-streams-details-form "AWS S3 Log Stream Configuration Learn more about configuring log streams Displa…" at bounding box center [542, 487] width 1079 height 278
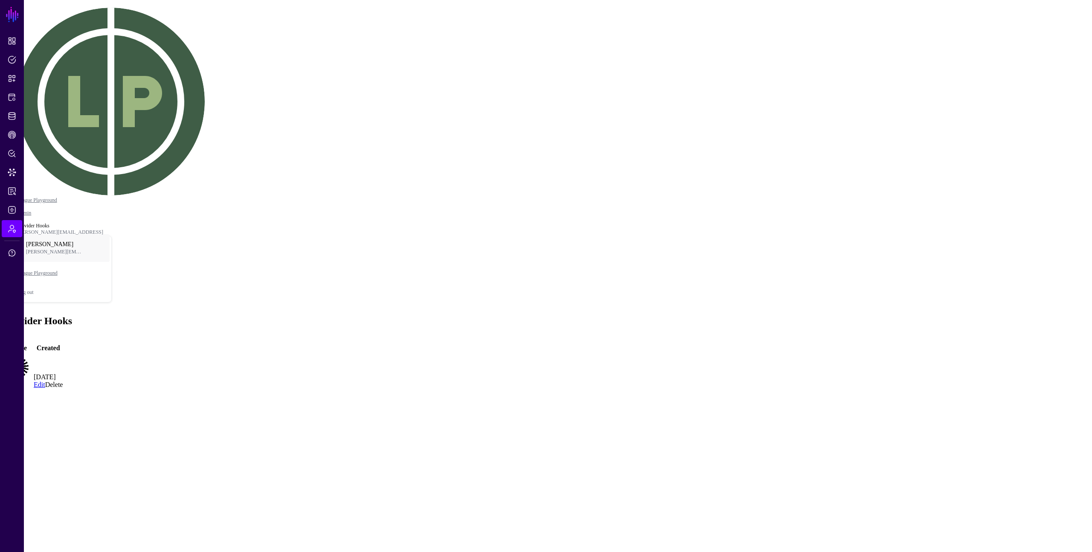
click at [3, 335] on span at bounding box center [3, 338] width 0 height 7
click at [753, 410] on ngb-modal-window "Select Provider Hook Add Entra Add Okta" at bounding box center [545, 487] width 1085 height 154
click at [45, 381] on link "Edit" at bounding box center [40, 384] width 12 height 7
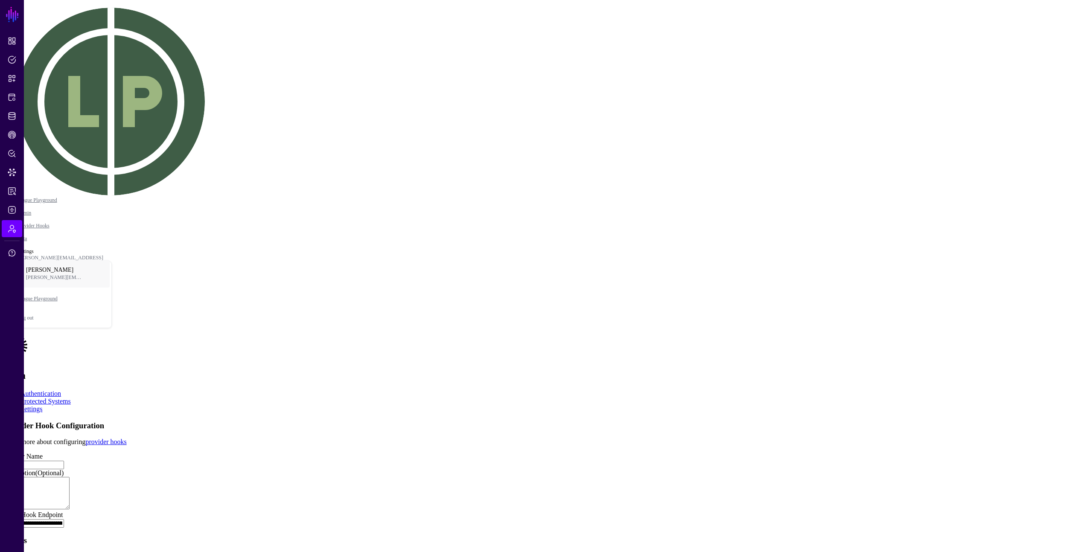
scroll to position [1, 0]
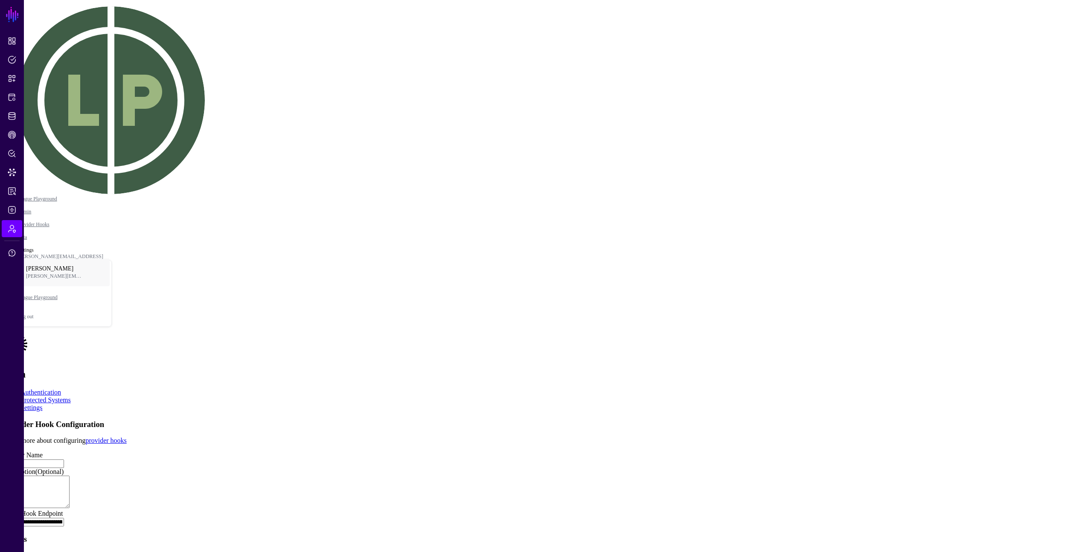
click at [650, 535] on div "Details Created 4 months ago by Jason Carulli Last Modified 4 months ago by Jas…" at bounding box center [542, 555] width 1079 height 40
click at [776, 420] on app-admin-providers-item-edit "**********" at bounding box center [542, 525] width 1079 height 211
click at [852, 420] on app-admin-providers-item-edit "**********" at bounding box center [542, 525] width 1079 height 211
click at [939, 420] on app-admin-providers-item-edit "**********" at bounding box center [542, 525] width 1079 height 211
click at [71, 396] on link "Protected Systems" at bounding box center [45, 399] width 50 height 7
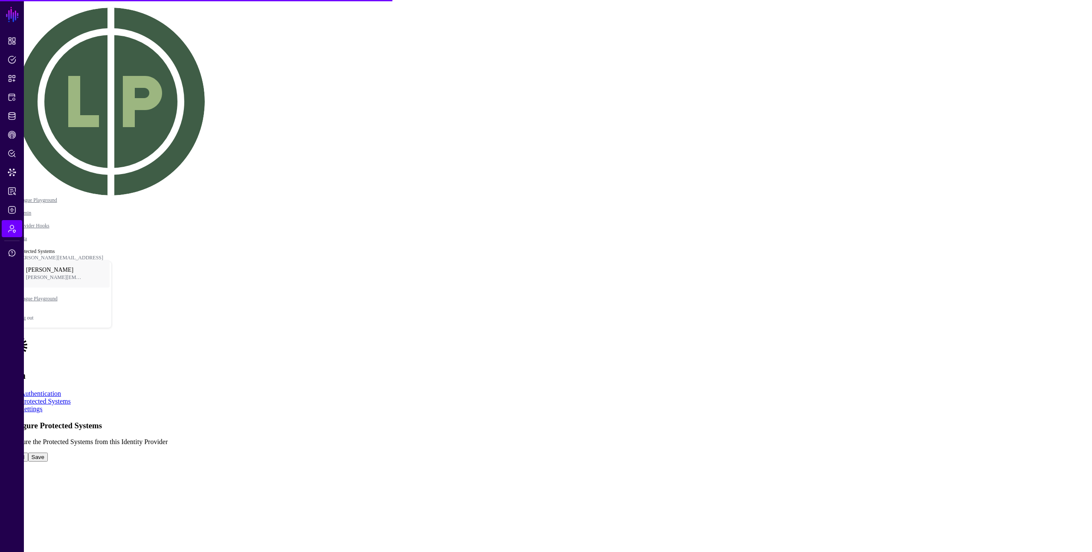
click at [977, 421] on app-admin-providers-item-integrations "Configure Protected Systems Configure the Protected Systems from this Identity …" at bounding box center [545, 441] width 1085 height 41
click at [3, 453] on link at bounding box center [3, 453] width 0 height 0
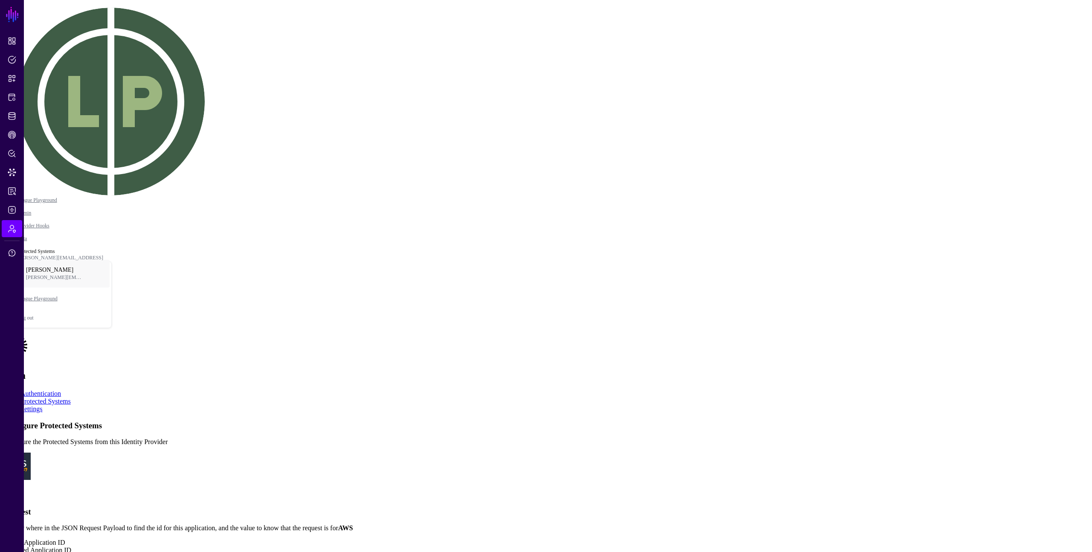
drag, startPoint x: 572, startPoint y: 244, endPoint x: 590, endPoint y: 250, distance: 18.5
drag, startPoint x: 550, startPoint y: 233, endPoint x: 500, endPoint y: 235, distance: 49.9
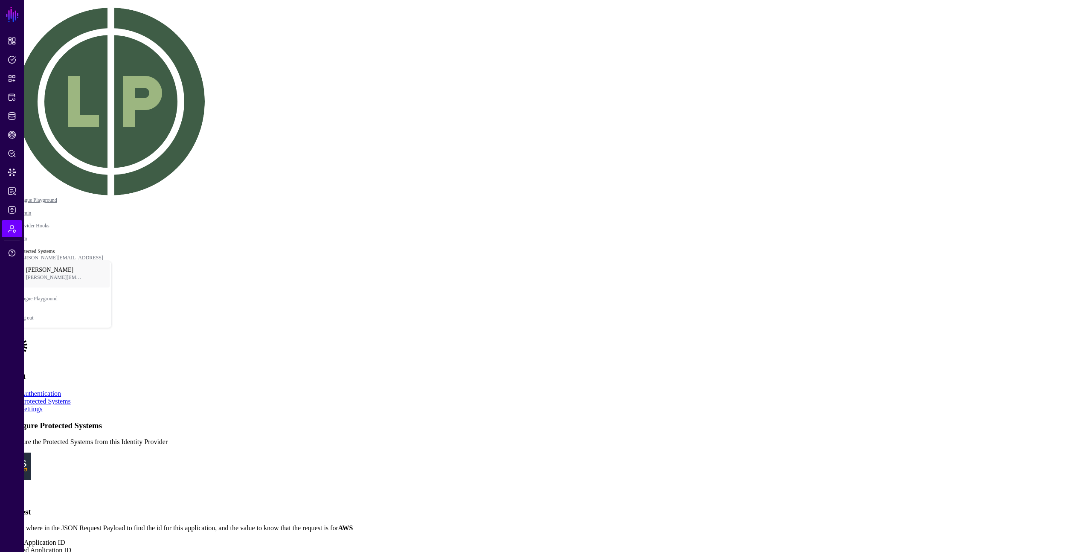
click at [857, 429] on app-admin-providers-item-integrations "**********" at bounding box center [545, 536] width 1085 height 230
click at [972, 450] on app-admin-providers-item-integrations "**********" at bounding box center [545, 536] width 1085 height 230
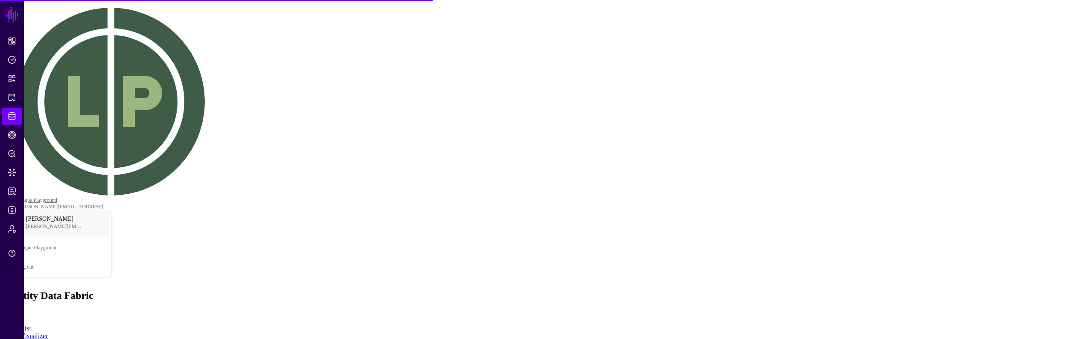
click at [15, 310] on link "Add" at bounding box center [9, 313] width 12 height 7
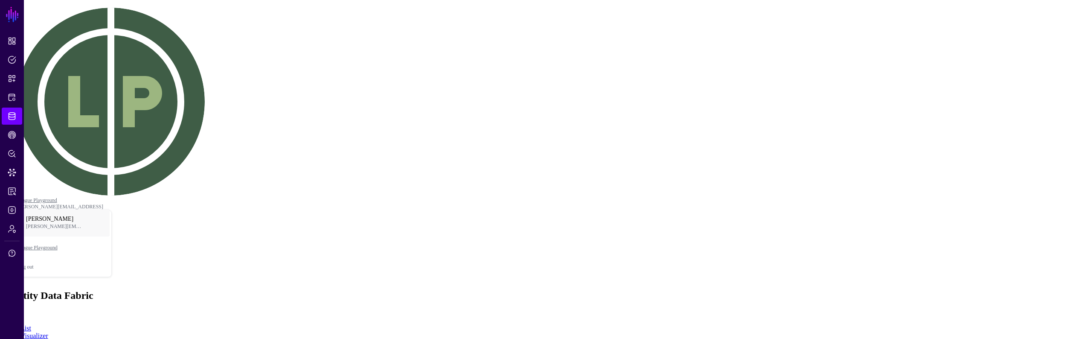
paste textarea "**********"
type textarea "**********"
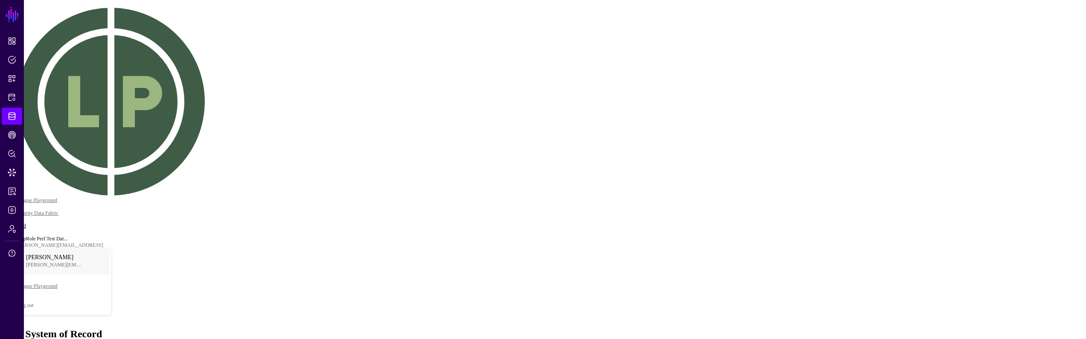
click at [26, 223] on link "Add" at bounding box center [21, 226] width 9 height 6
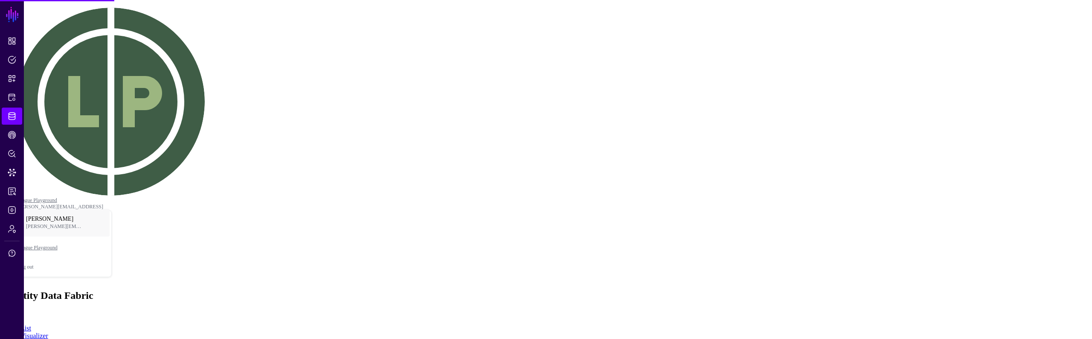
paste textarea "**********"
type textarea "**********"
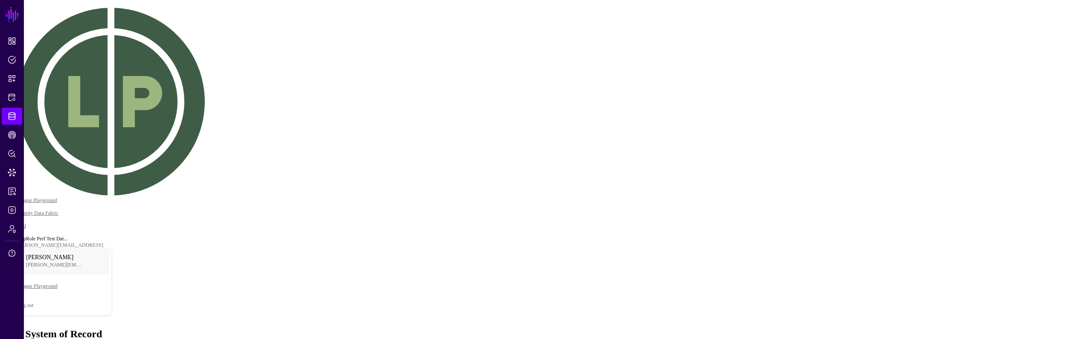
type input "**********"
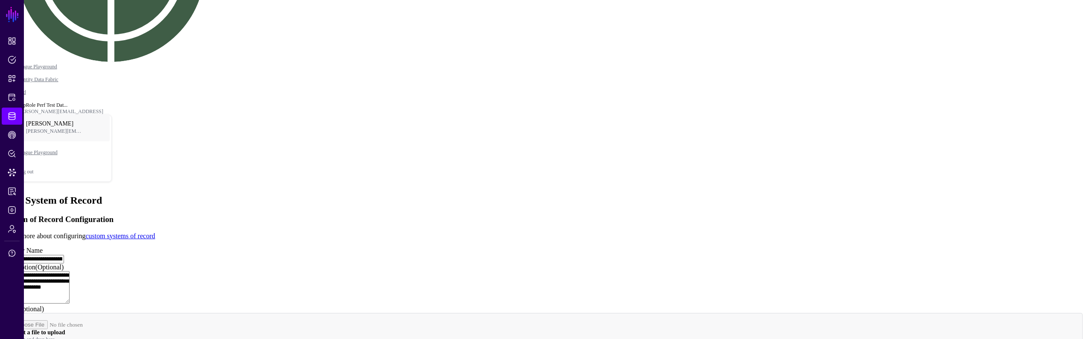
scroll to position [199, 0]
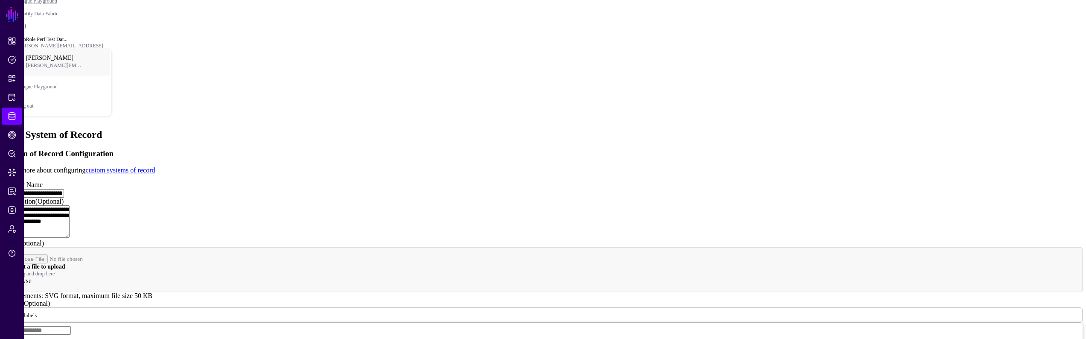
type input "**********"
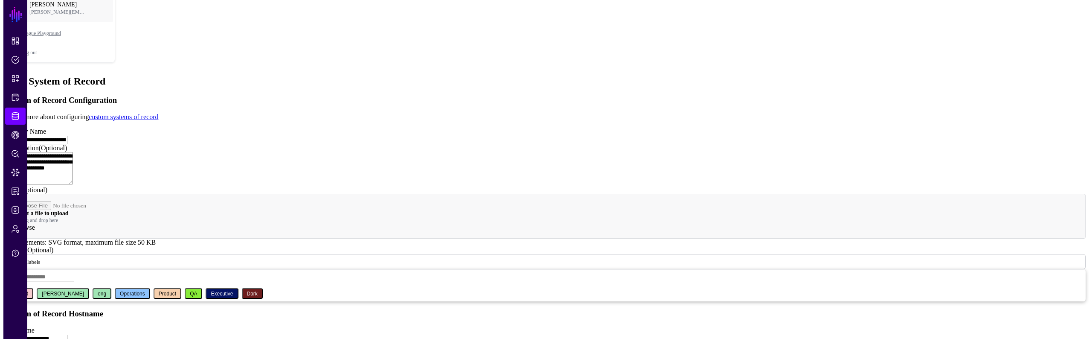
scroll to position [269, 0]
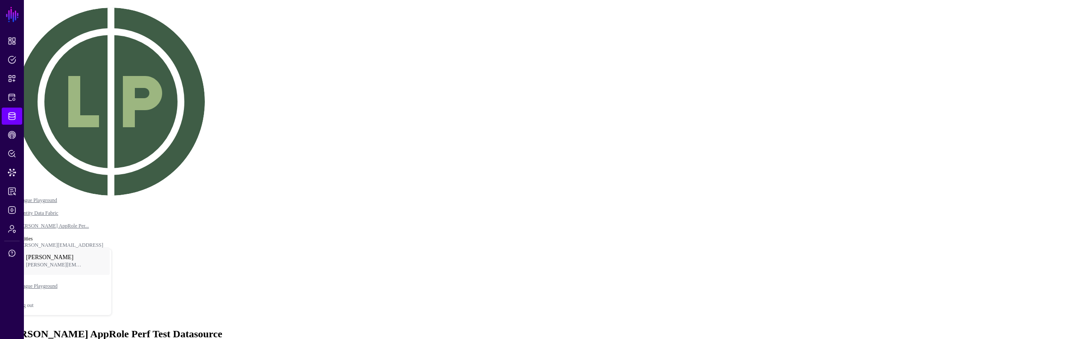
drag, startPoint x: 458, startPoint y: 57, endPoint x: 441, endPoint y: 52, distance: 18.4
click at [58, 210] on link "Identity Data Fabric" at bounding box center [37, 213] width 41 height 6
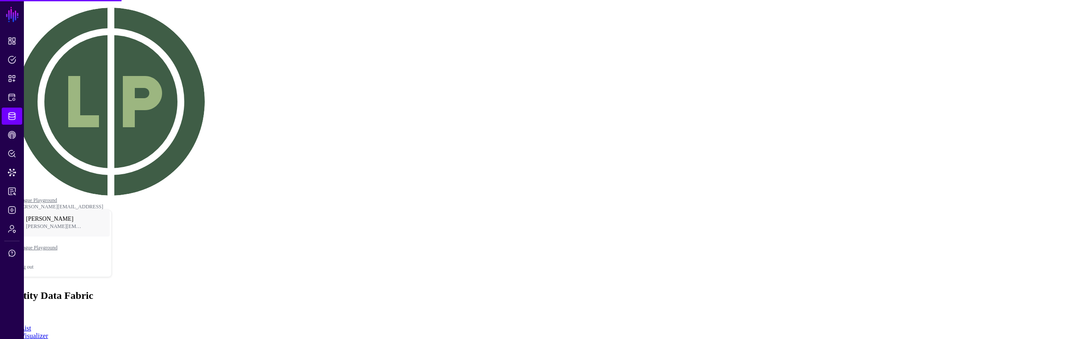
click at [15, 310] on span "Add" at bounding box center [9, 313] width 12 height 7
paste textarea "**********"
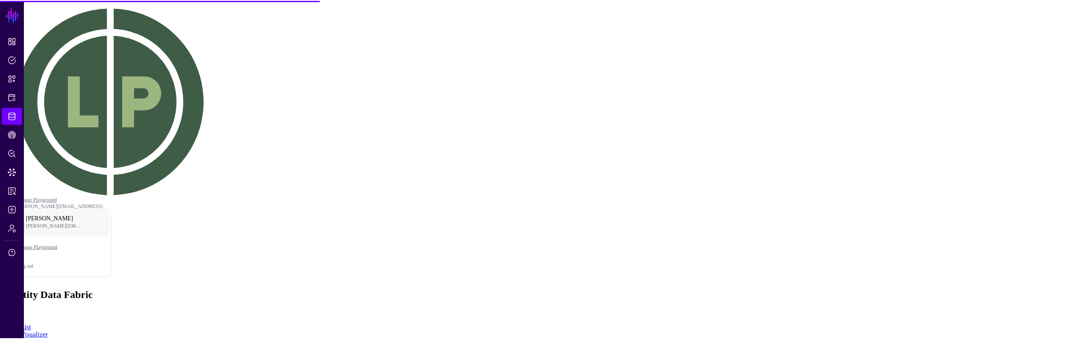
scroll to position [3767, 0]
type textarea "**********"
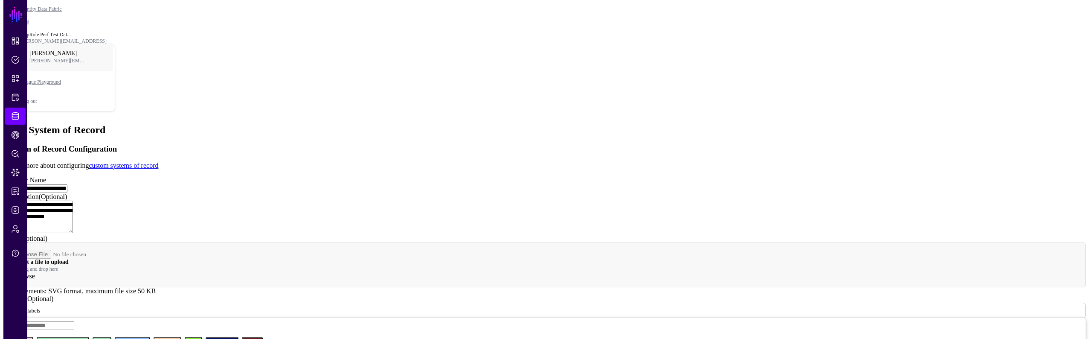
scroll to position [269, 0]
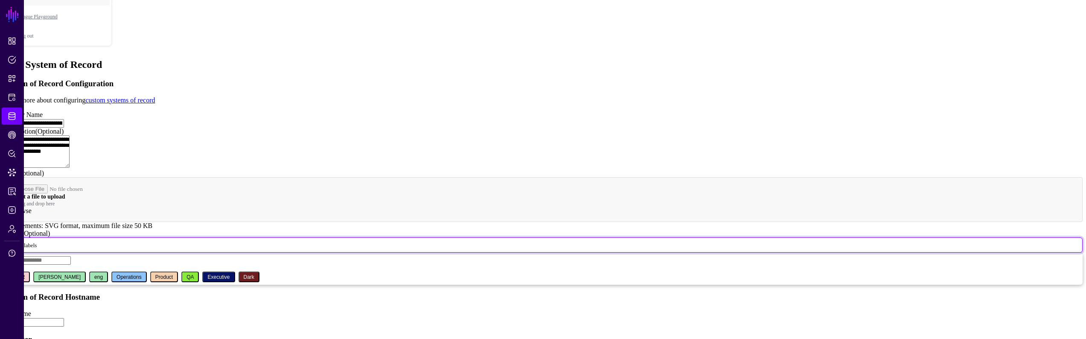
click at [37, 241] on span "Select labels" at bounding box center [23, 244] width 28 height 7
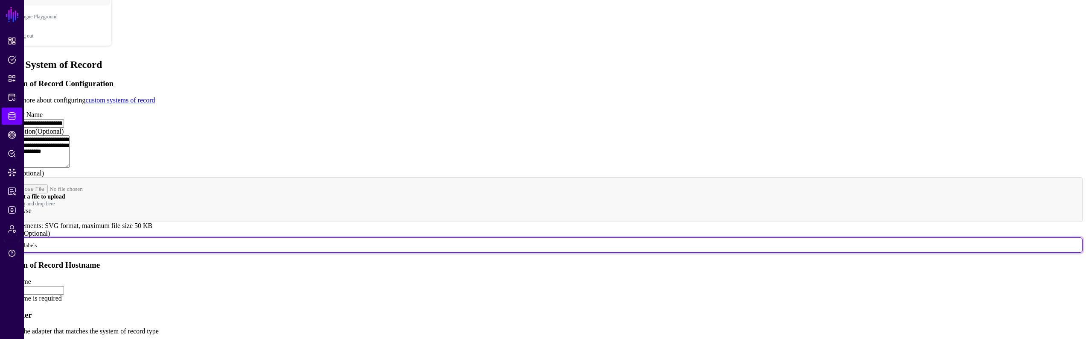
click at [64, 286] on input "Hostname" at bounding box center [33, 290] width 61 height 9
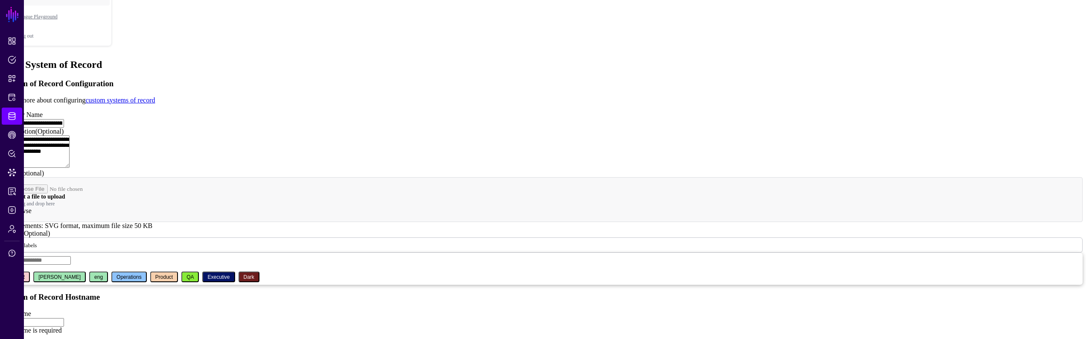
type input "**********"
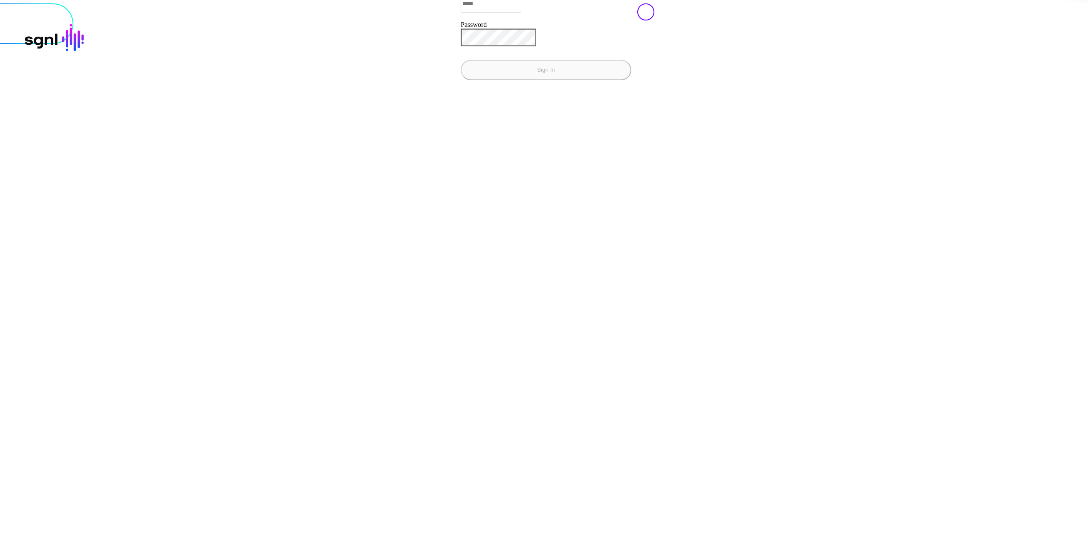
type input "**********"
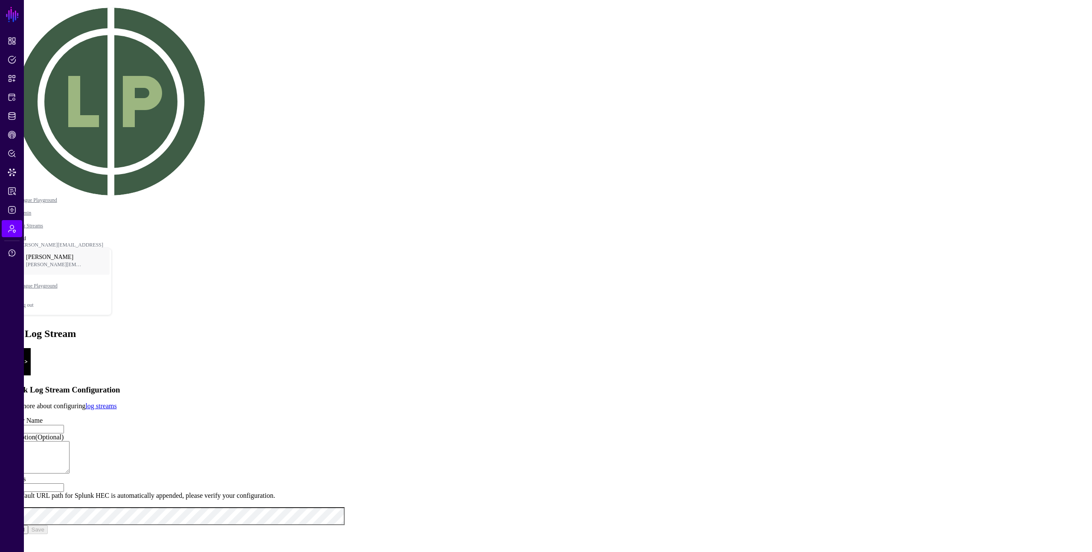
click at [875, 348] on app-admin-log-streams-details-form "Splunk Log Stream Configuration Learn more about configuring log streams Displa…" at bounding box center [545, 441] width 1085 height 186
click at [800, 348] on app-admin-log-streams-details-form "Splunk Log Stream Configuration Learn more about configuring log streams Displa…" at bounding box center [545, 441] width 1085 height 186
click at [64, 483] on input "Address" at bounding box center [33, 487] width 61 height 9
click at [805, 348] on app-admin-log-streams-details-form "Splunk Log Stream Configuration Learn more about configuring log streams Displa…" at bounding box center [545, 441] width 1085 height 186
click at [64, 483] on input "Address" at bounding box center [33, 487] width 61 height 9
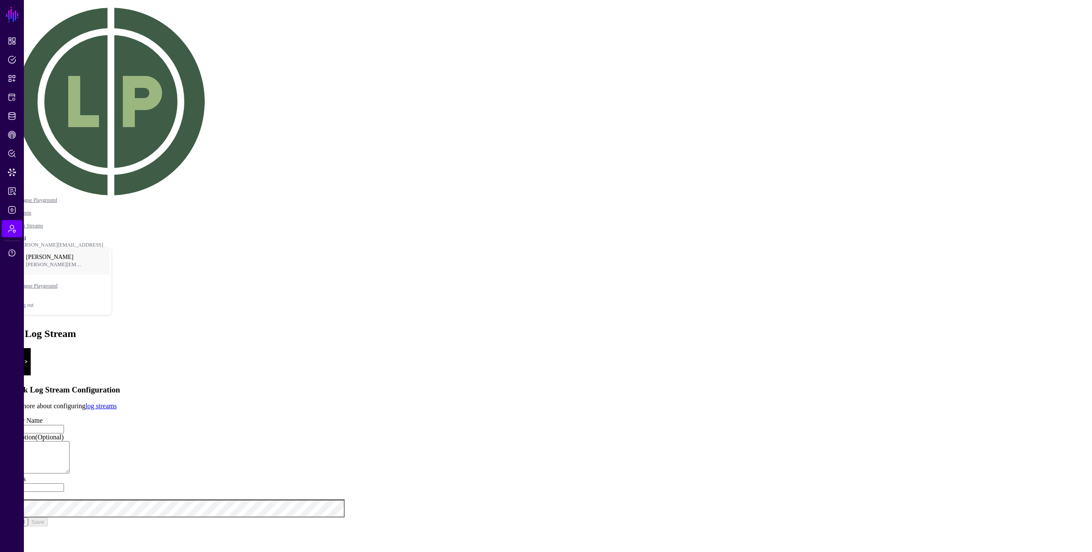
type input "**********"
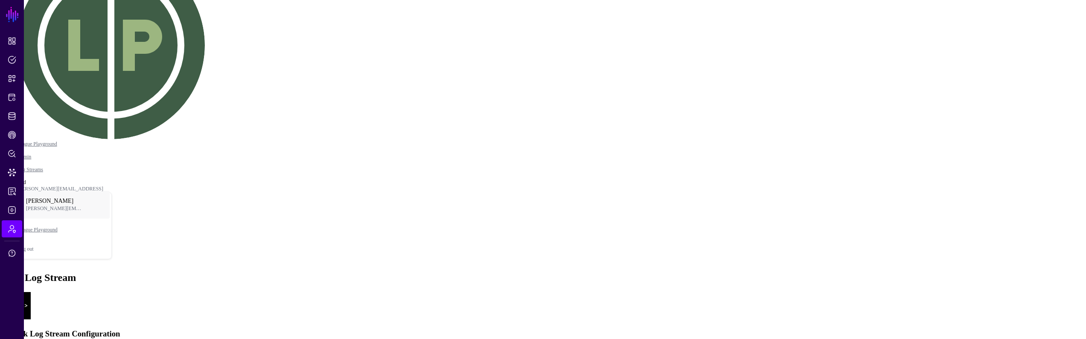
scroll to position [65, 0]
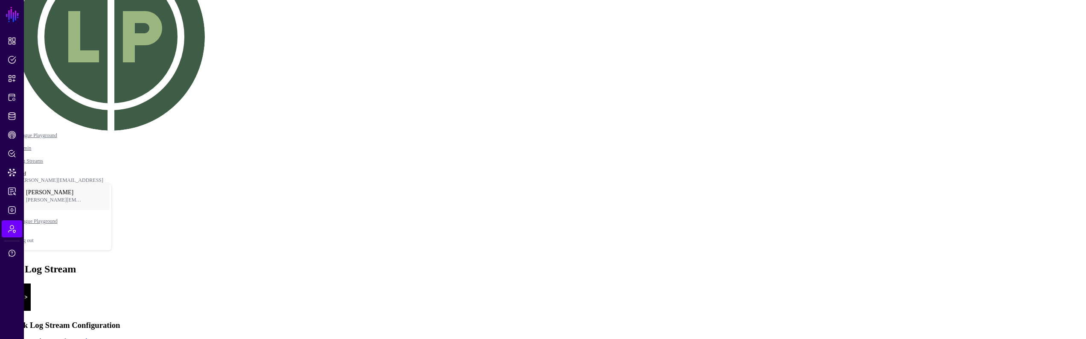
type input "**********"
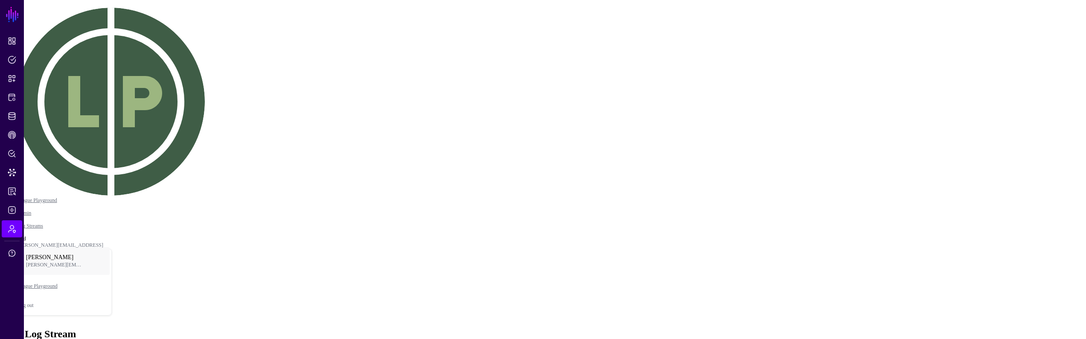
scroll to position [65, 0]
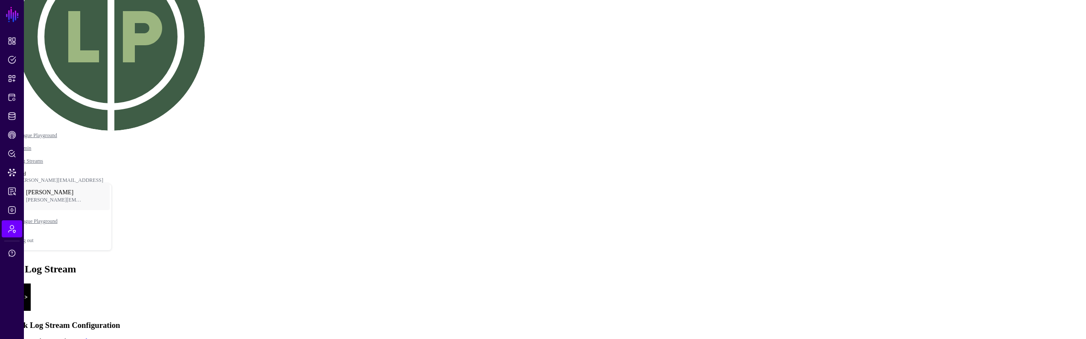
type input "**********"
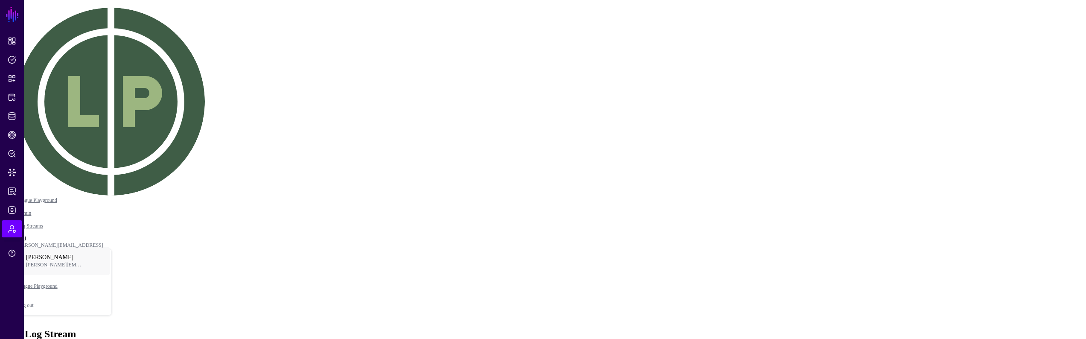
scroll to position [65, 0]
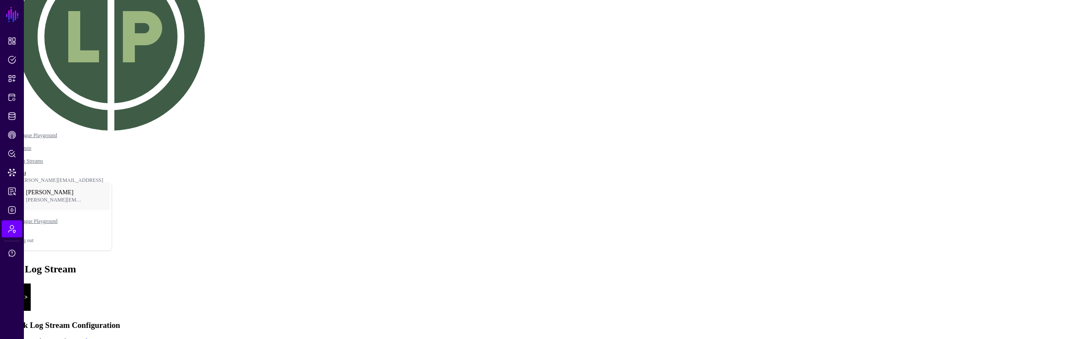
type input "**********"
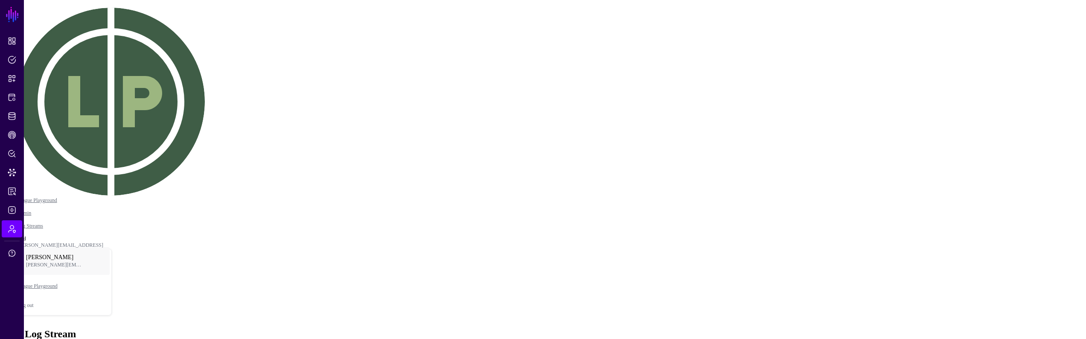
scroll to position [83, 0]
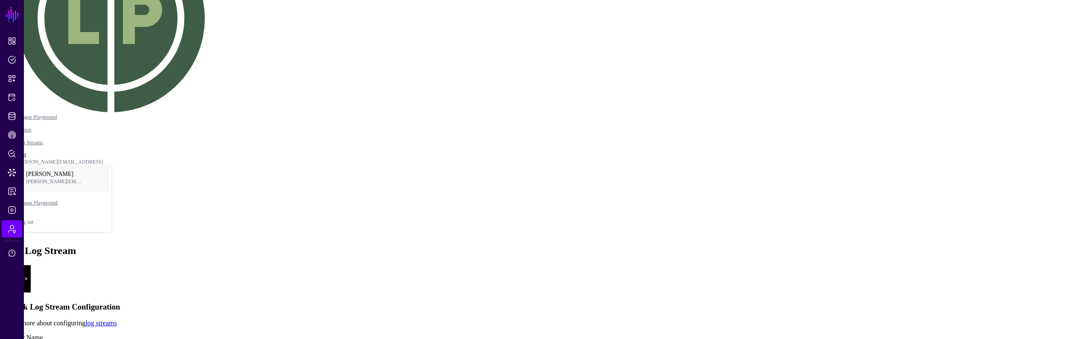
type input "***"
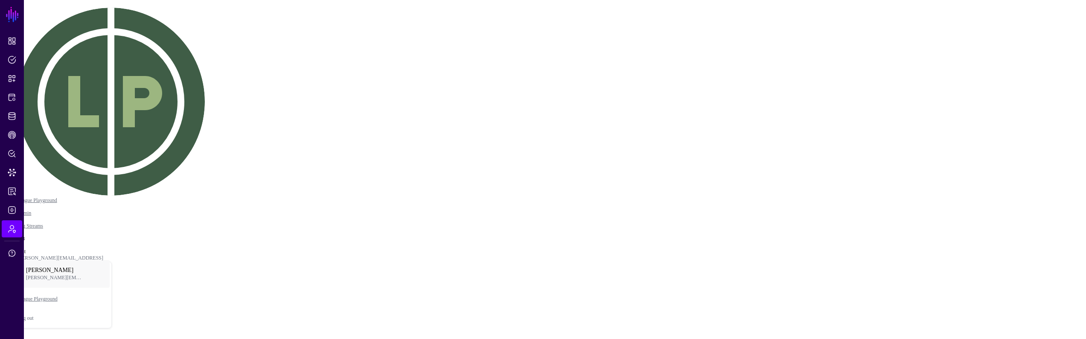
scroll to position [83, 0]
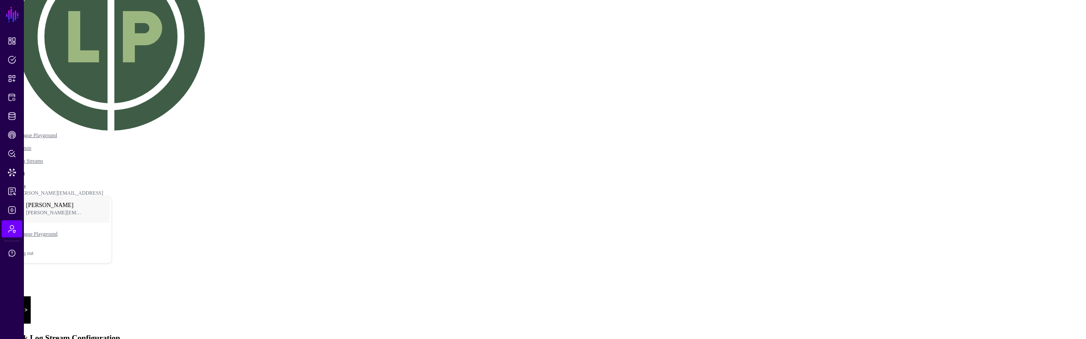
type input "**********"
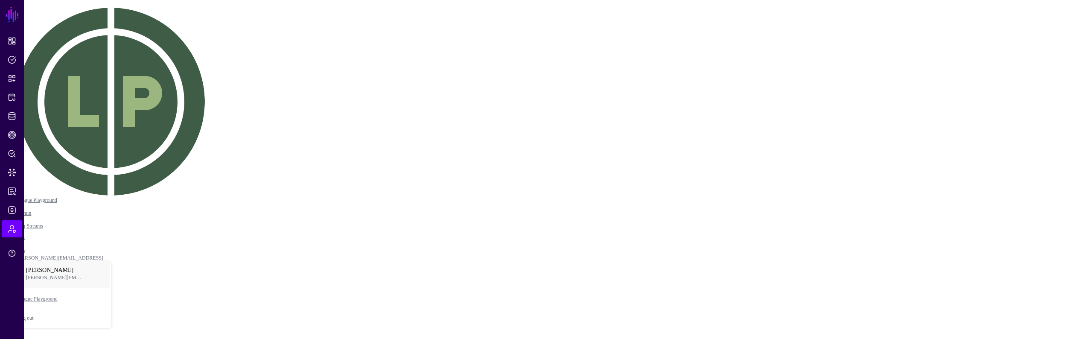
drag, startPoint x: 852, startPoint y: 164, endPoint x: 862, endPoint y: 163, distance: 9.9
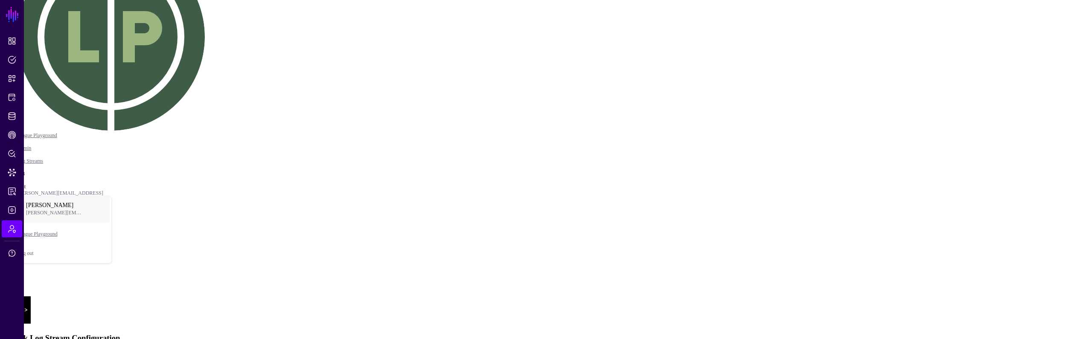
type input "**********"
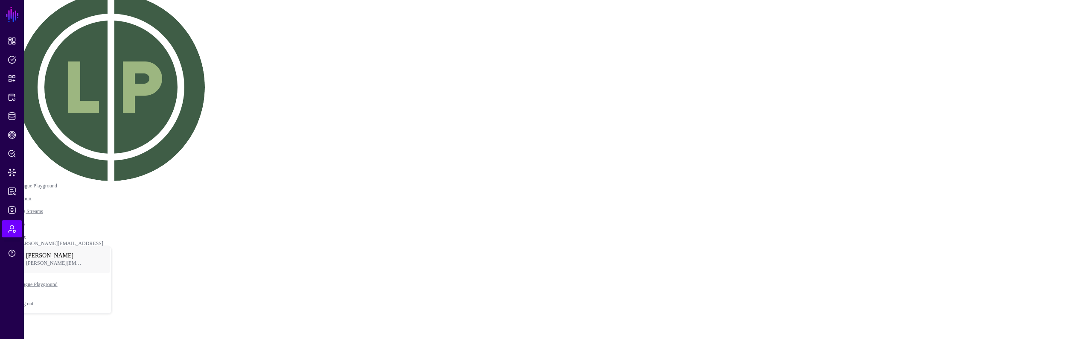
scroll to position [83, 0]
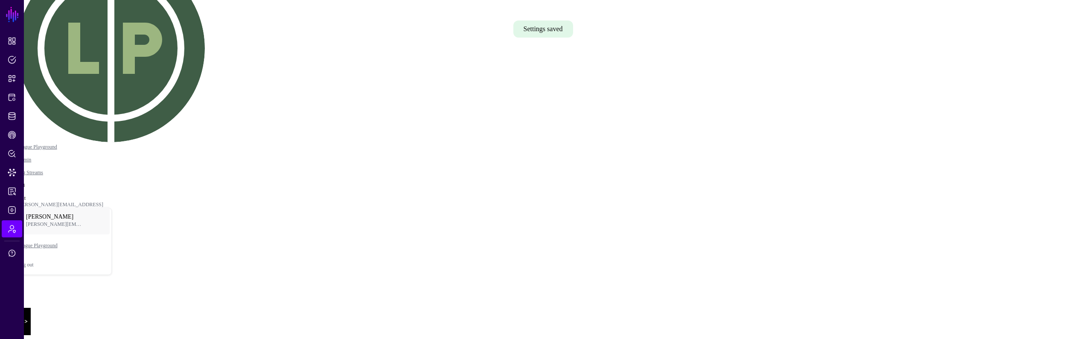
scroll to position [65, 0]
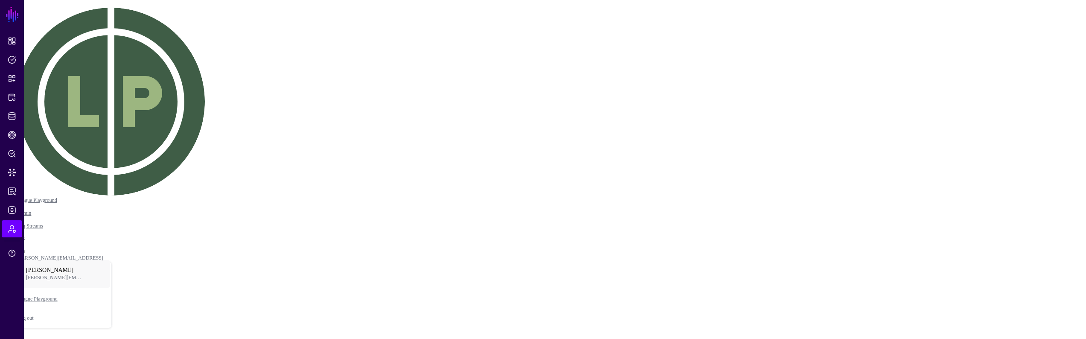
drag, startPoint x: 861, startPoint y: 55, endPoint x: 869, endPoint y: 44, distance: 13.4
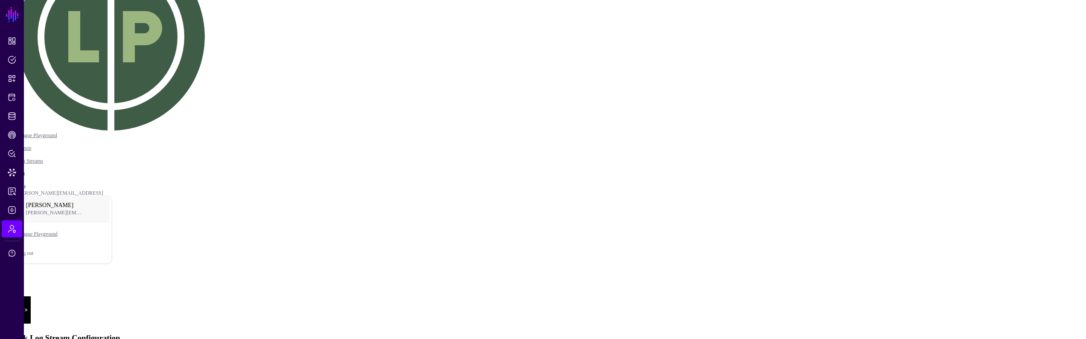
type input "**********"
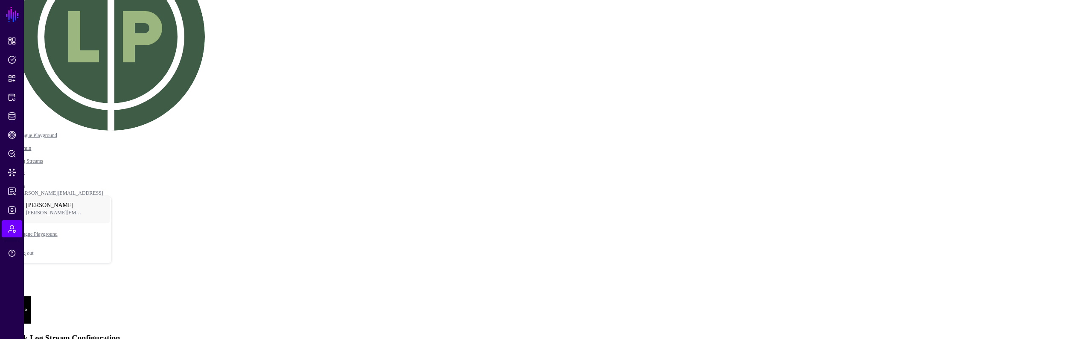
drag, startPoint x: 876, startPoint y: 164, endPoint x: 900, endPoint y: 111, distance: 58.8
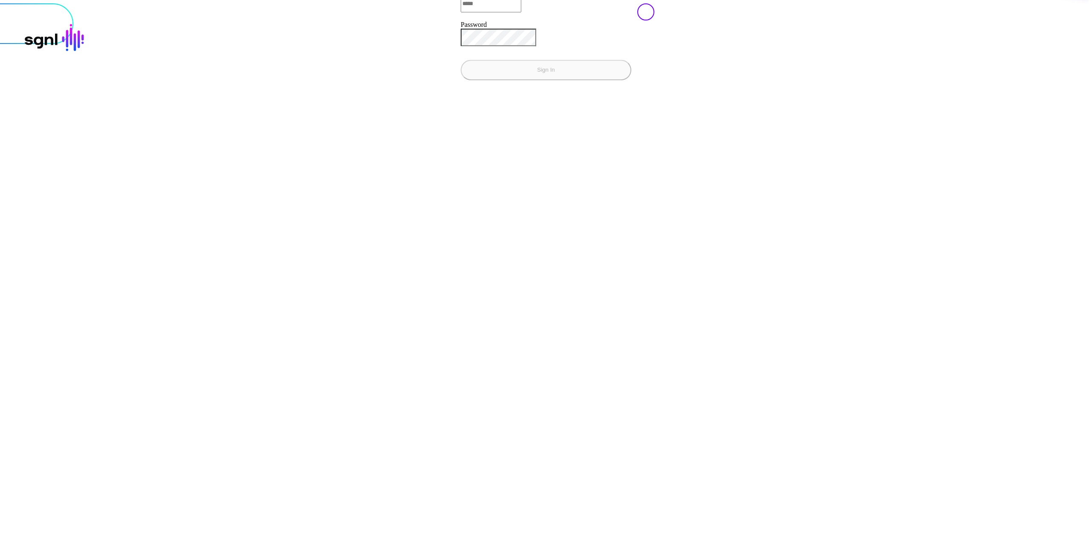
type input "**********"
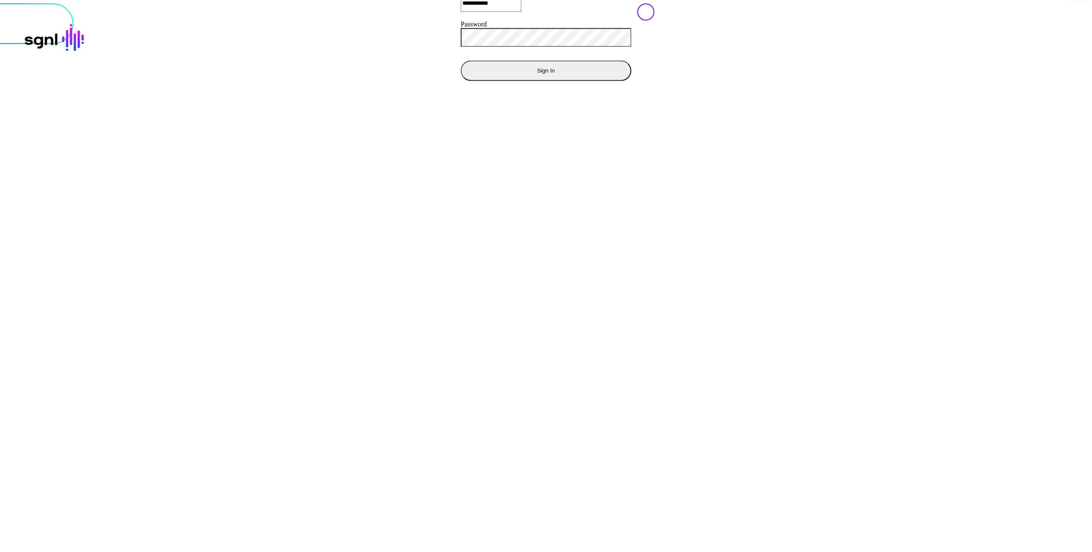
drag, startPoint x: 543, startPoint y: 320, endPoint x: 502, endPoint y: 331, distance: 42.0
click at [527, 98] on div "**********" at bounding box center [546, 3] width 1103 height 189
click at [461, 81] on button "Sign In" at bounding box center [546, 70] width 171 height 20
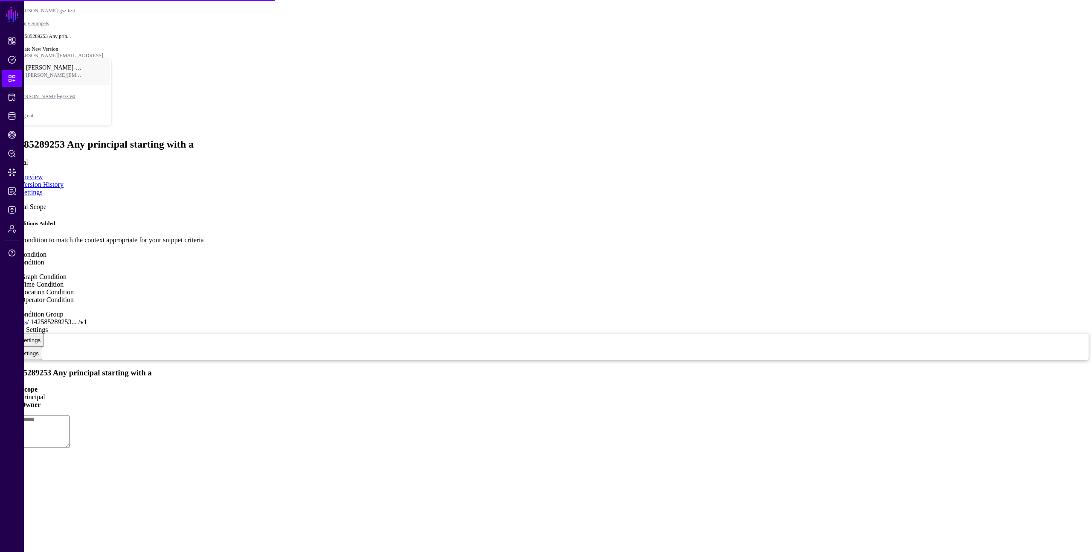
type textarea "**********"
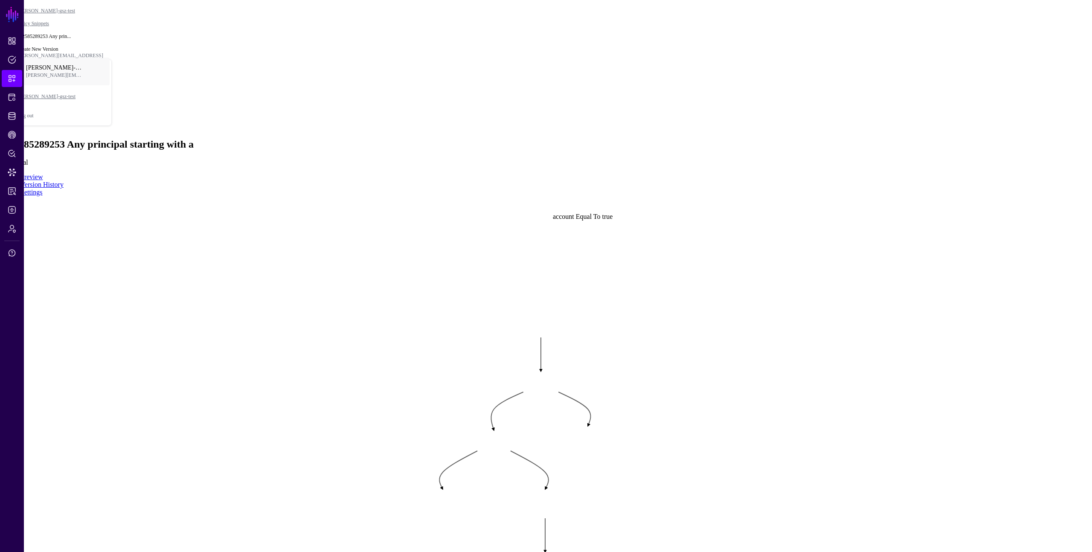
drag, startPoint x: 607, startPoint y: 247, endPoint x: 629, endPoint y: 246, distance: 21.8
click at [629, 246] on g "AssignedTo Principal Case ServiceNowCase User ServiceNowUser account Equal To t…" at bounding box center [394, 318] width 109226 height 55211
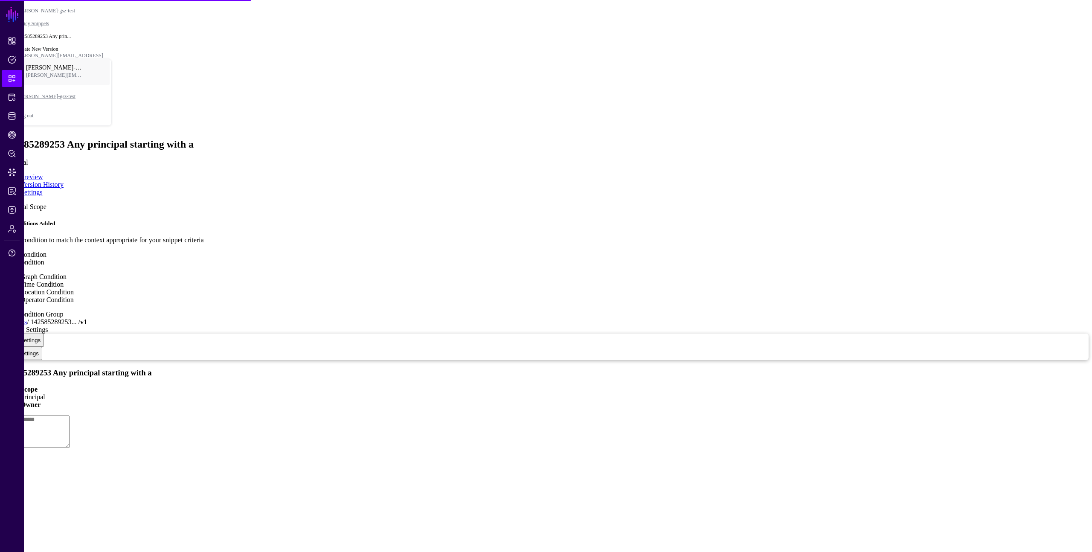
type textarea "**********"
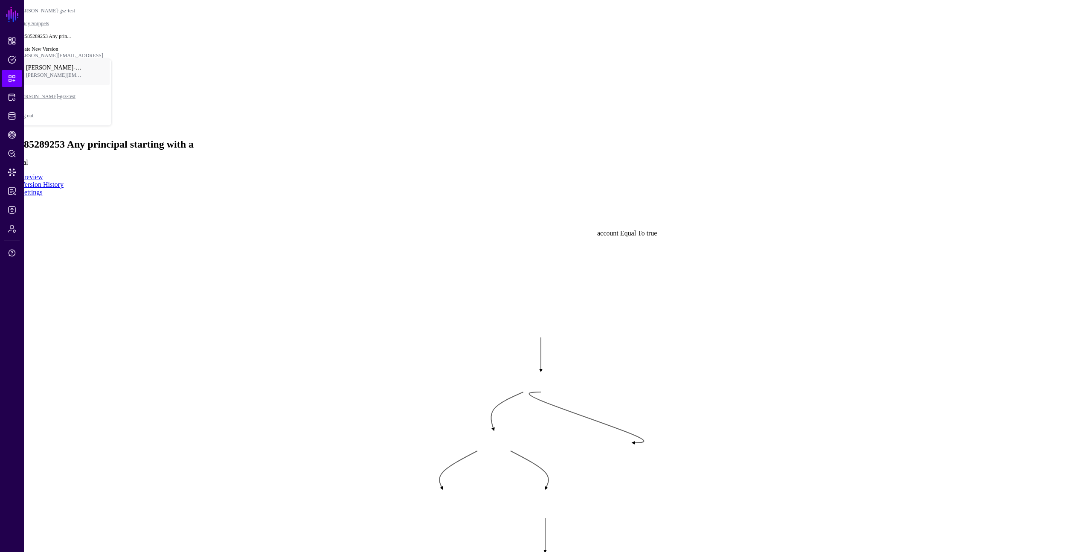
drag, startPoint x: 591, startPoint y: 241, endPoint x: 635, endPoint y: 259, distance: 47.5
click at [592, 466] on div "true" at bounding box center [592, 470] width 0 height 8
drag, startPoint x: 634, startPoint y: 262, endPoint x: 650, endPoint y: 269, distance: 17.4
click at [598, 479] on div "true" at bounding box center [598, 483] width 0 height 8
click at [740, 222] on rect at bounding box center [394, 318] width 109226 height 55211
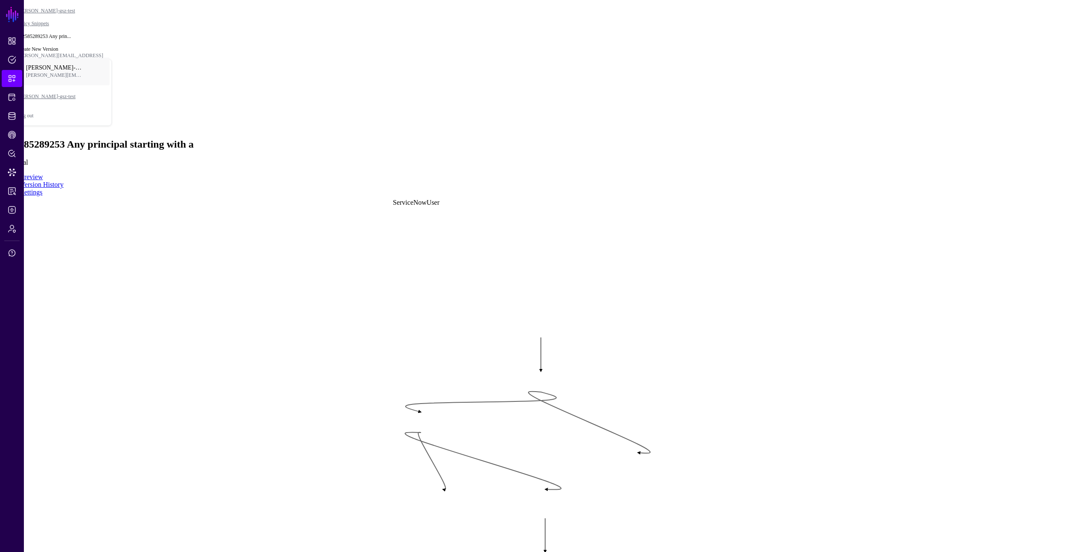
drag, startPoint x: 506, startPoint y: 242, endPoint x: 433, endPoint y: 224, distance: 75.2
click at [389, 449] on div "ServiceNowUser" at bounding box center [389, 453] width 0 height 8
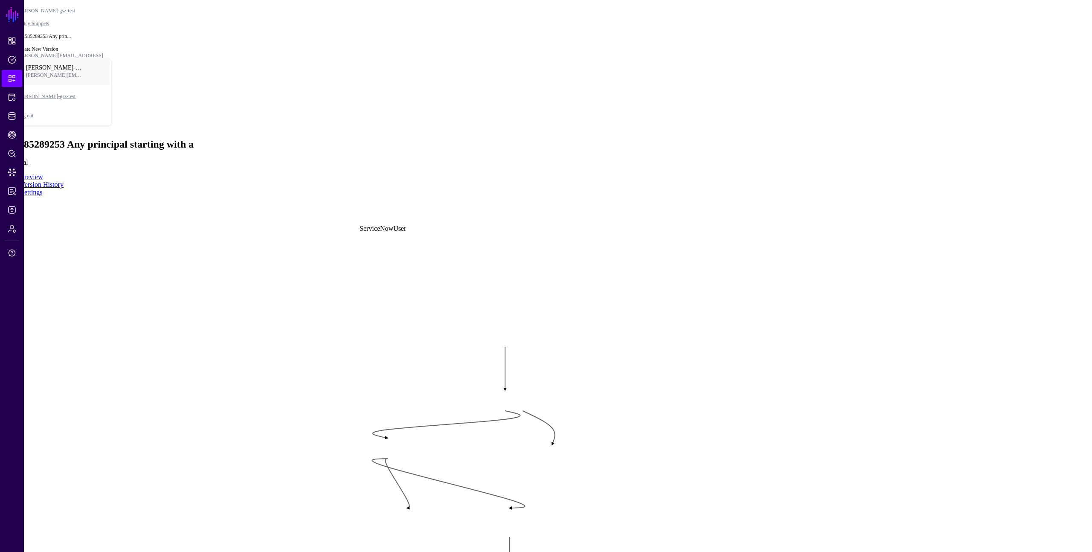
drag, startPoint x: 471, startPoint y: 262, endPoint x: 399, endPoint y: 250, distance: 73.1
click at [356, 475] on div "ServiceNowUser" at bounding box center [356, 479] width 0 height 8
drag, startPoint x: 422, startPoint y: 324, endPoint x: 366, endPoint y: 281, distance: 71.5
click div "ServiceNowUser > email"
drag, startPoint x: 527, startPoint y: 320, endPoint x: 376, endPoint y: 174, distance: 210.0
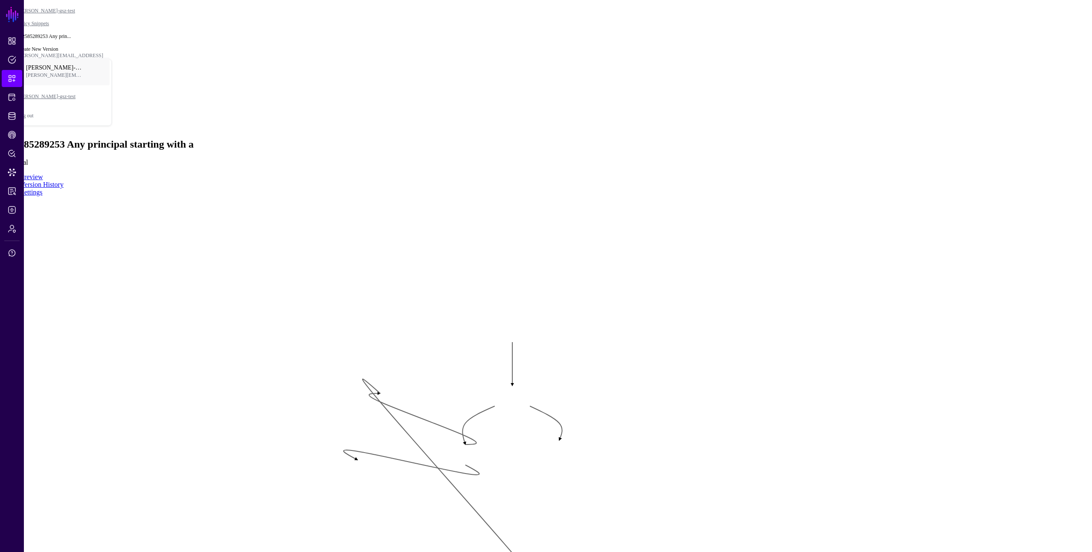
click at [340, 372] on div "Equal To" at bounding box center [340, 379] width 0 height 15
drag, startPoint x: 512, startPoint y: 371, endPoint x: 352, endPoint y: 139, distance: 281.7
click at [336, 326] on span "assetId" at bounding box center [326, 329] width 19 height 7
drag, startPoint x: 509, startPoint y: 136, endPoint x: 480, endPoint y: 148, distance: 31.5
click at [480, 345] on span "Principal" at bounding box center [474, 348] width 25 height 7
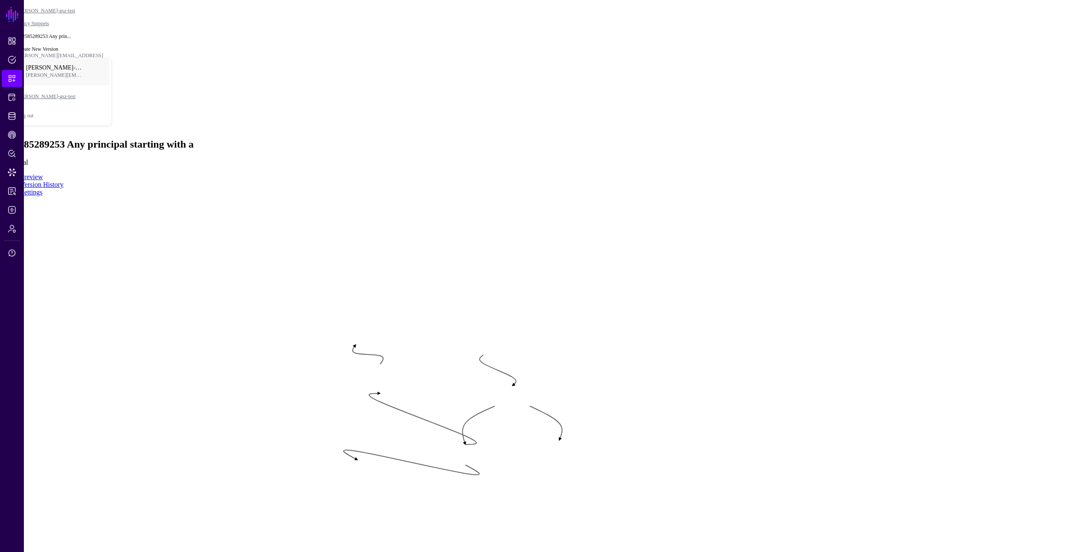
click at [449, 195] on g "AssignedTo Principal Case ServiceNowCase User ServiceNowUser account Equal To t…" at bounding box center [365, 314] width 109226 height 55211
drag, startPoint x: 470, startPoint y: 218, endPoint x: 456, endPoint y: 207, distance: 17.7
click at [456, 207] on g "AssignedTo Principal Case ServiceNowCase User ServiceNowUser account Equal To t…" at bounding box center [365, 314] width 109226 height 55211
drag, startPoint x: 387, startPoint y: 172, endPoint x: 497, endPoint y: 388, distance: 243.1
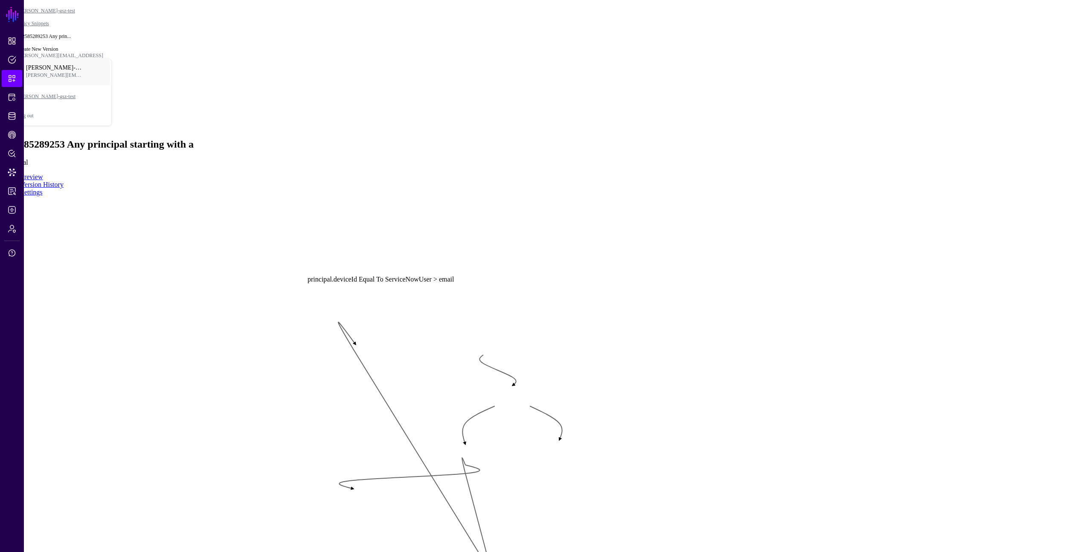
drag, startPoint x: 350, startPoint y: 270, endPoint x: 361, endPoint y: 305, distance: 37.1
click div "Equal To"
drag, startPoint x: 550, startPoint y: 261, endPoint x: 645, endPoint y: 191, distance: 118.5
click at [616, 393] on div "true" at bounding box center [616, 397] width 0 height 8
drag, startPoint x: 658, startPoint y: 191, endPoint x: 695, endPoint y: 256, distance: 75.1
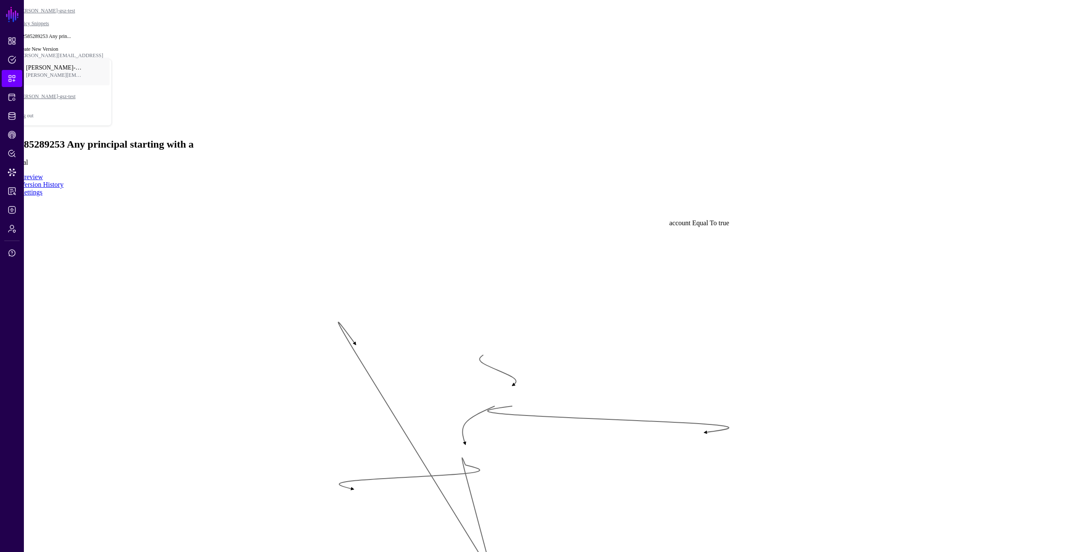
click at [664, 456] on div "true" at bounding box center [664, 460] width 0 height 8
click at [735, 292] on rect at bounding box center [365, 314] width 109226 height 55211
click at [800, 125] on rect at bounding box center [365, 314] width 109226 height 55211
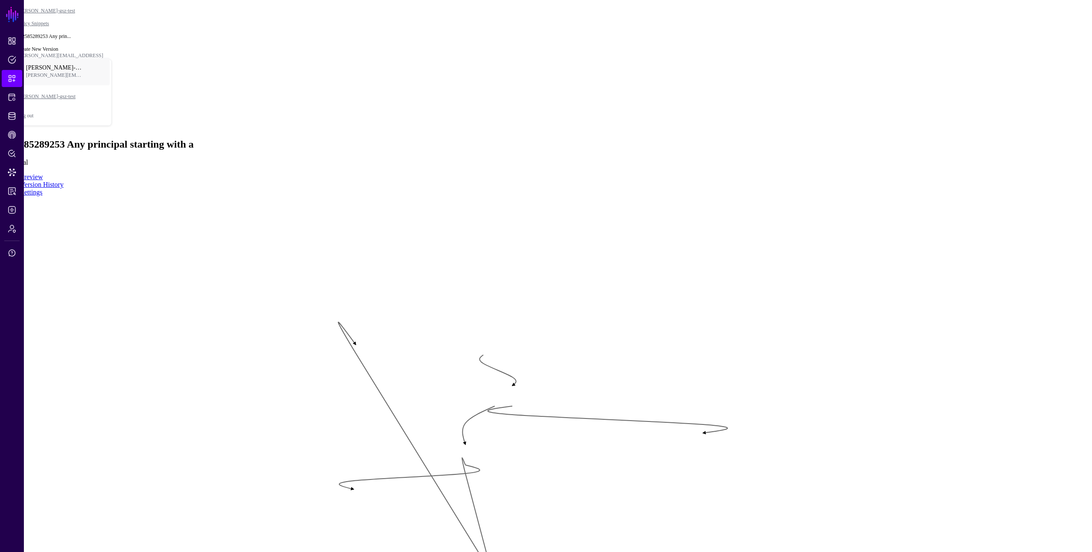
scroll to position [2, 0]
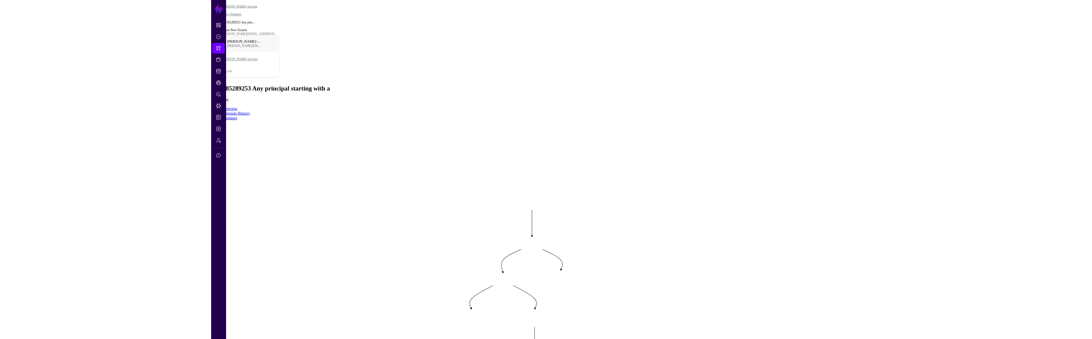
scroll to position [0, 0]
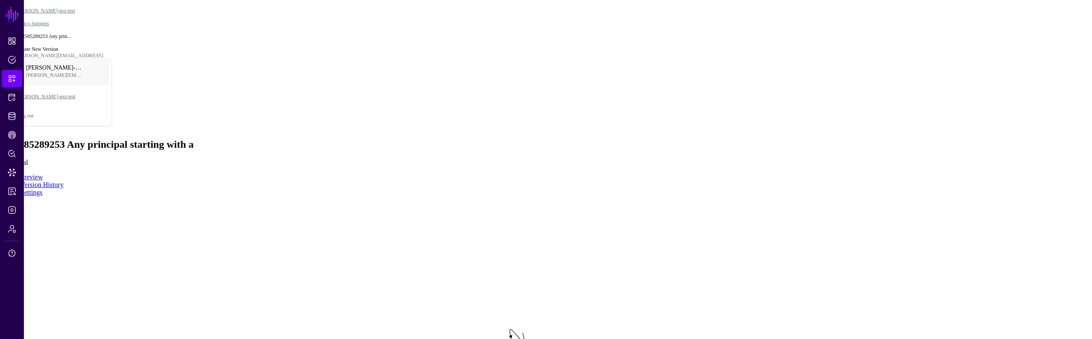
drag, startPoint x: 532, startPoint y: 148, endPoint x: 535, endPoint y: 154, distance: 7.1
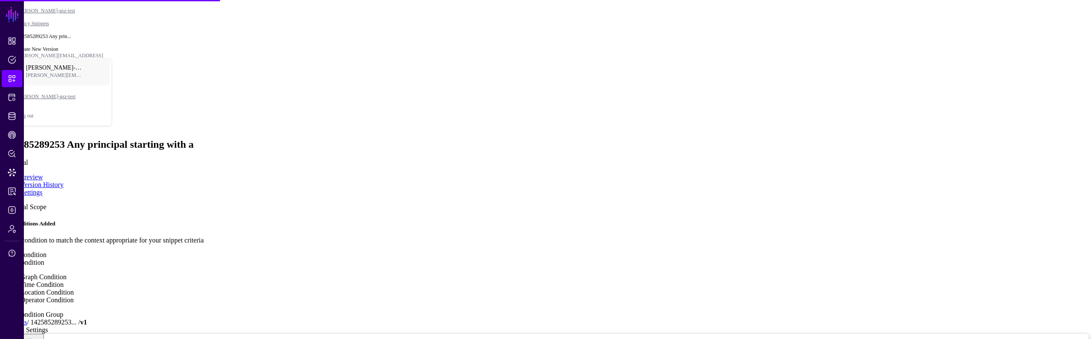
type textarea "**********"
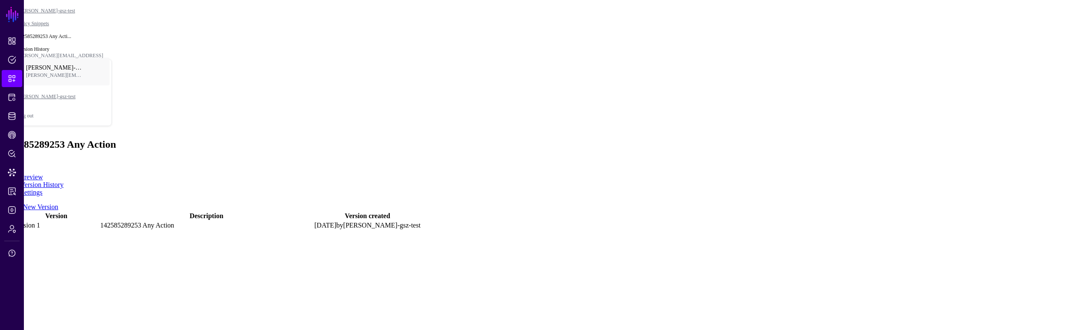
click at [855, 139] on div "142585289253 Any Action Action" at bounding box center [545, 153] width 1085 height 28
drag, startPoint x: 696, startPoint y: 47, endPoint x: 341, endPoint y: 58, distance: 354.7
click at [696, 139] on div "142585289253 Any Action Action" at bounding box center [545, 153] width 1085 height 28
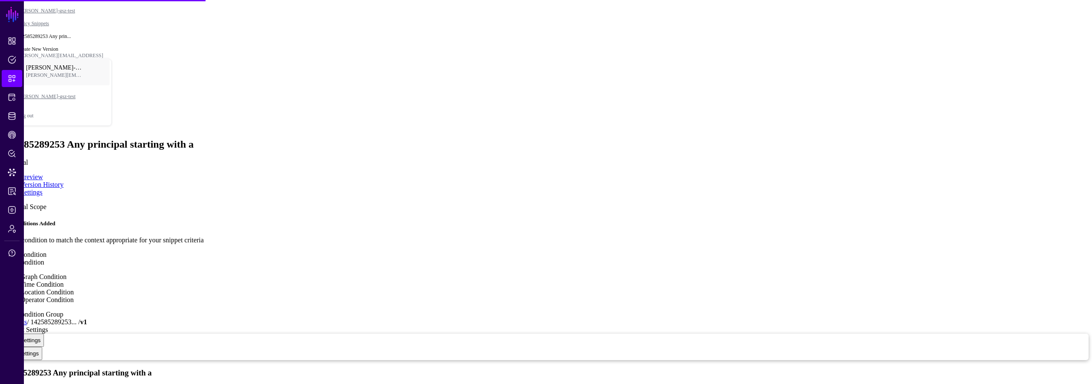
type textarea "**********"
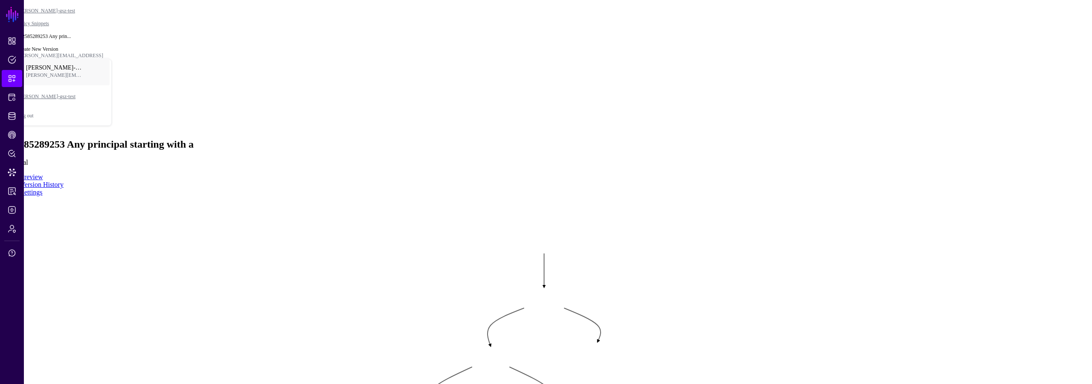
click at [842, 169] on rect at bounding box center [378, 235] width 109226 height 38400
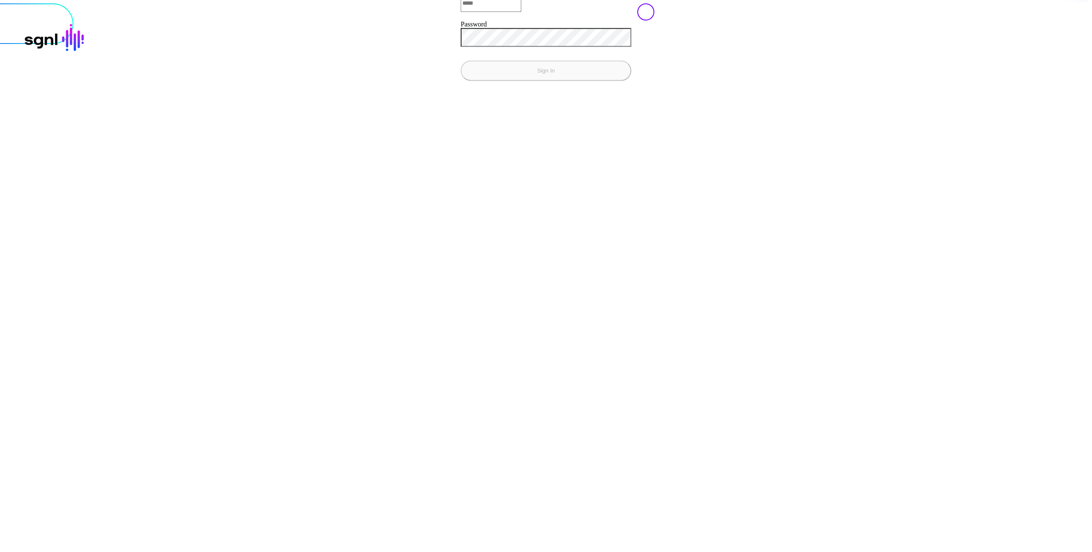
type input "**********"
click at [323, 3] on div "**********" at bounding box center [545, 3] width 1085 height 0
click at [461, 81] on div "**********" at bounding box center [546, 34] width 171 height 94
click at [461, 81] on button "Sign In" at bounding box center [546, 70] width 171 height 20
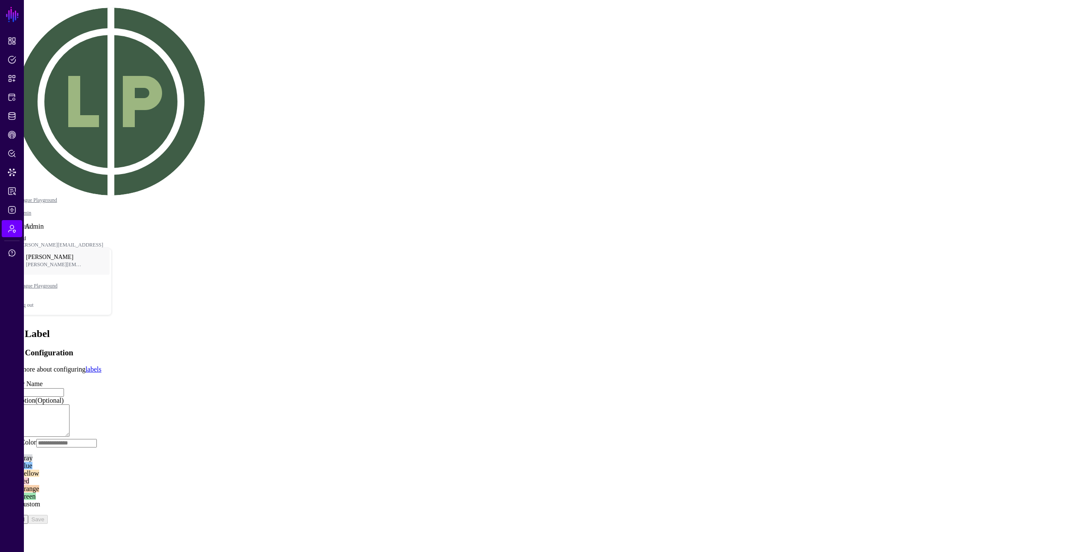
click at [14, 229] on span "Admin" at bounding box center [12, 228] width 9 height 9
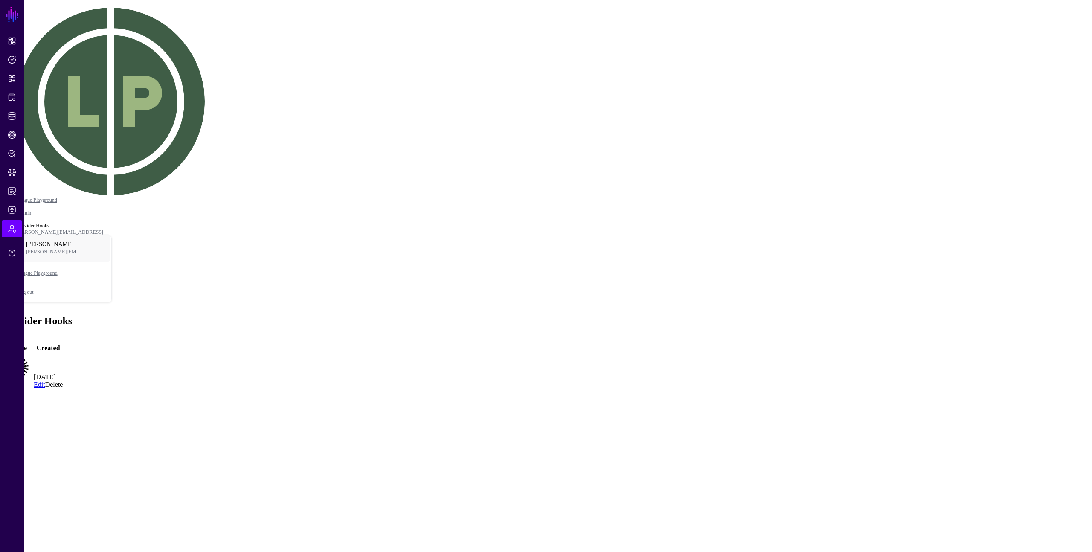
click at [32, 392] on h4 "Okta" at bounding box center [18, 396] width 27 height 8
click at [20, 392] on link "Okta" at bounding box center [12, 395] width 15 height 7
click at [125, 307] on div "Okta Authentication Protected Systems Settings" at bounding box center [545, 347] width 1085 height 81
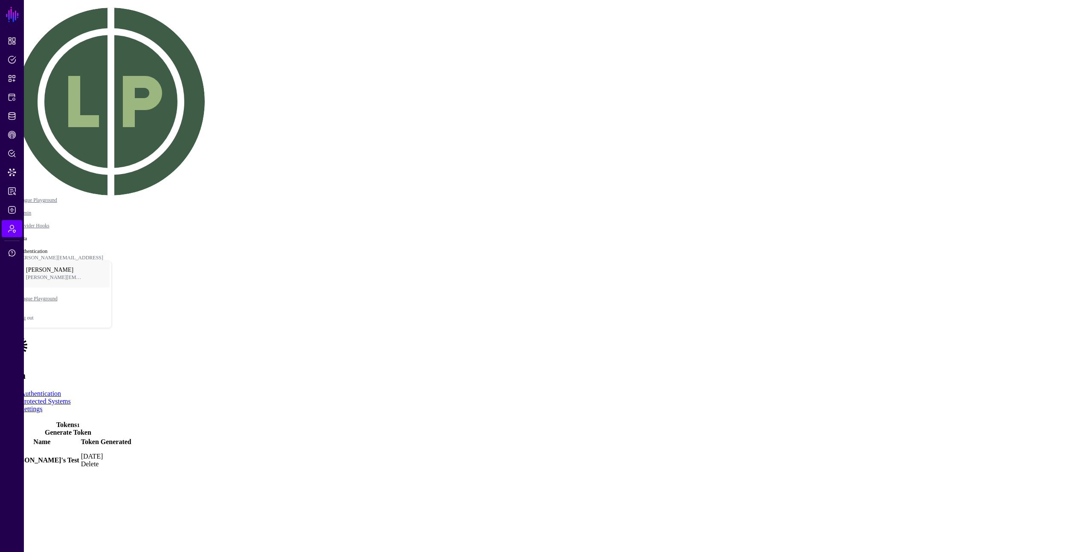
click at [71, 398] on link "Protected Systems" at bounding box center [45, 401] width 50 height 7
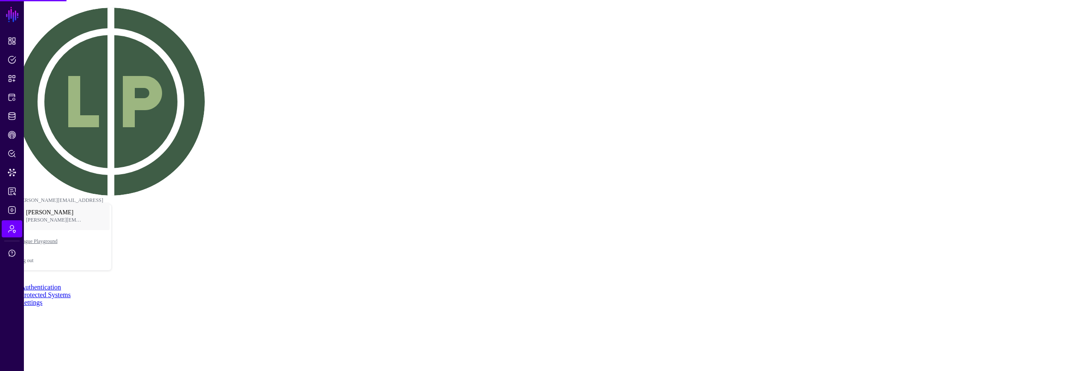
click at [871, 219] on main "SGNL Dashboard Policies Snippets Protected Systems Identity Data Fabric CAEP Hu…" at bounding box center [545, 154] width 1085 height 303
